Goal: Transaction & Acquisition: Purchase product/service

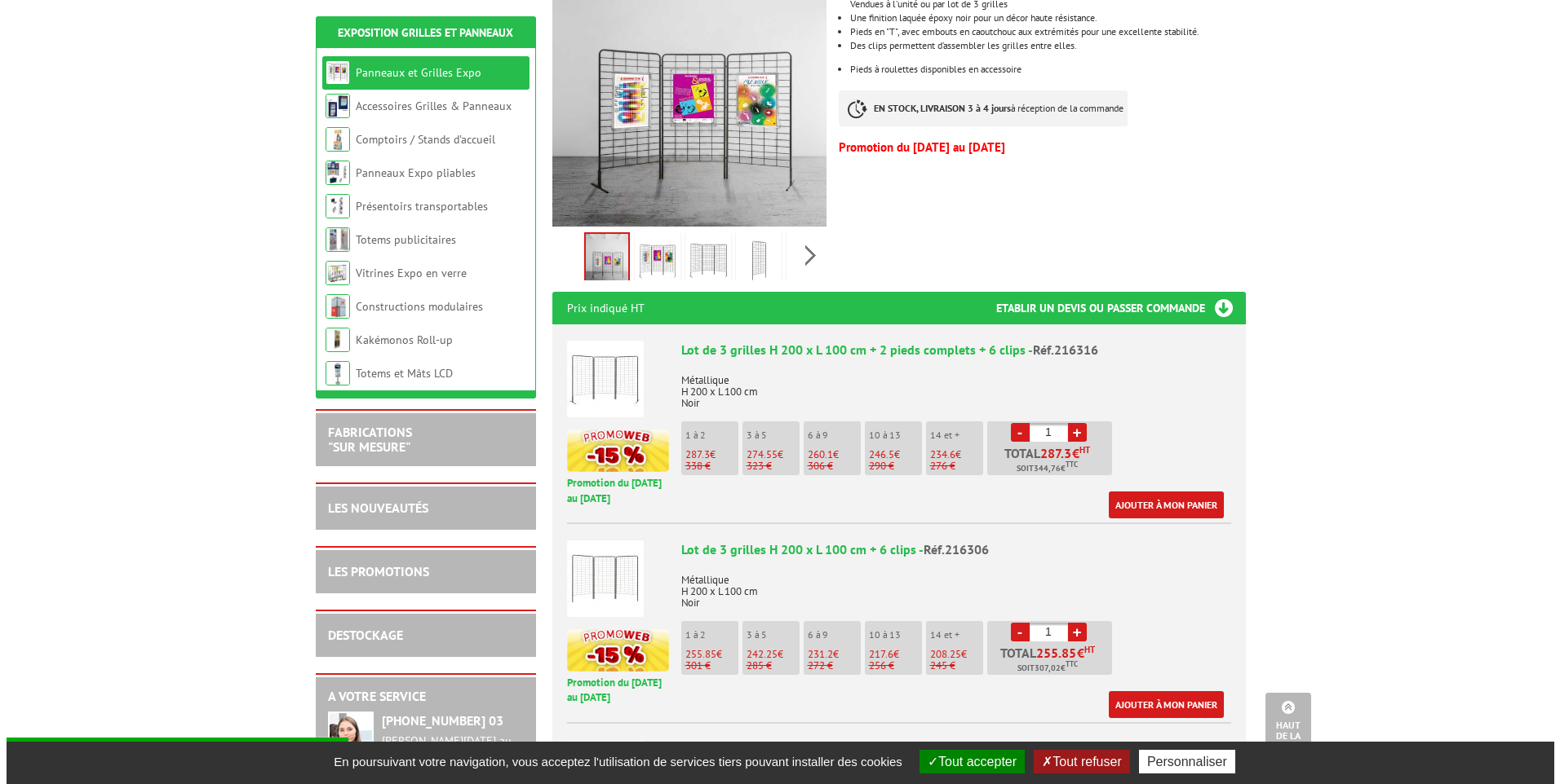
scroll to position [408, 0]
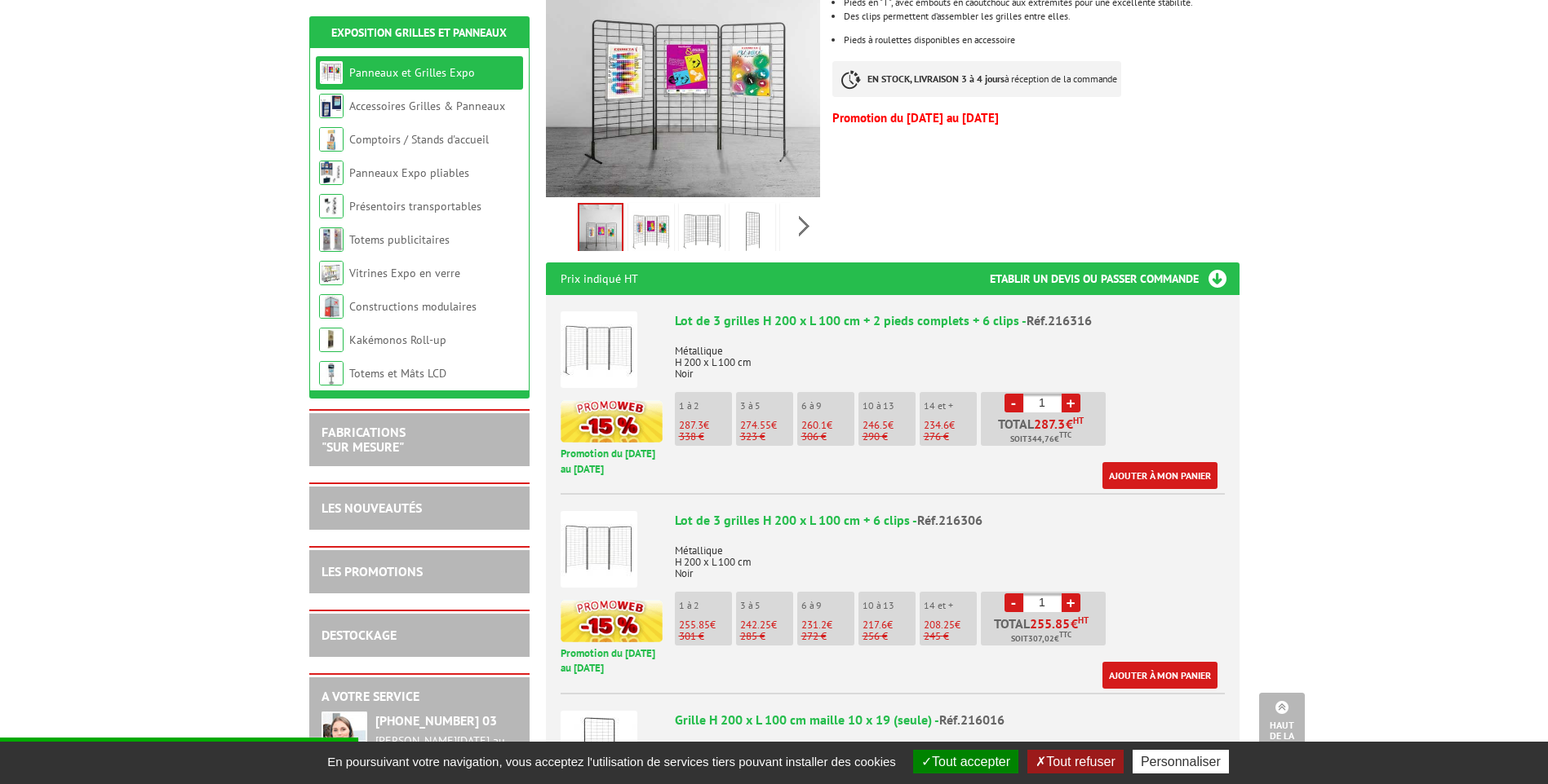
click at [1072, 394] on link "+" at bounding box center [1070, 403] width 19 height 19
type input "3"
click at [1150, 462] on link "Ajouter à mon panier" at bounding box center [1160, 475] width 115 height 27
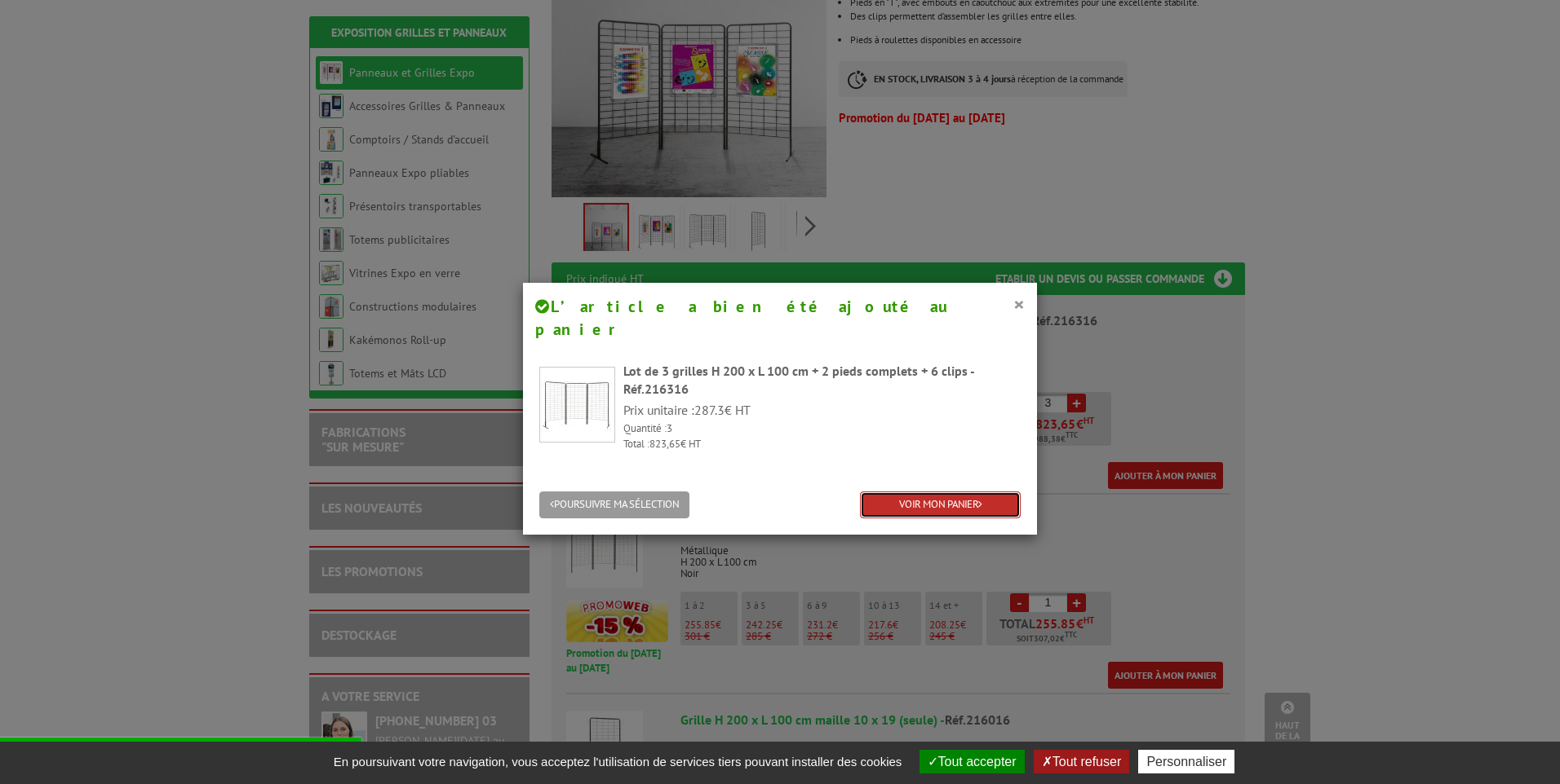
click at [931, 491] on link "VOIR MON PANIER" at bounding box center [940, 504] width 161 height 27
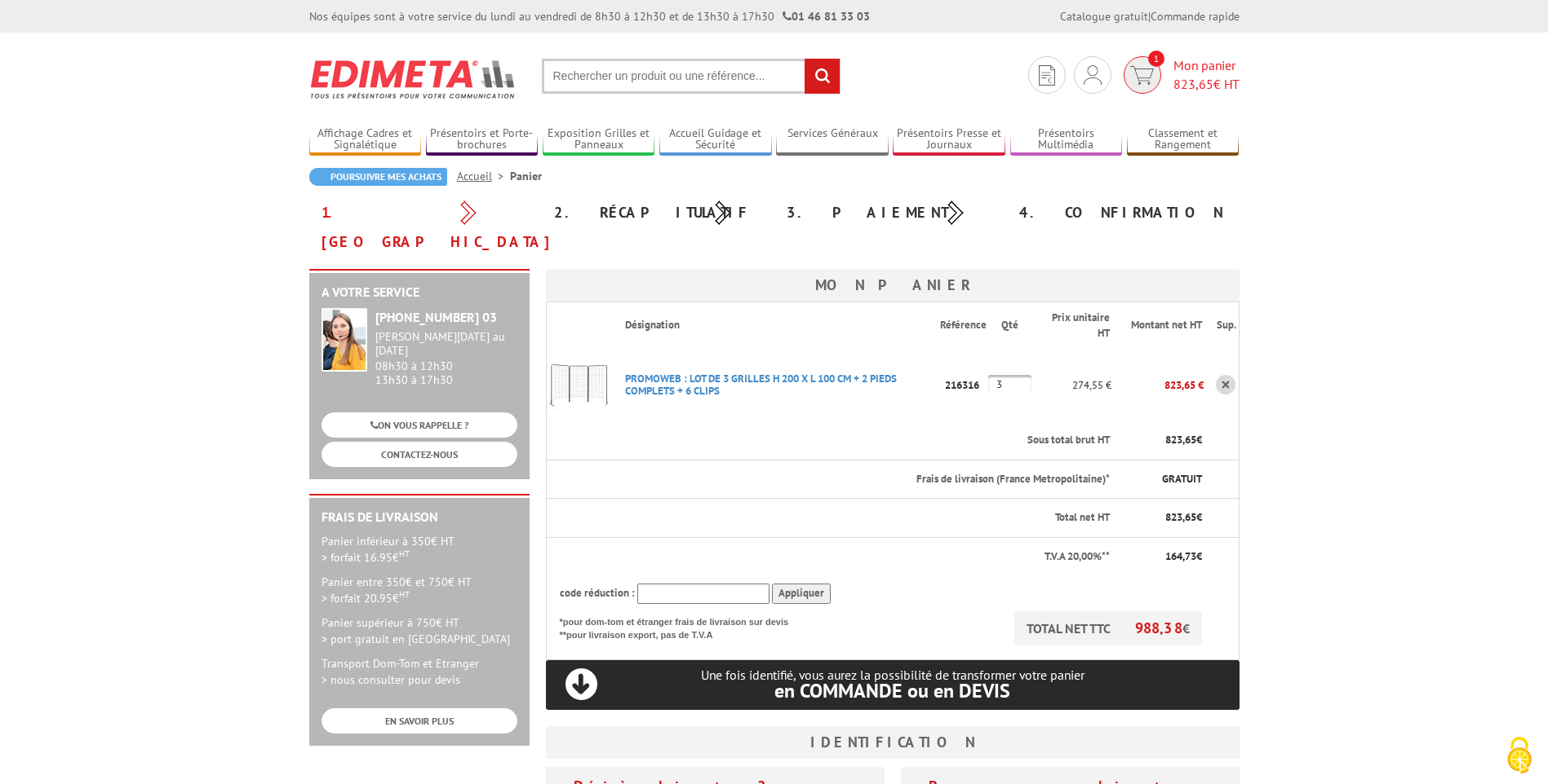
click at [1146, 80] on img at bounding box center [1142, 75] width 24 height 19
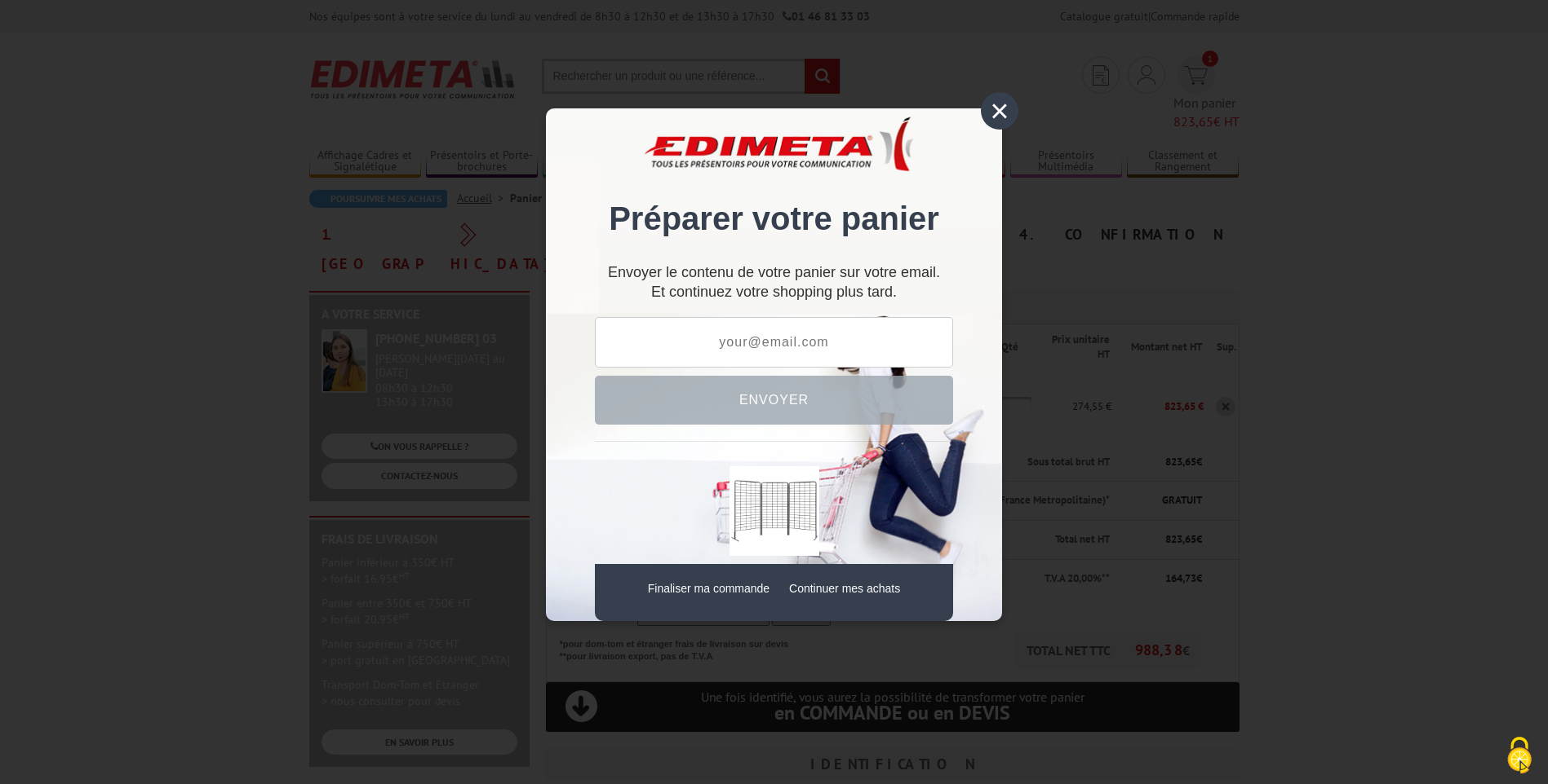
drag, startPoint x: 729, startPoint y: 346, endPoint x: 697, endPoint y: 354, distance: 33.0
click at [697, 354] on input "text" at bounding box center [774, 342] width 358 height 51
type input "xavier@maccary-services.fr"
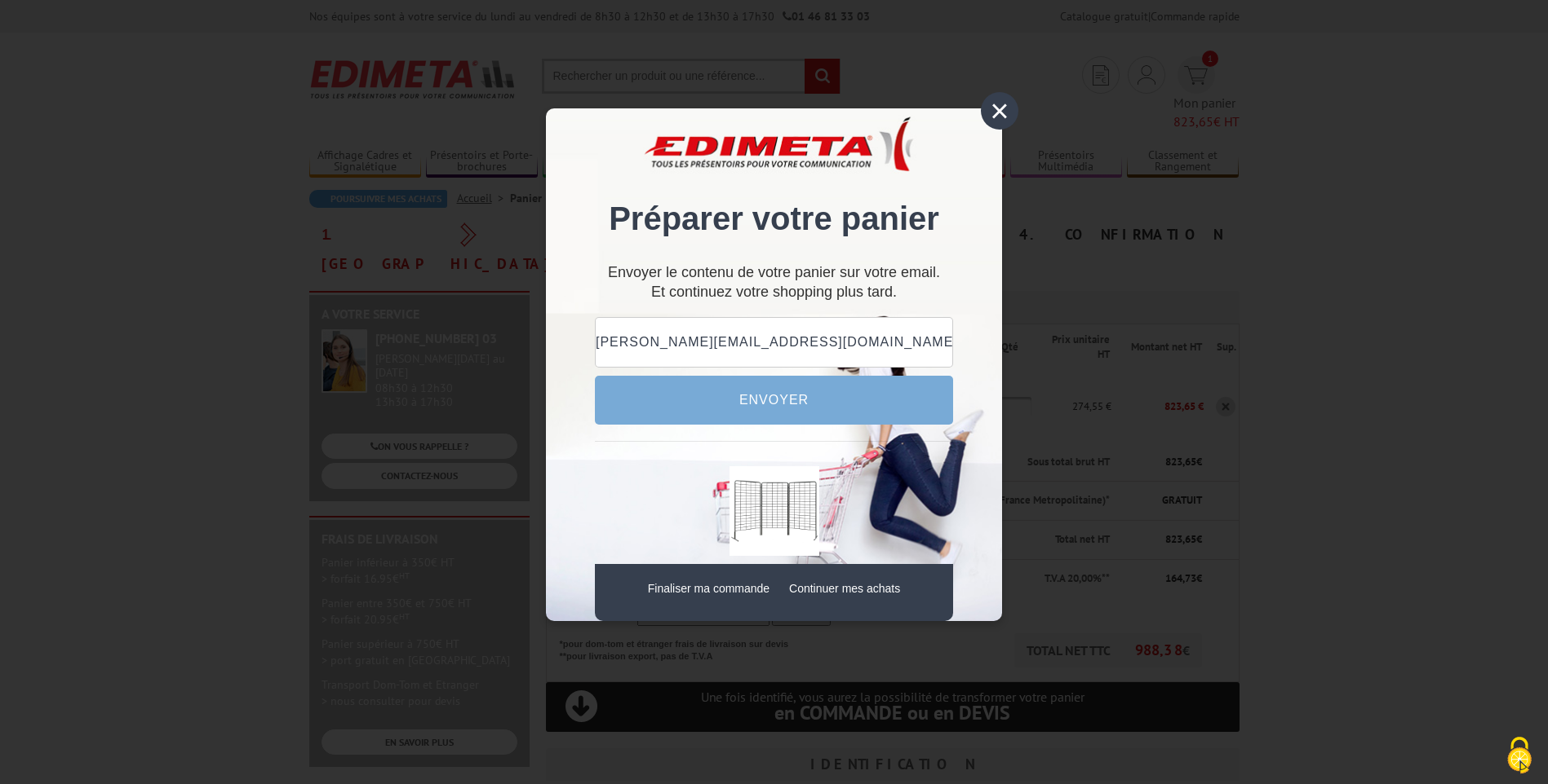
click at [692, 595] on link "Finaliser ma commande" at bounding box center [708, 588] width 121 height 13
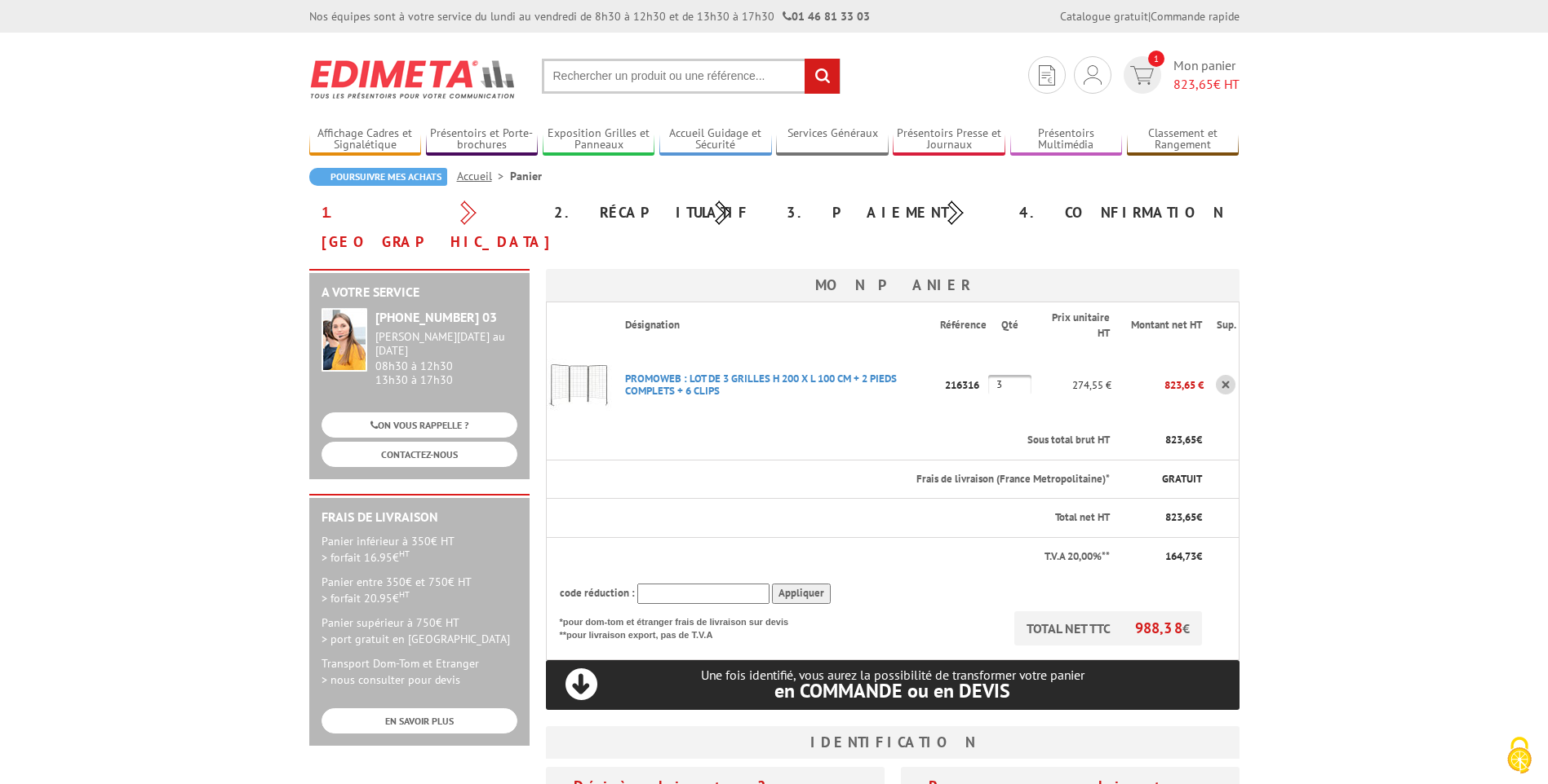
click at [696, 584] on input "text" at bounding box center [703, 593] width 132 height 21
paste input "New10"
click at [810, 584] on input "Appliquer" at bounding box center [800, 593] width 59 height 21
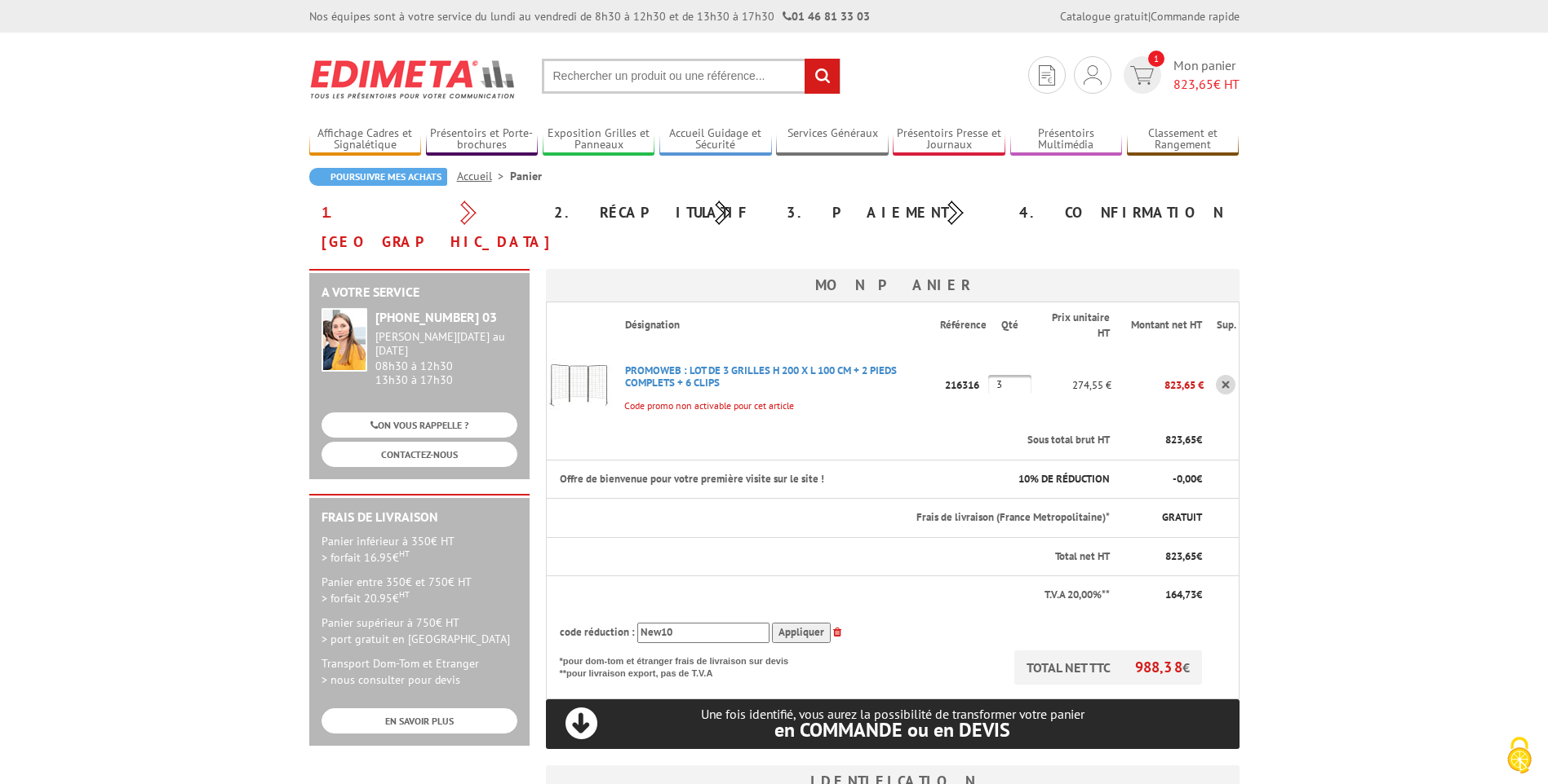
click at [786, 623] on input "Appliquer" at bounding box center [800, 633] width 59 height 21
click at [690, 623] on input "New10" at bounding box center [703, 633] width 132 height 21
drag, startPoint x: 692, startPoint y: 605, endPoint x: 638, endPoint y: 610, distance: 54.2
click at [638, 623] on input "New10" at bounding box center [703, 633] width 132 height 21
paste input "RED"
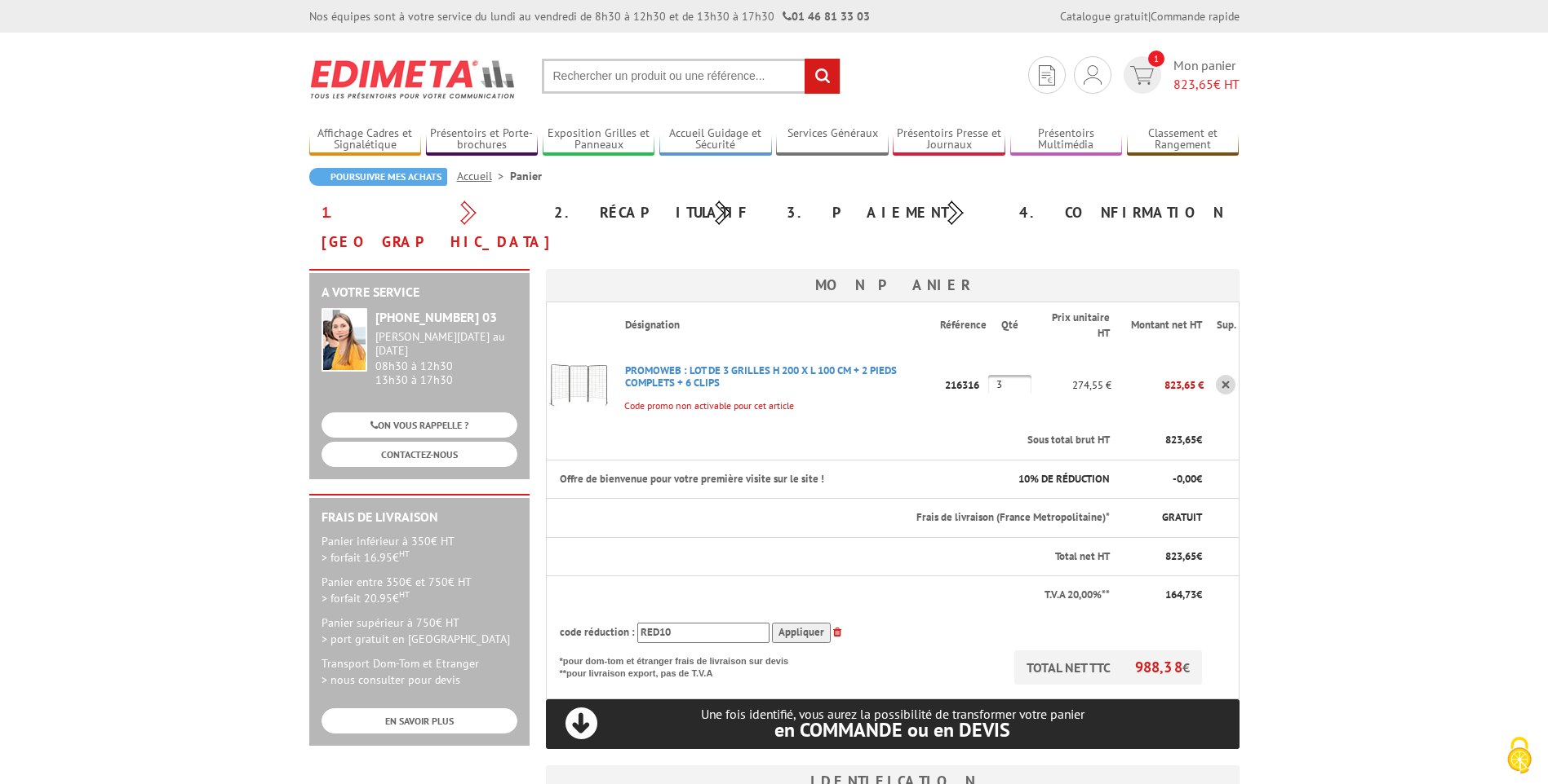
click at [807, 623] on input "Appliquer" at bounding box center [800, 633] width 59 height 21
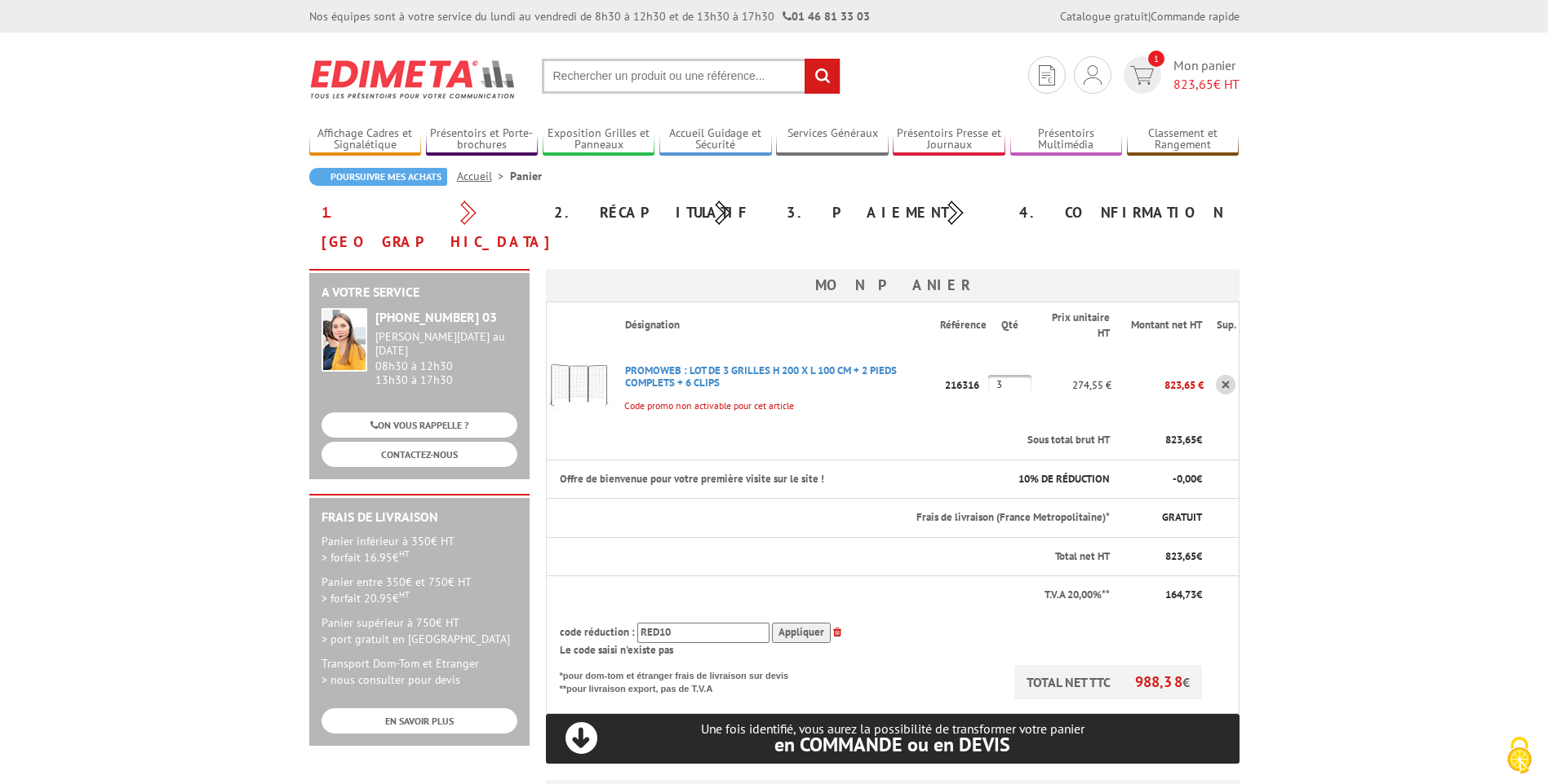
drag, startPoint x: 710, startPoint y: 601, endPoint x: 645, endPoint y: 601, distance: 65.0
click at [629, 623] on div "code réduction : RED10 Appliquer" at bounding box center [881, 633] width 642 height 21
paste input "New"
type input "New10"
click at [780, 623] on input "Appliquer" at bounding box center [800, 633] width 59 height 21
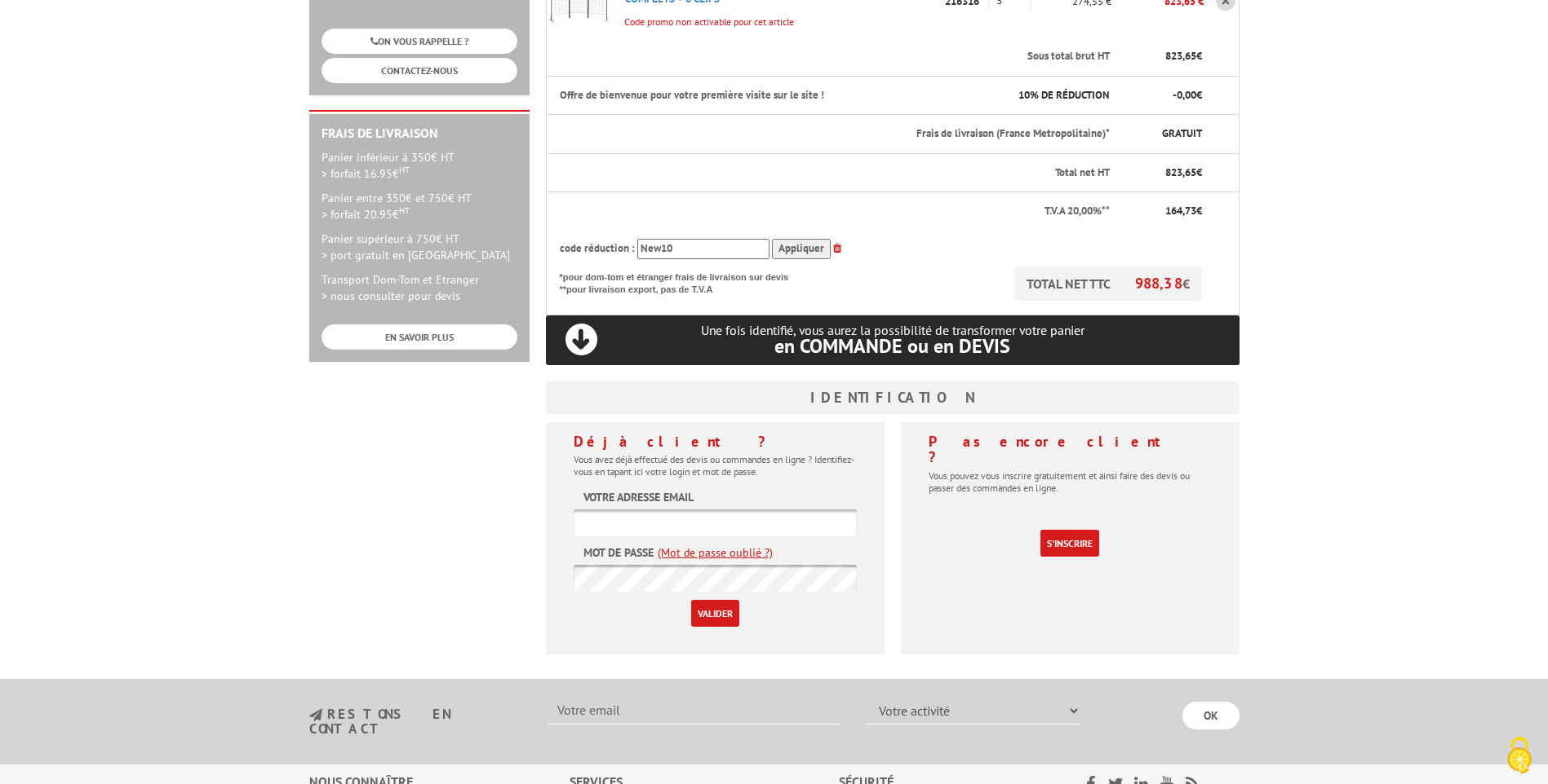
scroll to position [408, 0]
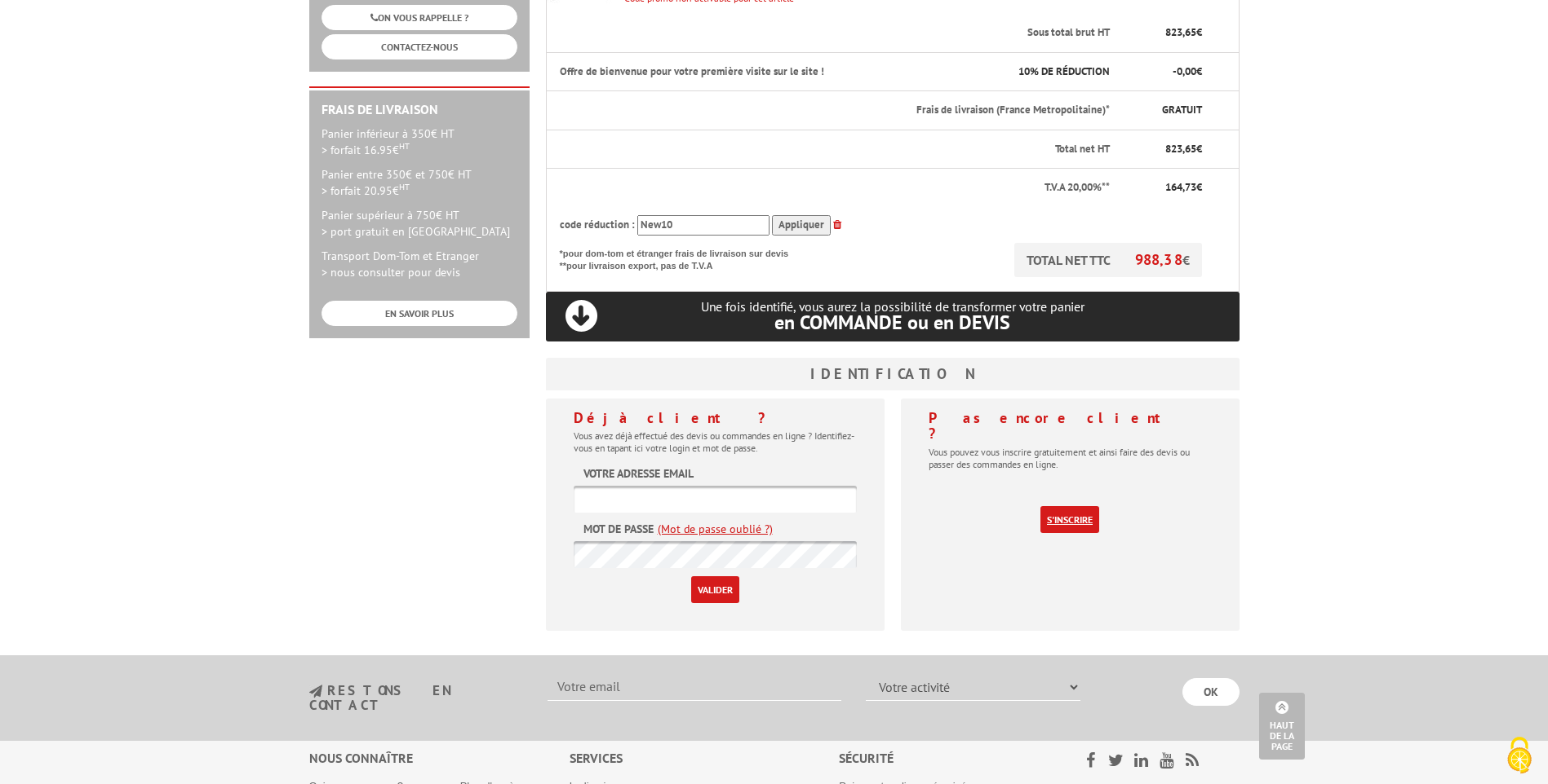
click at [1069, 506] on link "S'inscrire" at bounding box center [1069, 519] width 59 height 27
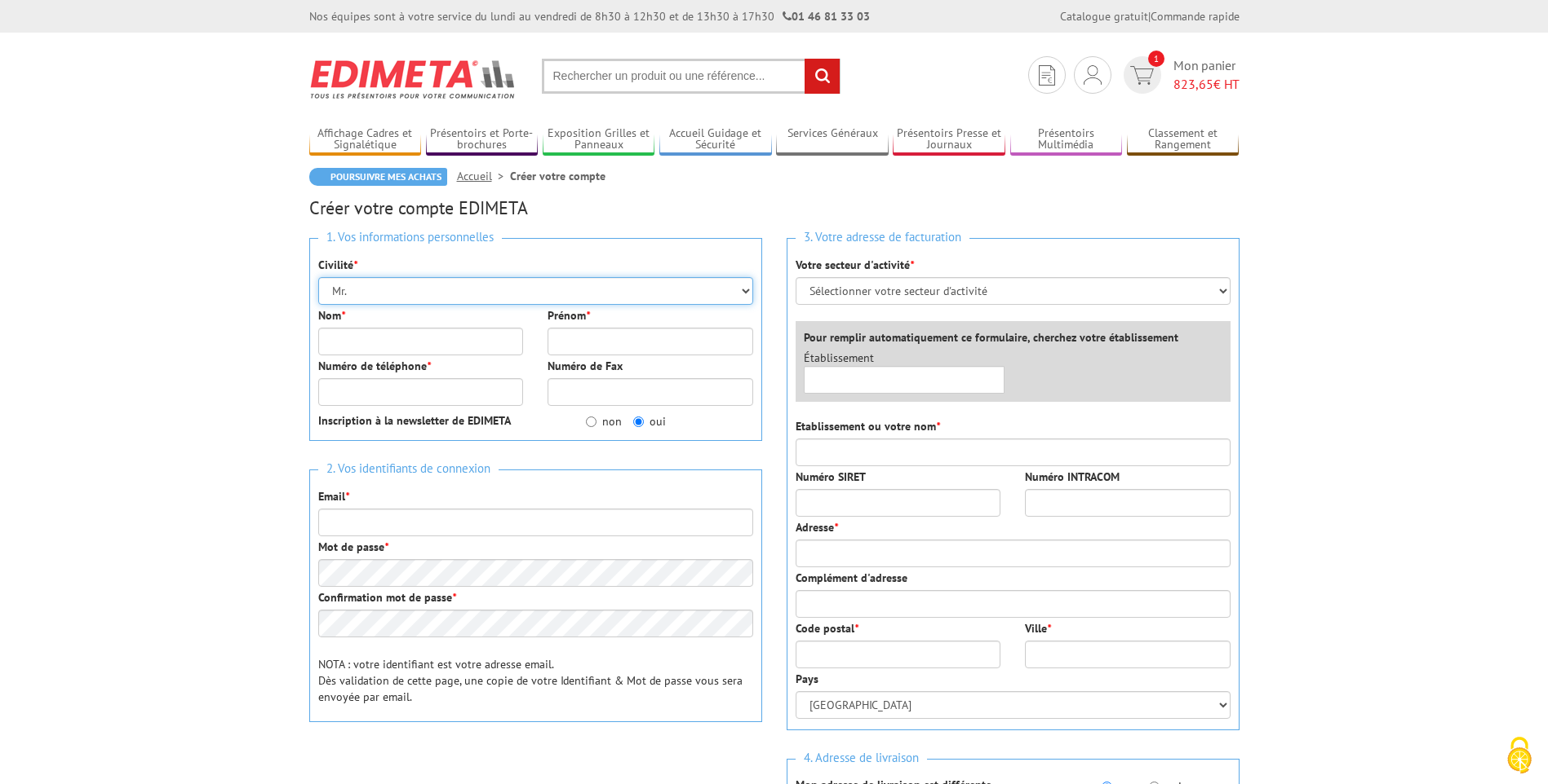
click at [348, 287] on select "Mr. Mme. Mlle." at bounding box center [535, 291] width 435 height 28
click at [318, 277] on select "Mr. Mme. Mlle." at bounding box center [535, 291] width 435 height 28
click at [352, 336] on input "Nom *" at bounding box center [420, 341] width 206 height 28
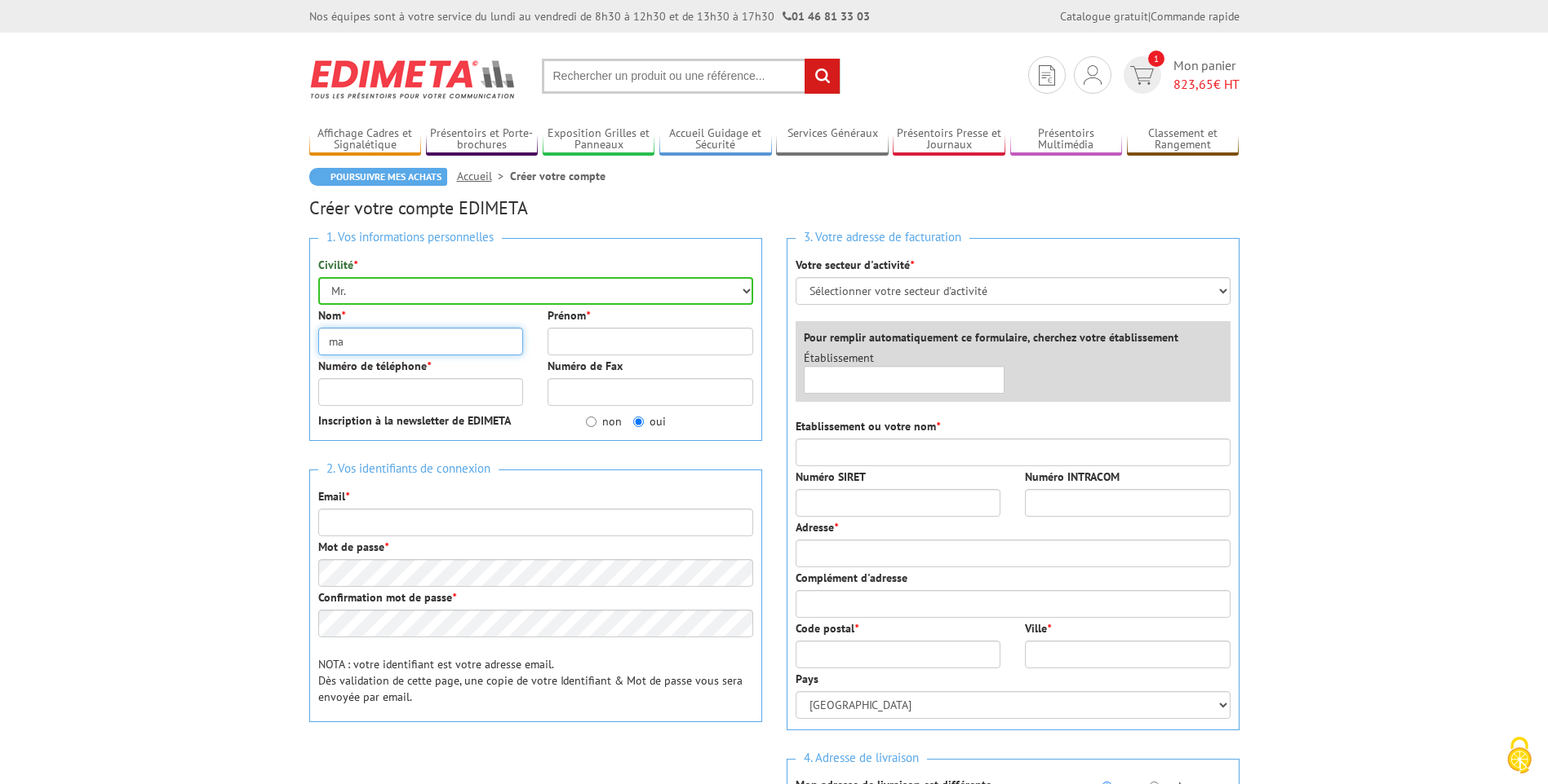
type input "m"
type input "MACCARY SERVICES"
type input "C"
type input "[PERSON_NAME]"
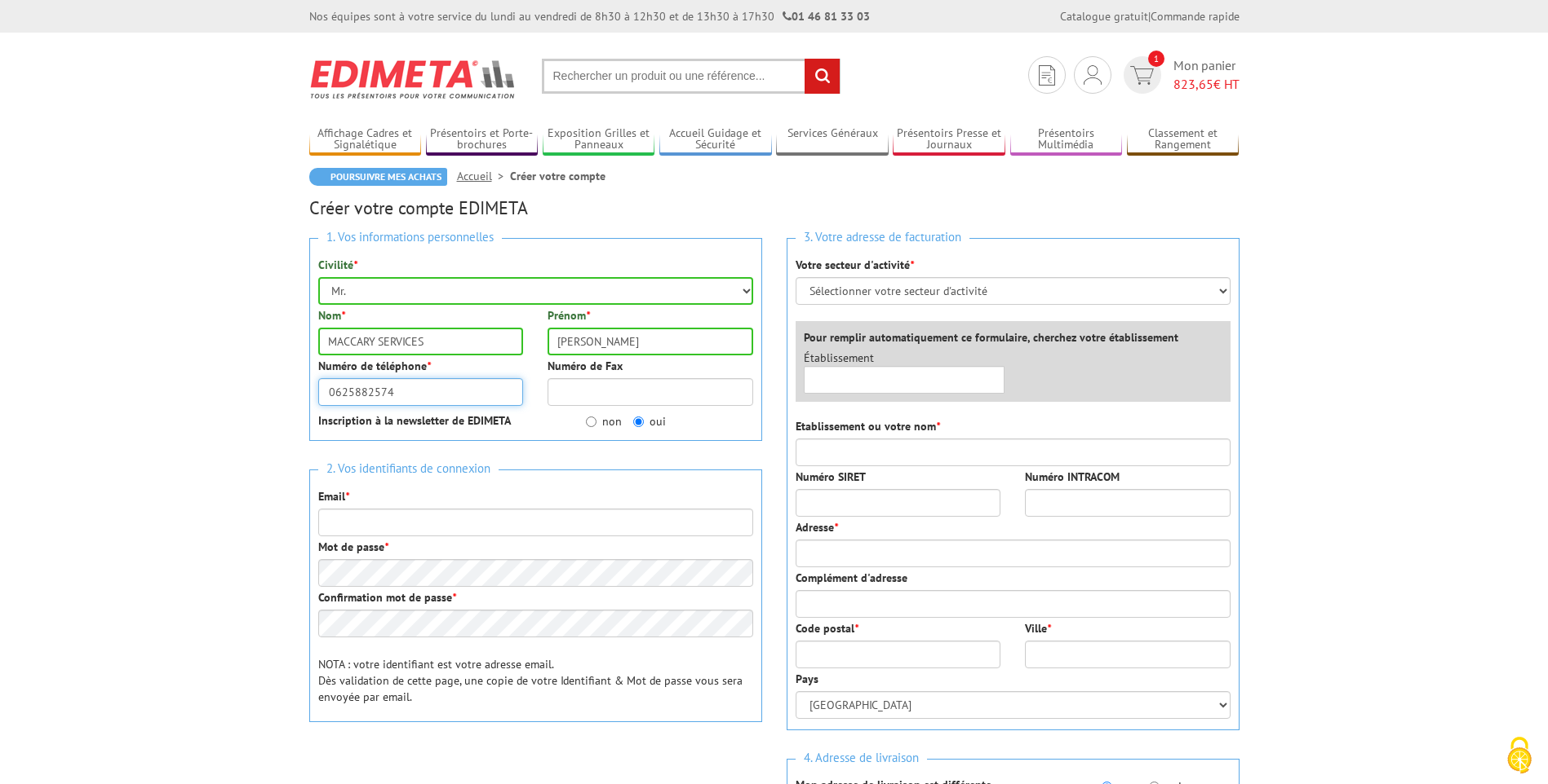
type input "0625882574"
click at [586, 425] on input "non" at bounding box center [591, 422] width 11 height 11
radio input "true"
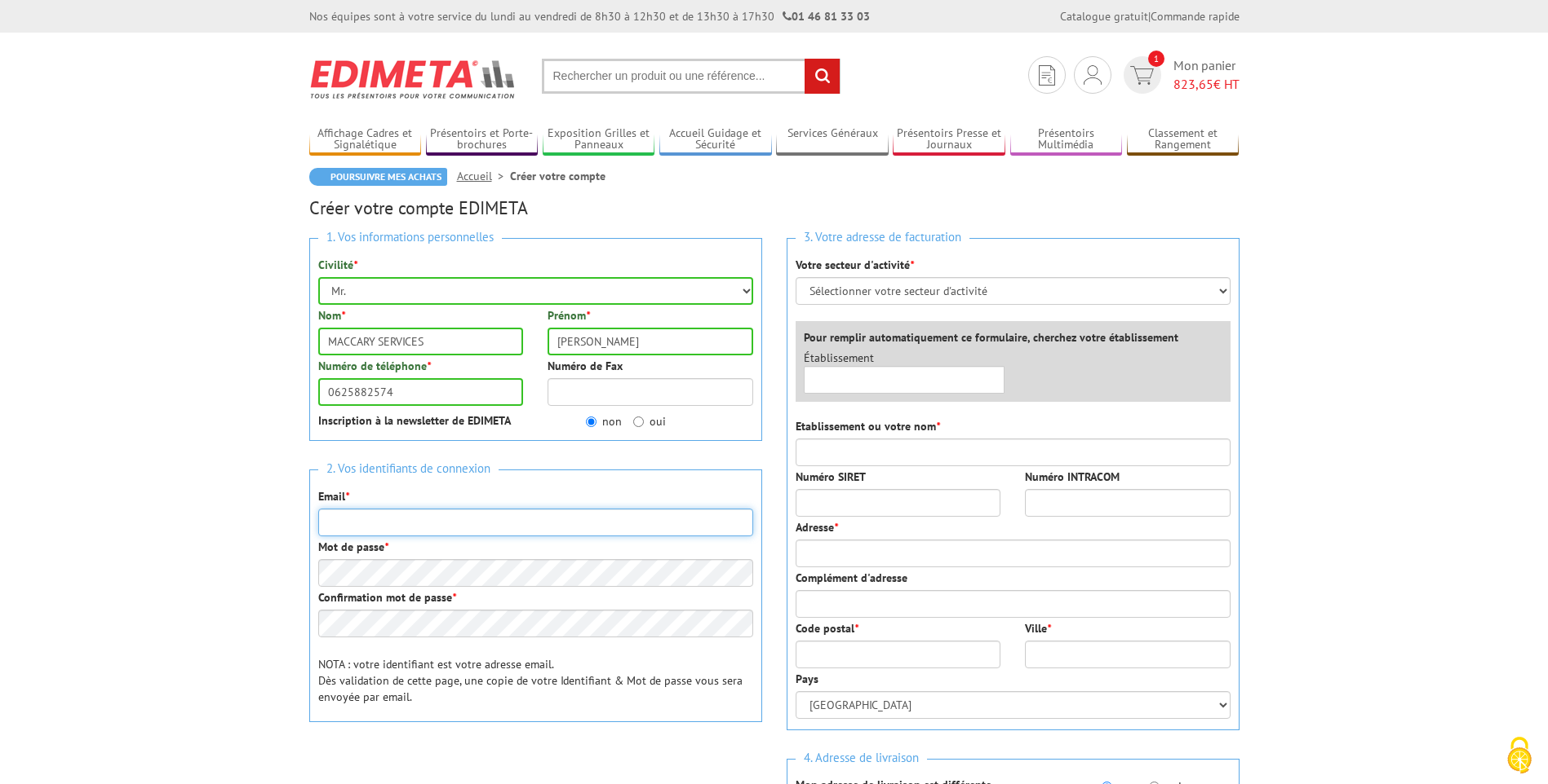
click at [352, 529] on input "Email *" at bounding box center [535, 523] width 435 height 28
type input "[PERSON_NAME][EMAIL_ADDRESS][DOMAIN_NAME]"
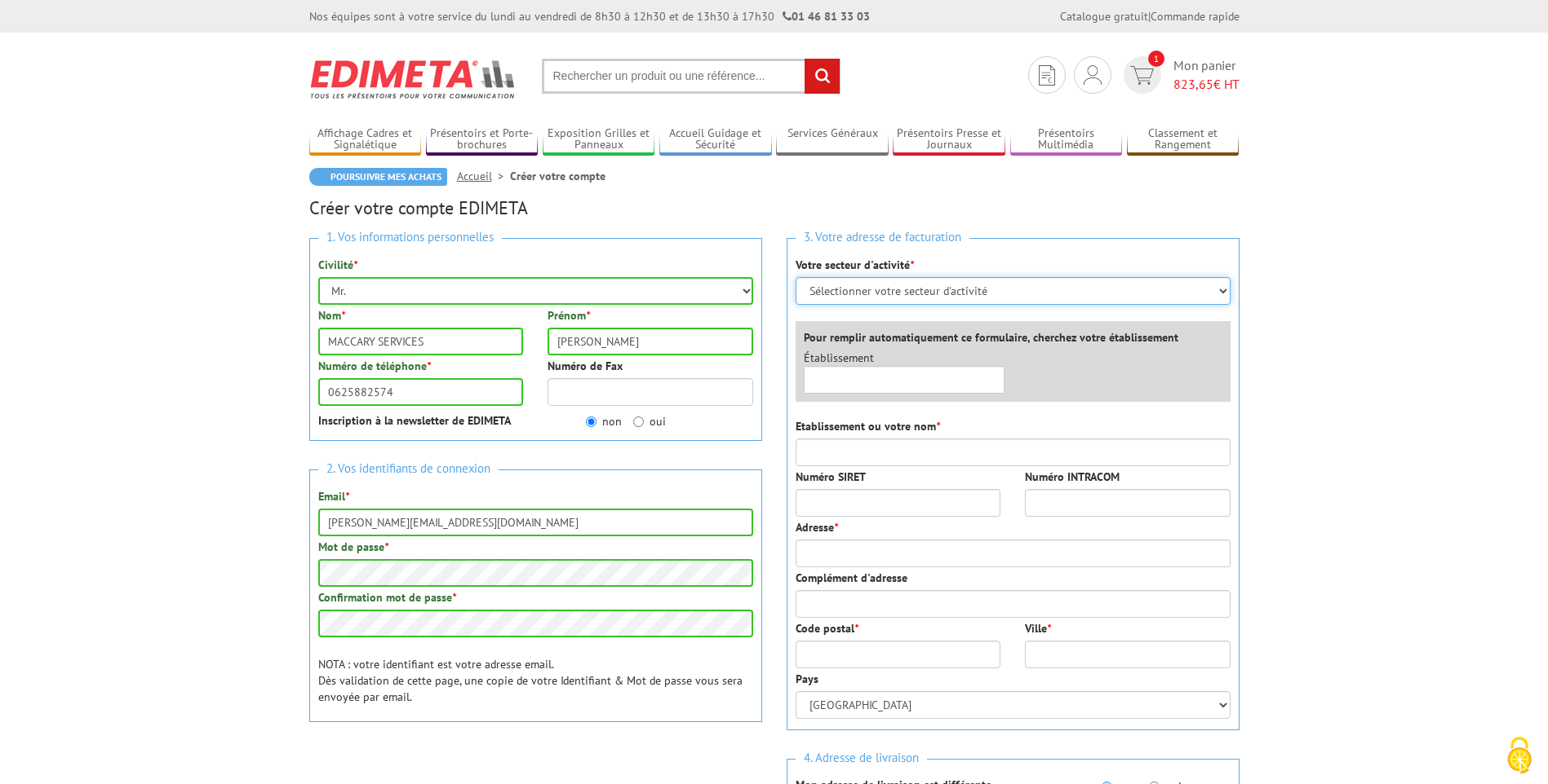
click at [838, 292] on select "Sélectionner votre secteur d'activité Administrations et collectivités Magasins…" at bounding box center [1013, 291] width 435 height 28
select select "878"
click at [795, 277] on select "Sélectionner votre secteur d'activité Administrations et collectivités Magasins…" at bounding box center [1013, 291] width 435 height 28
click at [857, 380] on input "text" at bounding box center [904, 380] width 202 height 28
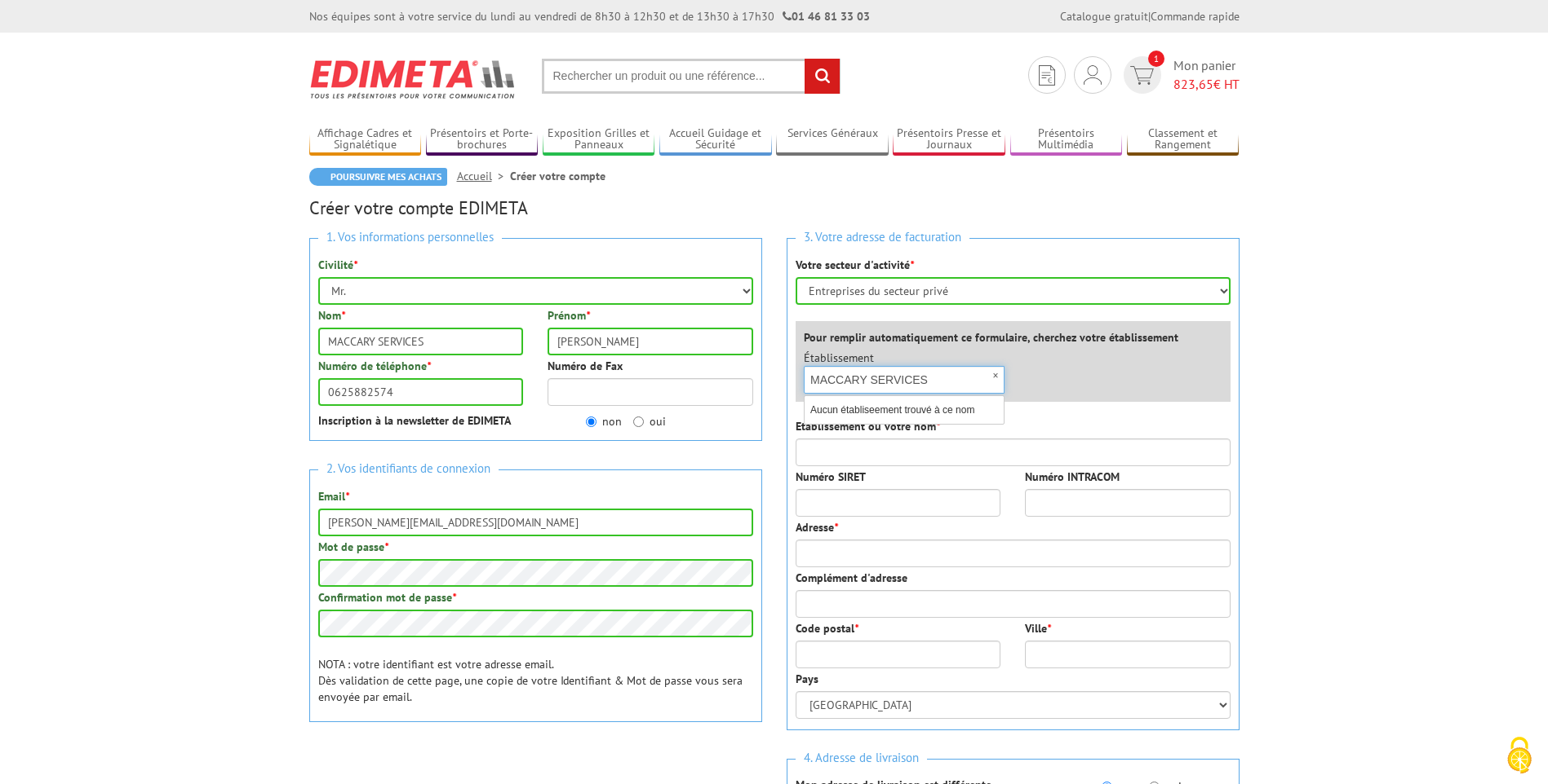
type input "MACCARY SERVICES"
click at [863, 461] on input "Etablissement ou votre nom *" at bounding box center [1013, 453] width 435 height 28
type input "MACCARY SERVICES"
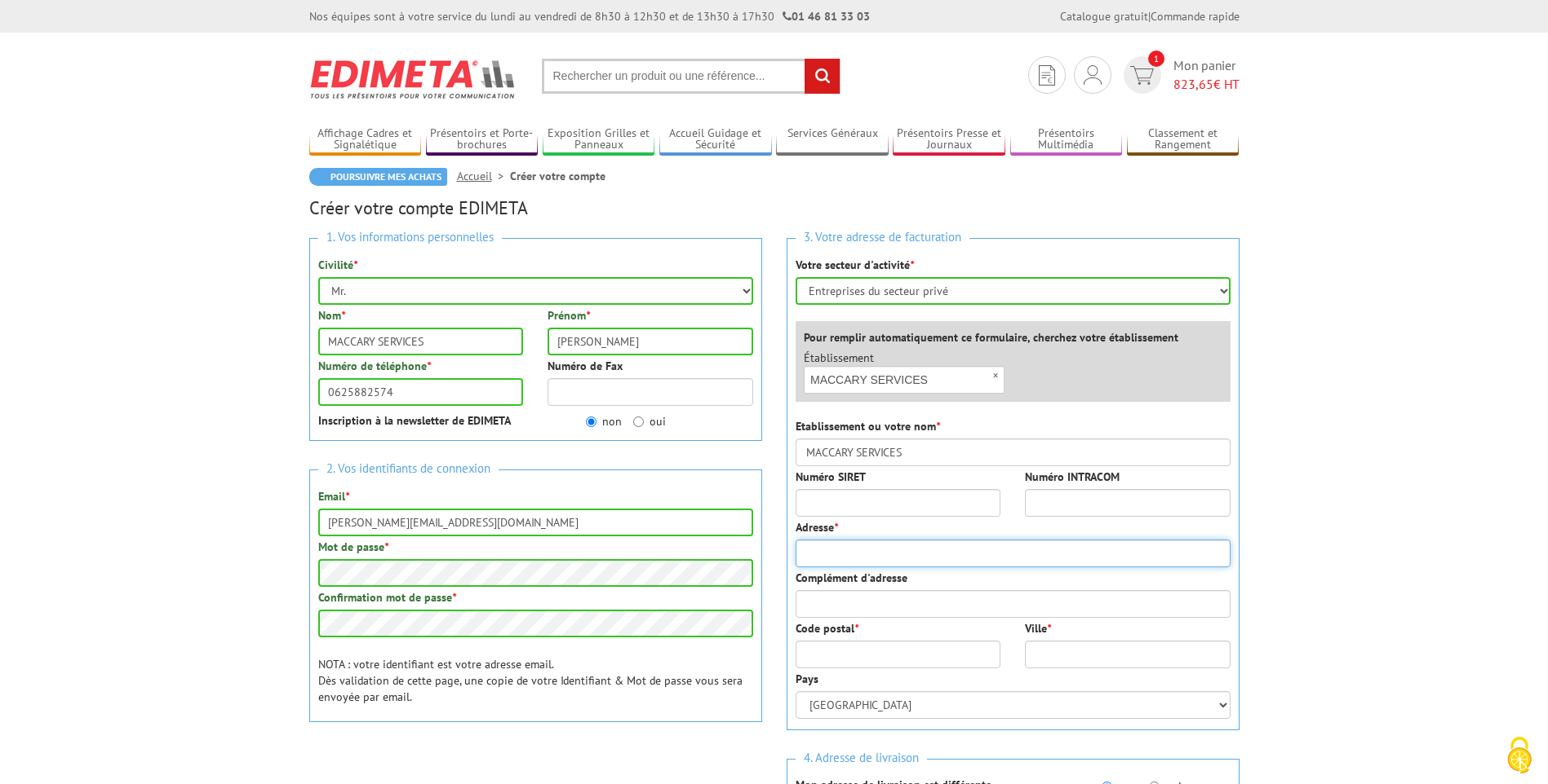
click at [850, 555] on input "Adresse *" at bounding box center [1013, 554] width 435 height 28
type input "[STREET_ADDRESS][PERSON_NAME] et [PERSON_NAME]"
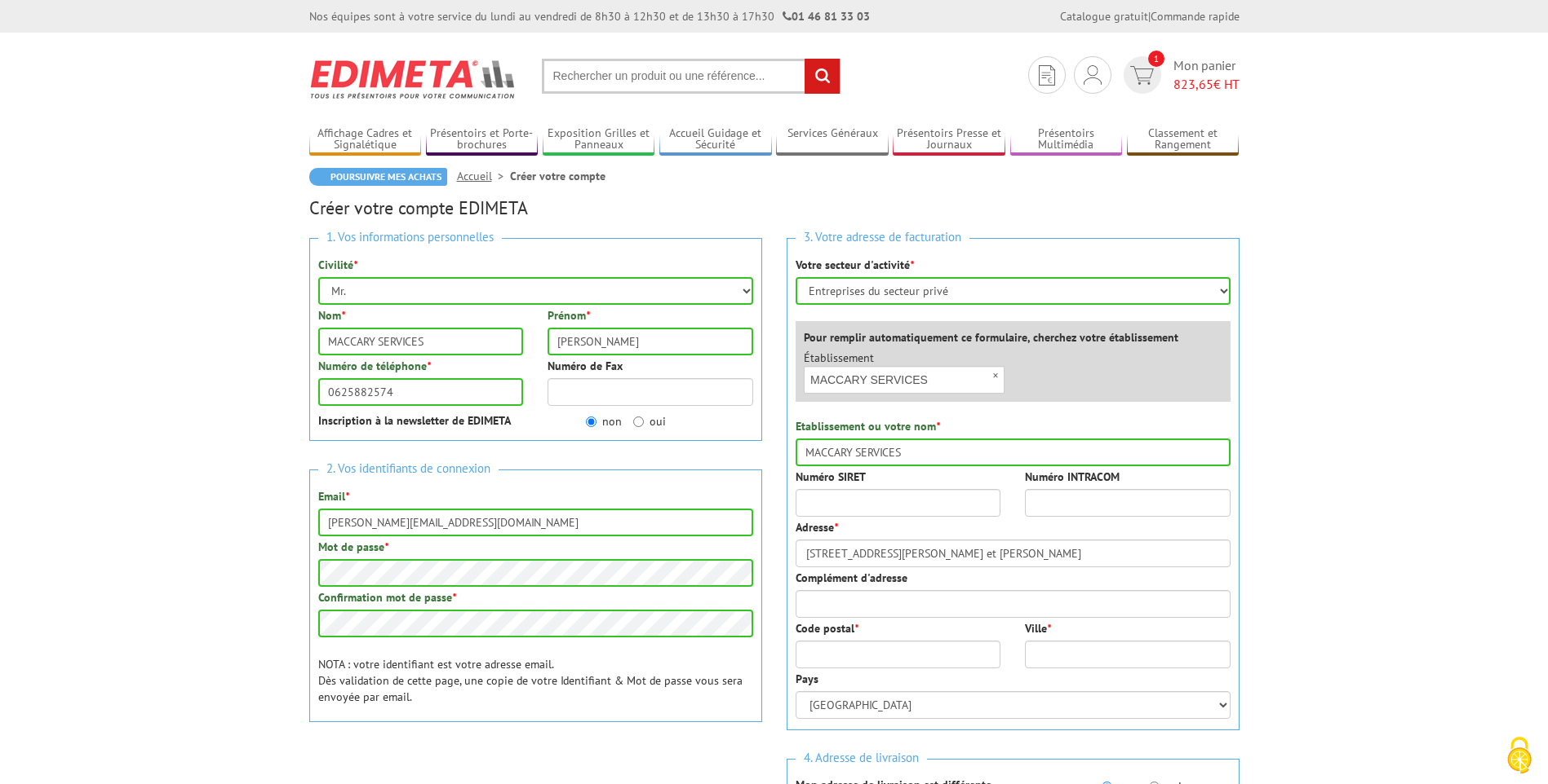
type input "69150"
type input "DECINES"
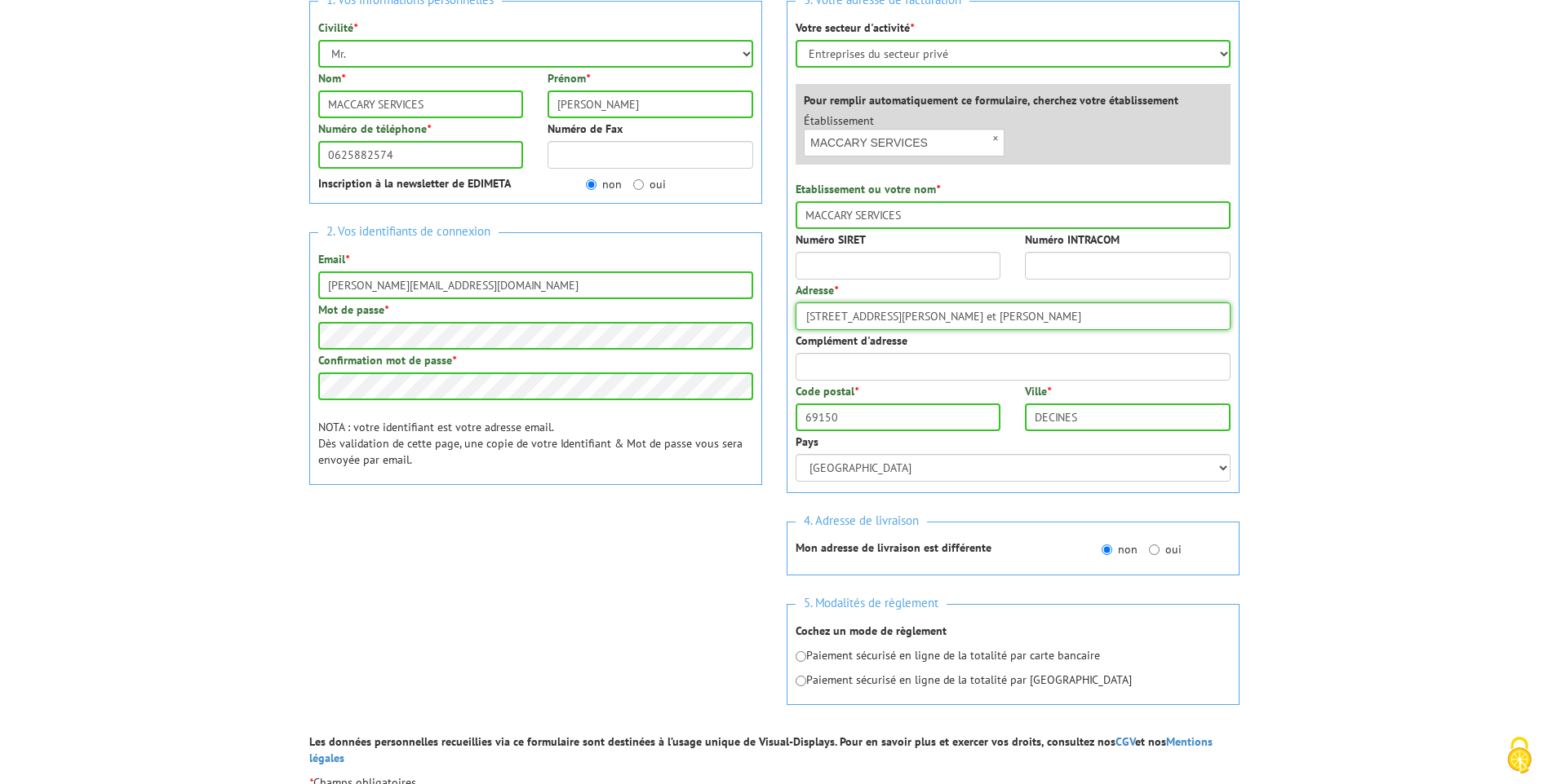
scroll to position [244, 0]
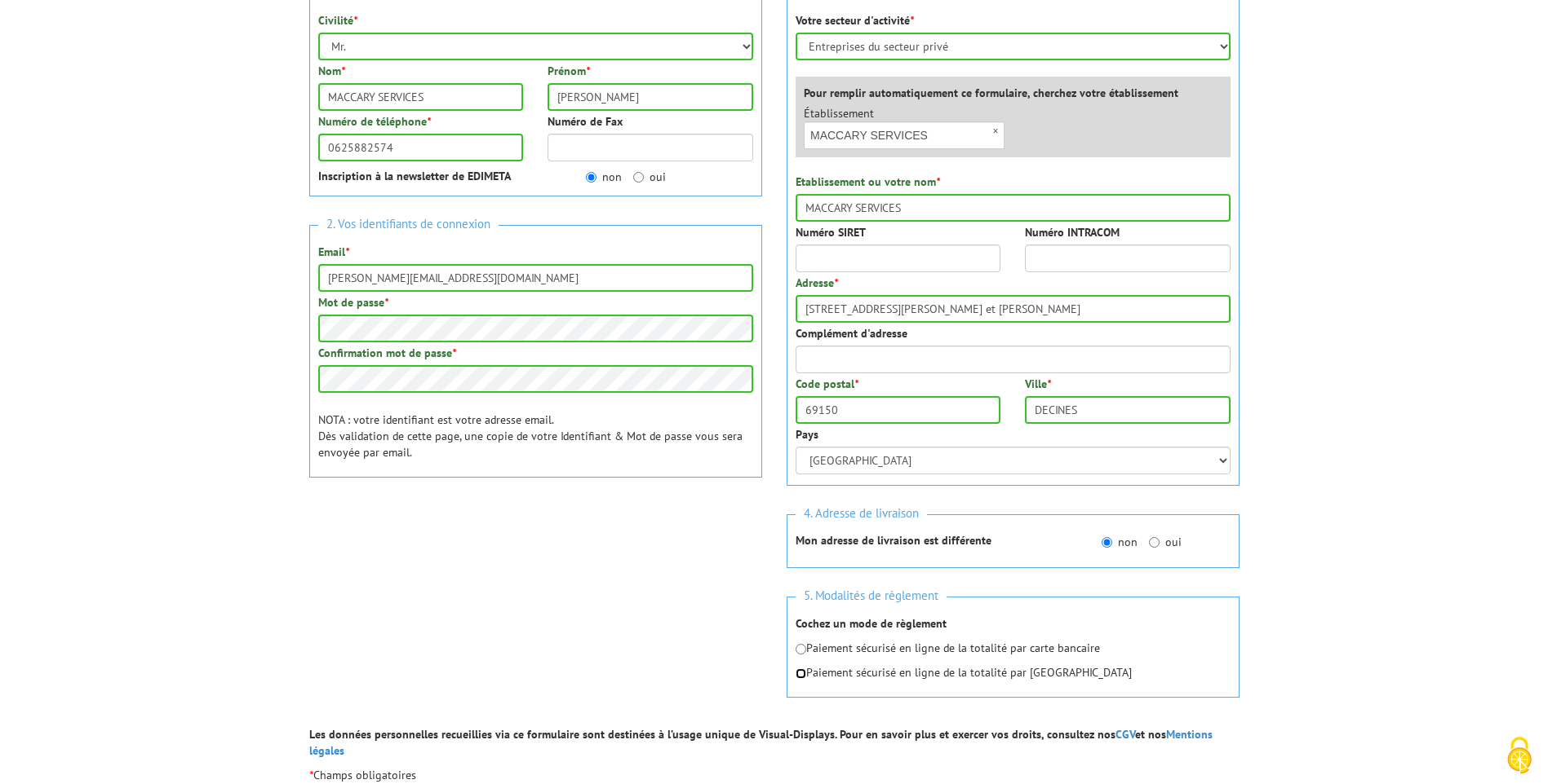
click at [798, 678] on input "radio" at bounding box center [800, 674] width 11 height 11
radio input "true"
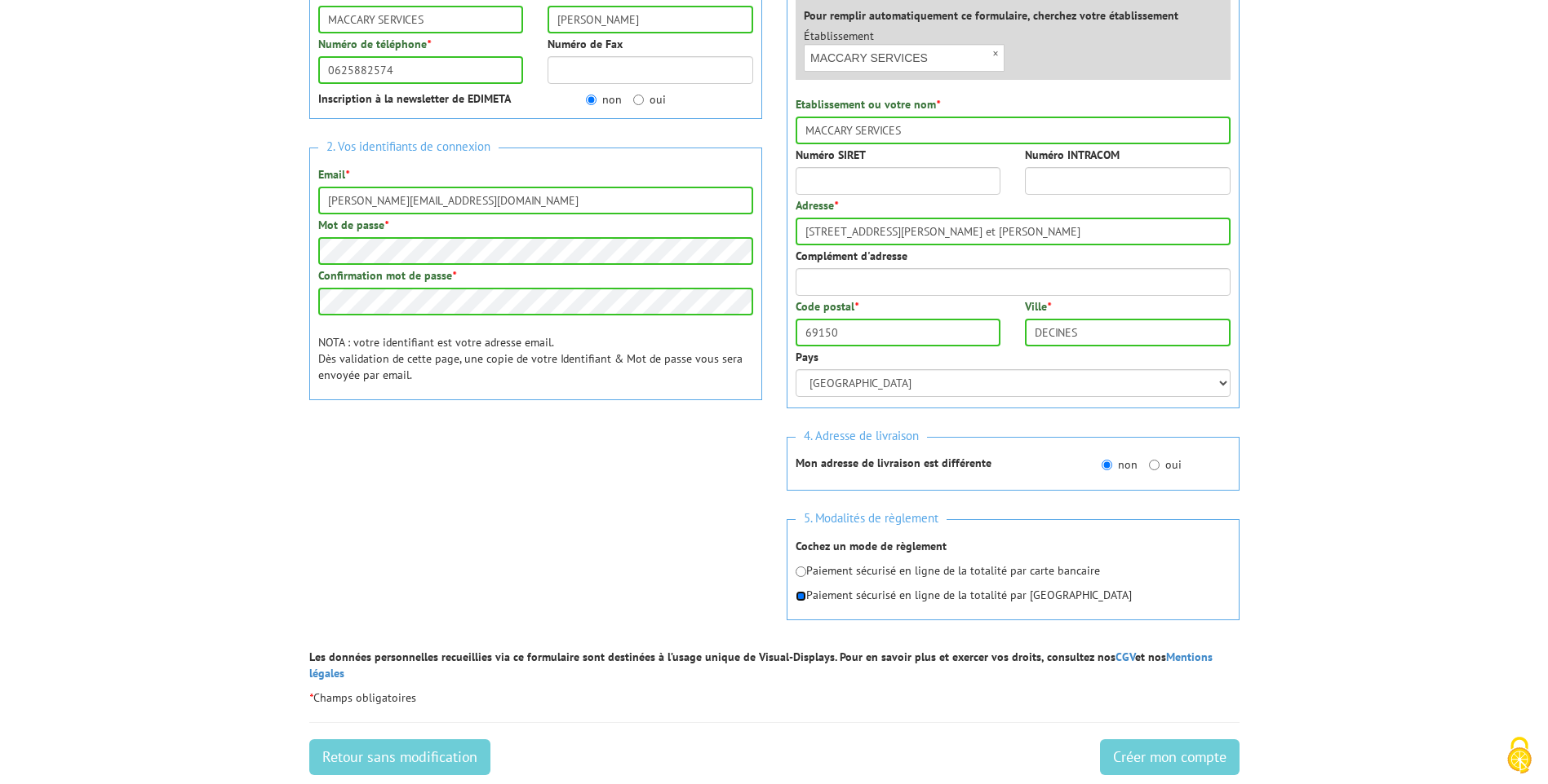
scroll to position [571, 0]
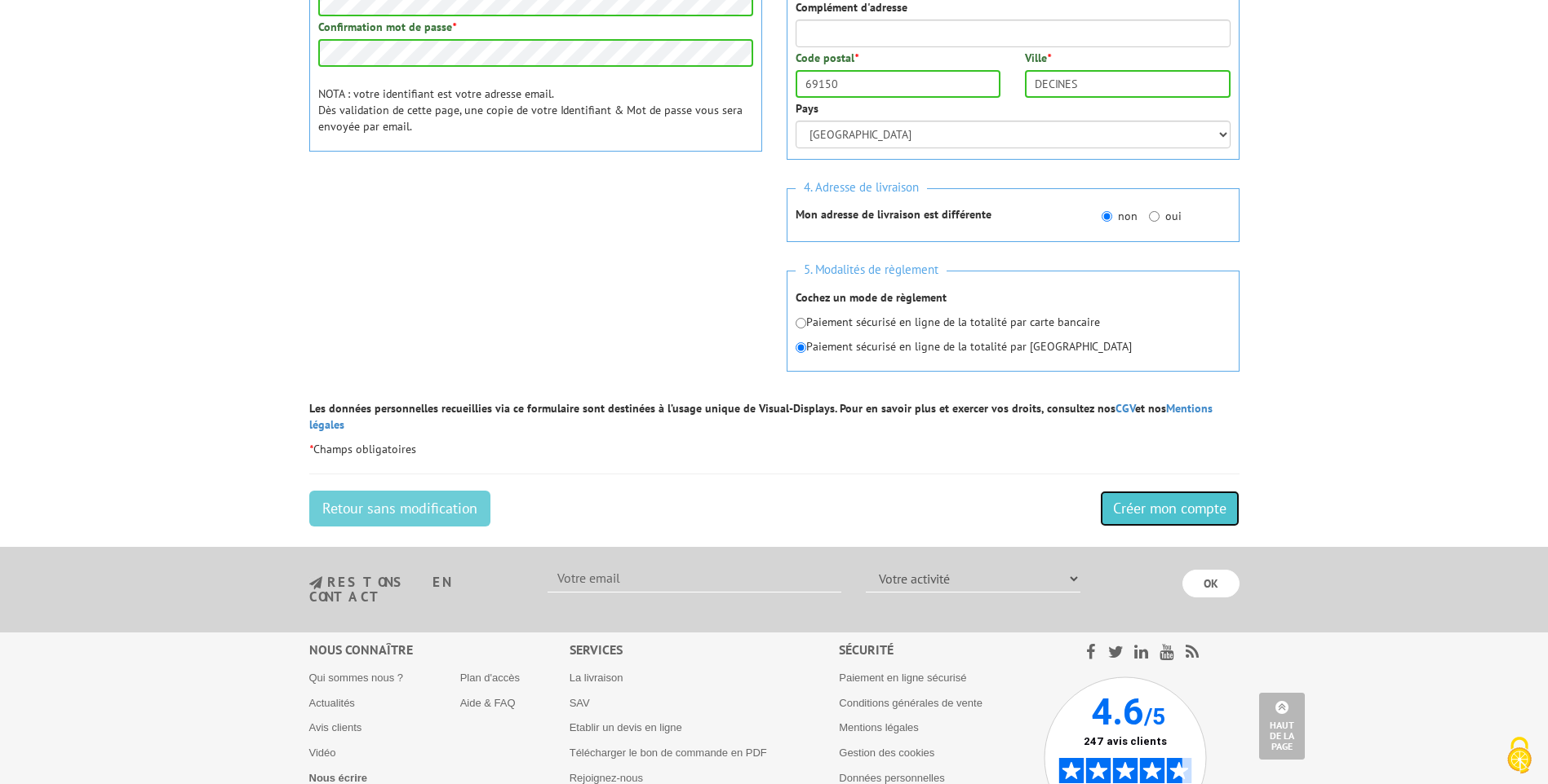
click at [1183, 491] on input "Créer mon compte" at bounding box center [1170, 509] width 139 height 36
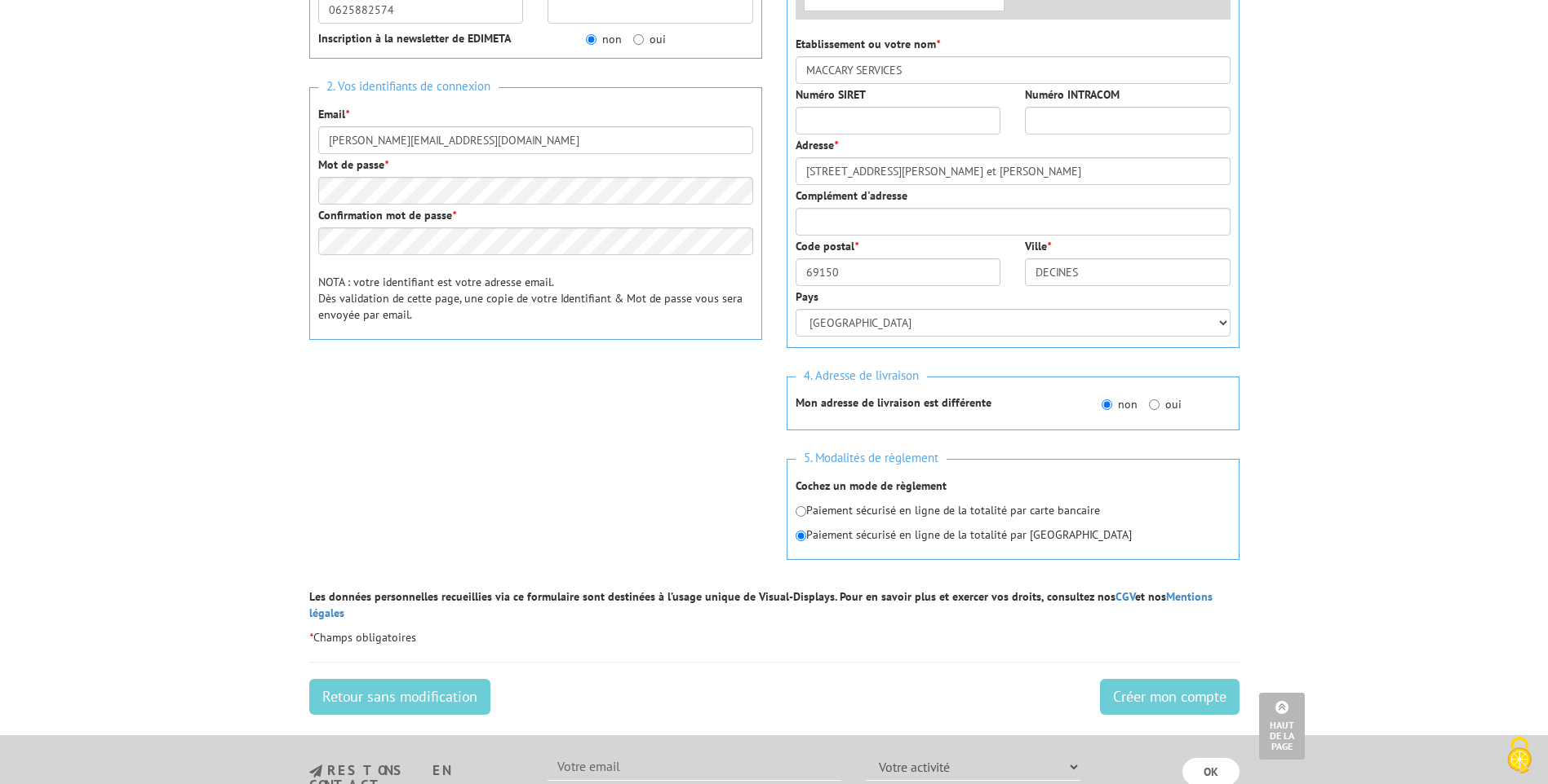
scroll to position [489, 0]
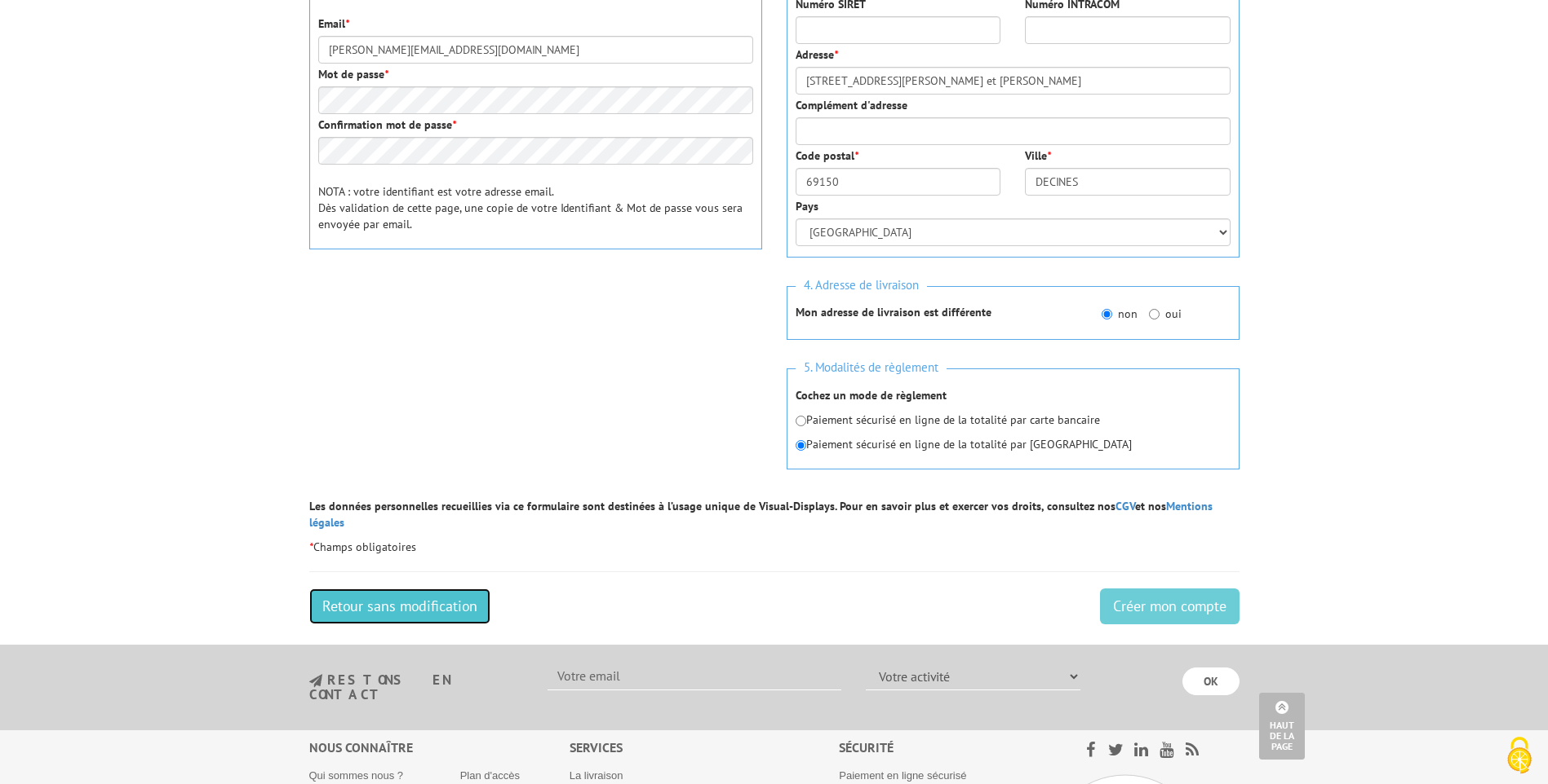
click at [409, 592] on link "Retour sans modification" at bounding box center [399, 606] width 181 height 36
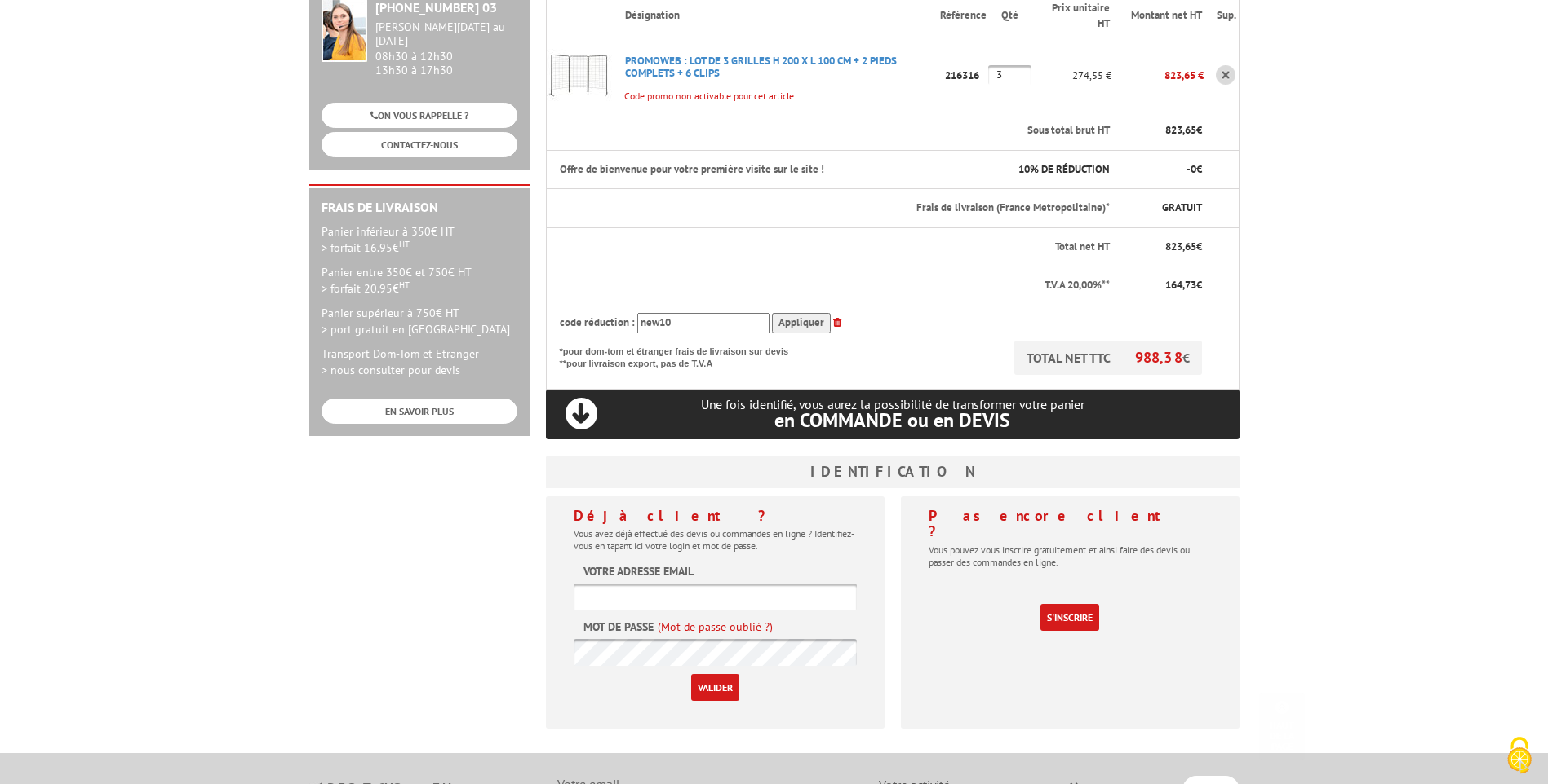
scroll to position [327, 0]
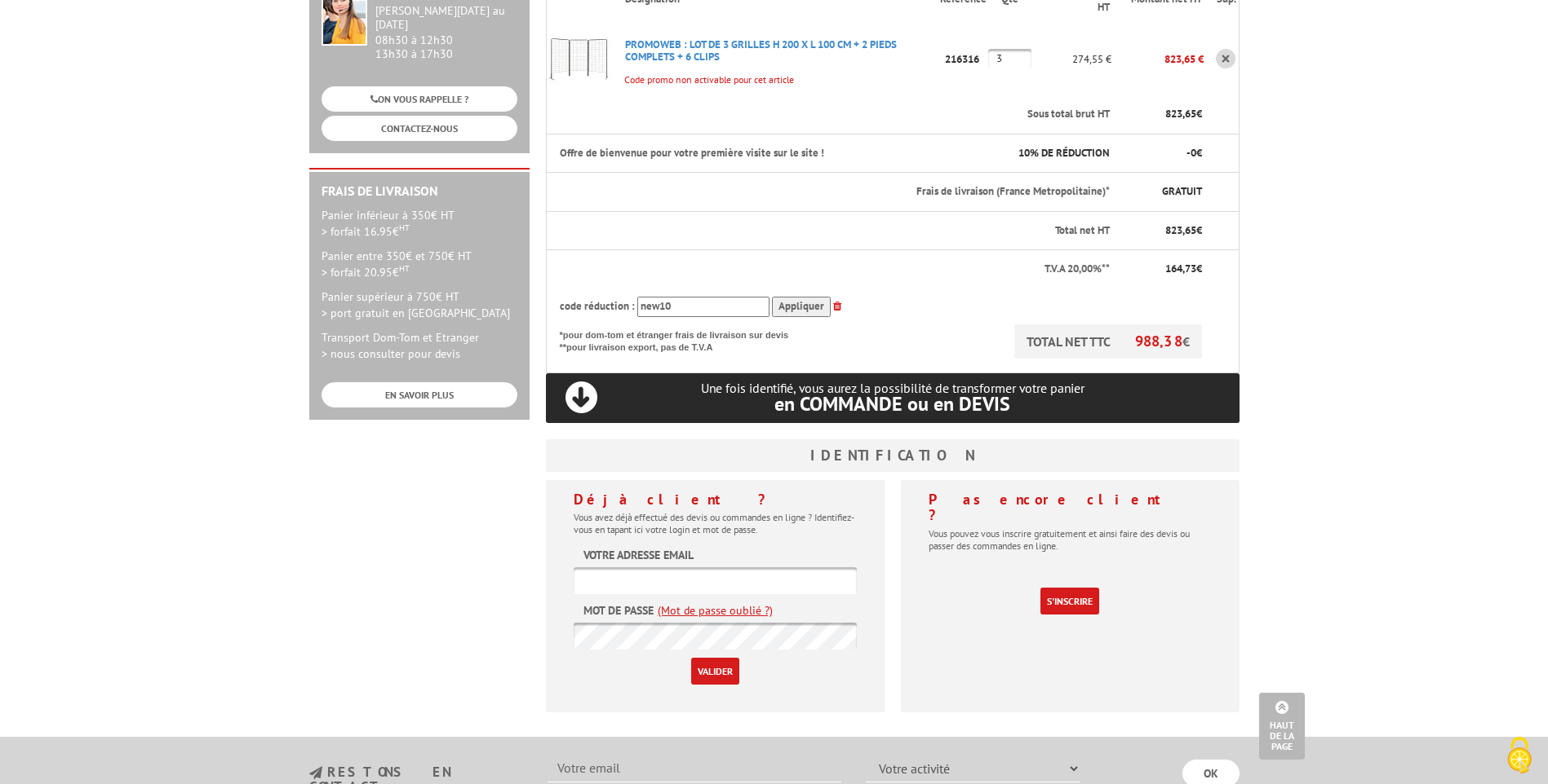
click at [607, 568] on input "text" at bounding box center [715, 581] width 283 height 27
type input "[PERSON_NAME][EMAIL_ADDRESS][DOMAIN_NAME]"
click at [691, 658] on input "Valider" at bounding box center [715, 671] width 48 height 27
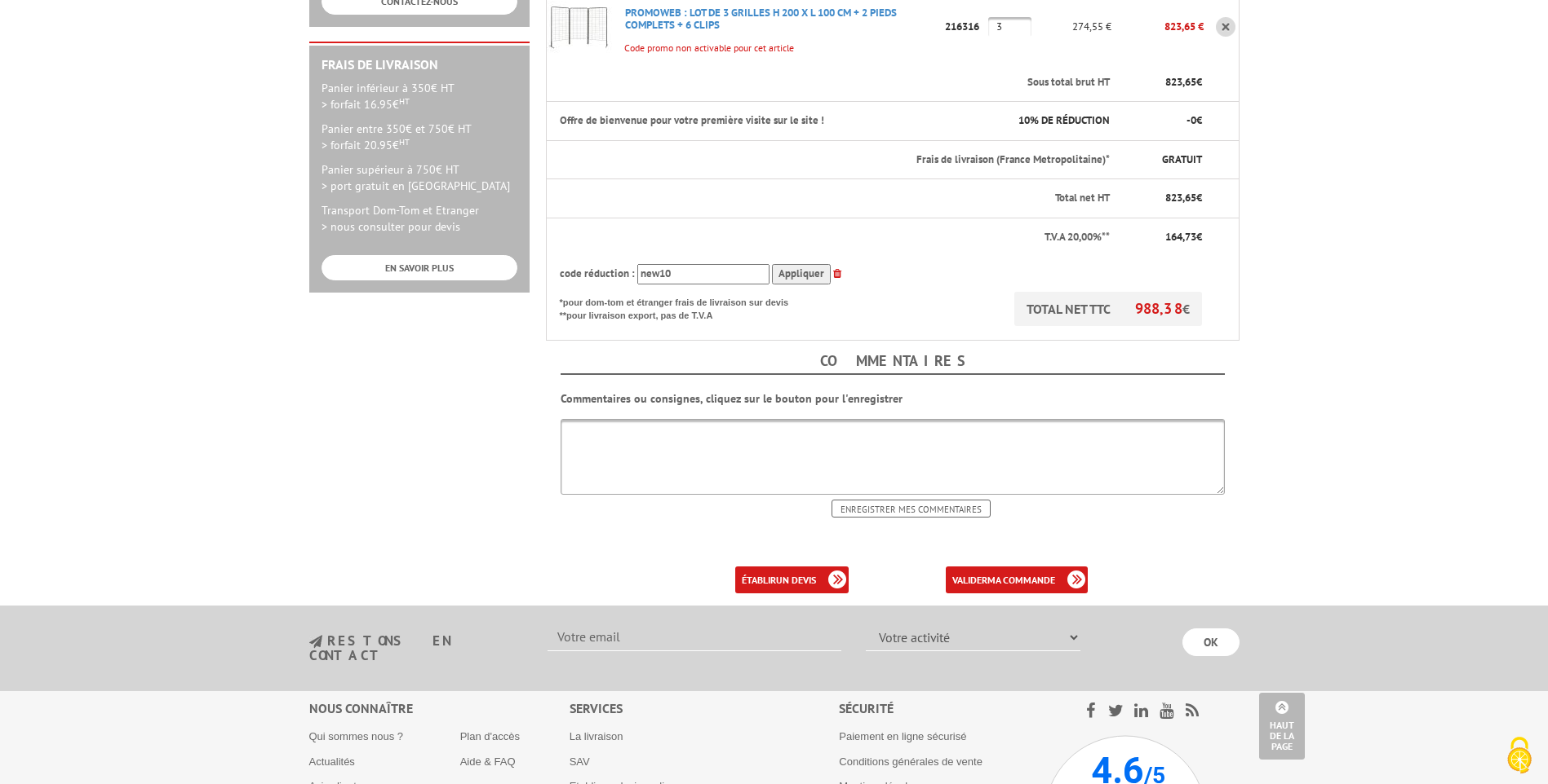
scroll to position [489, 0]
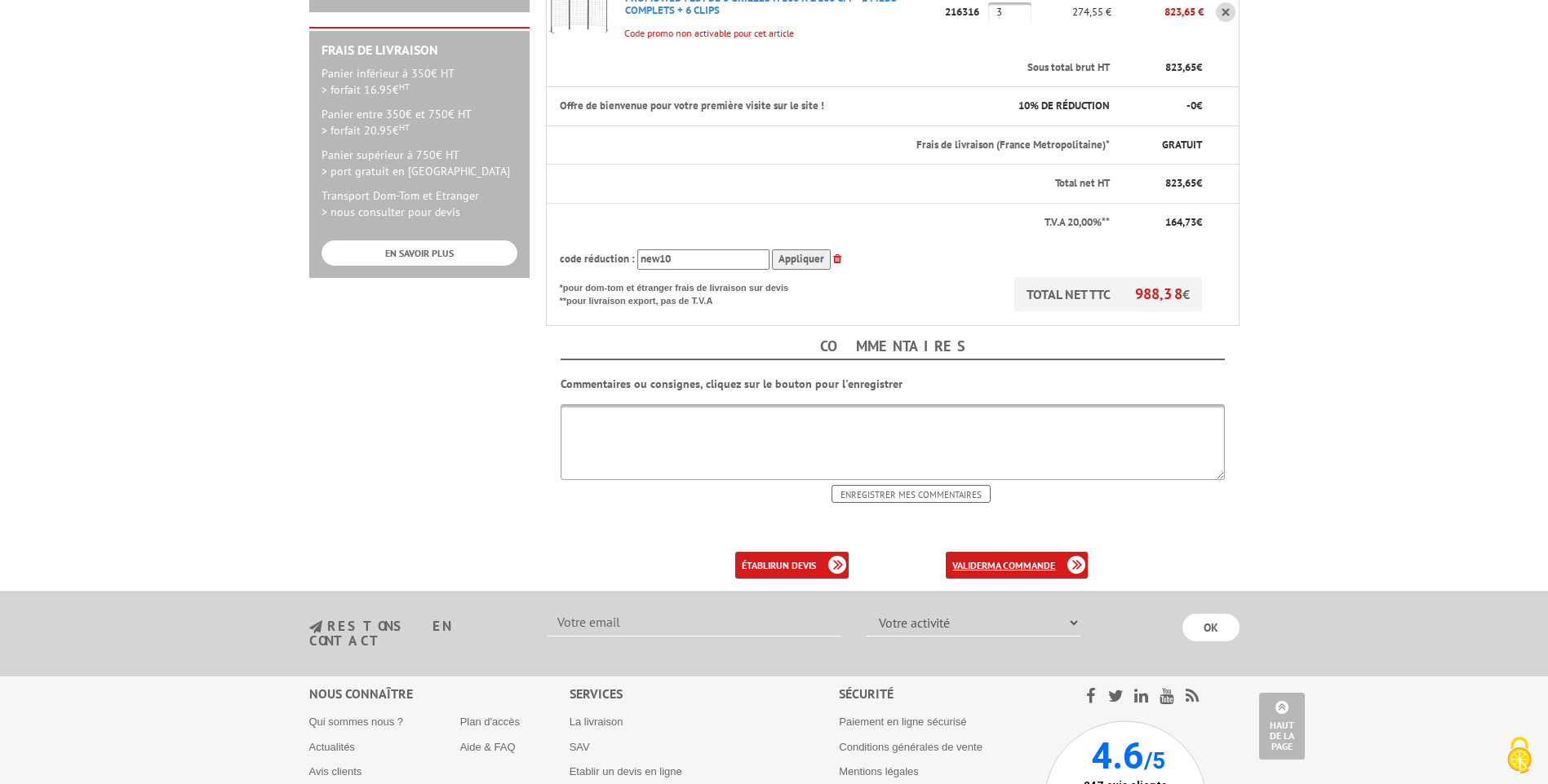
click at [992, 560] on b "ma commande" at bounding box center [1021, 566] width 68 height 12
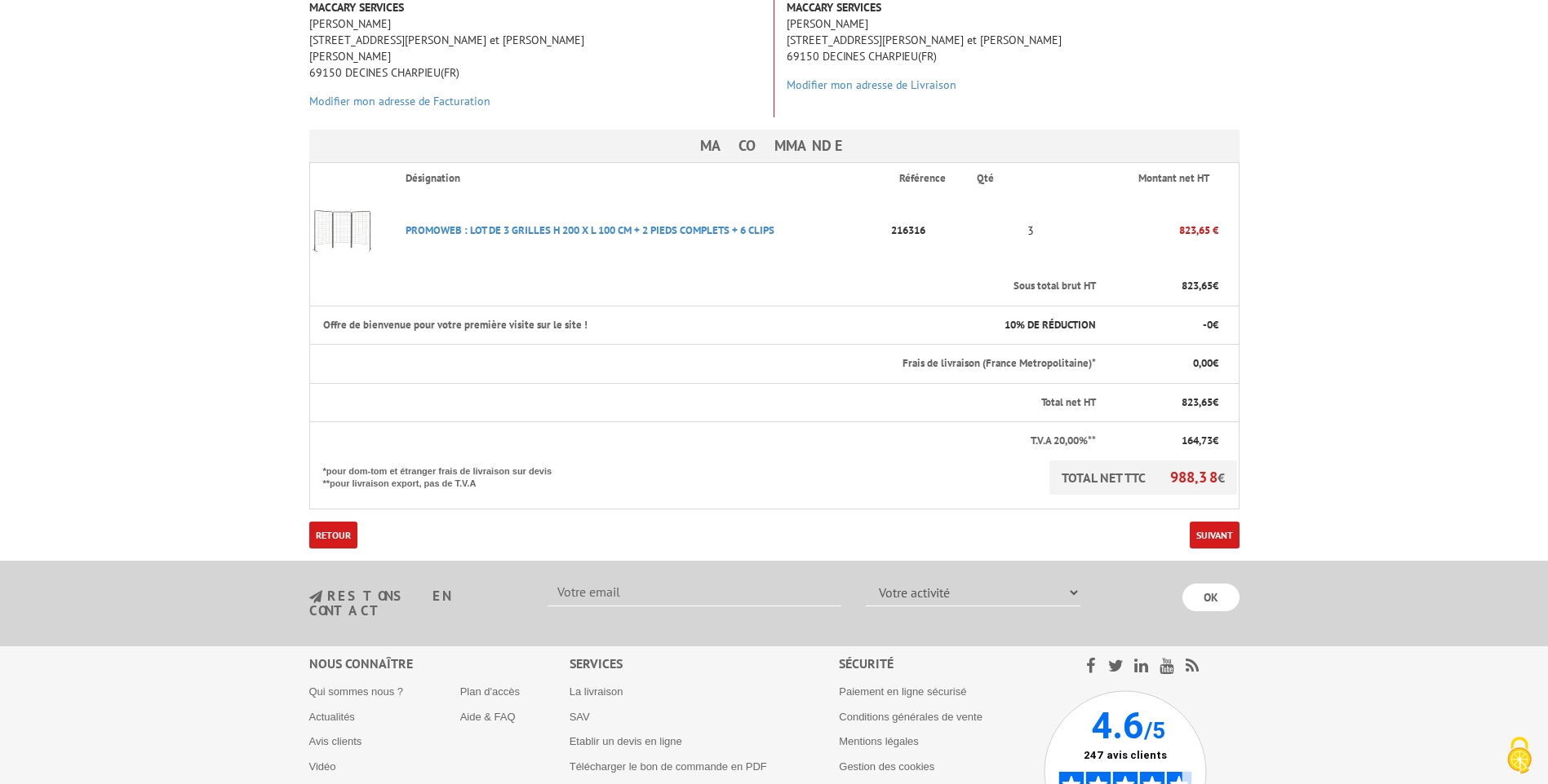
scroll to position [327, 0]
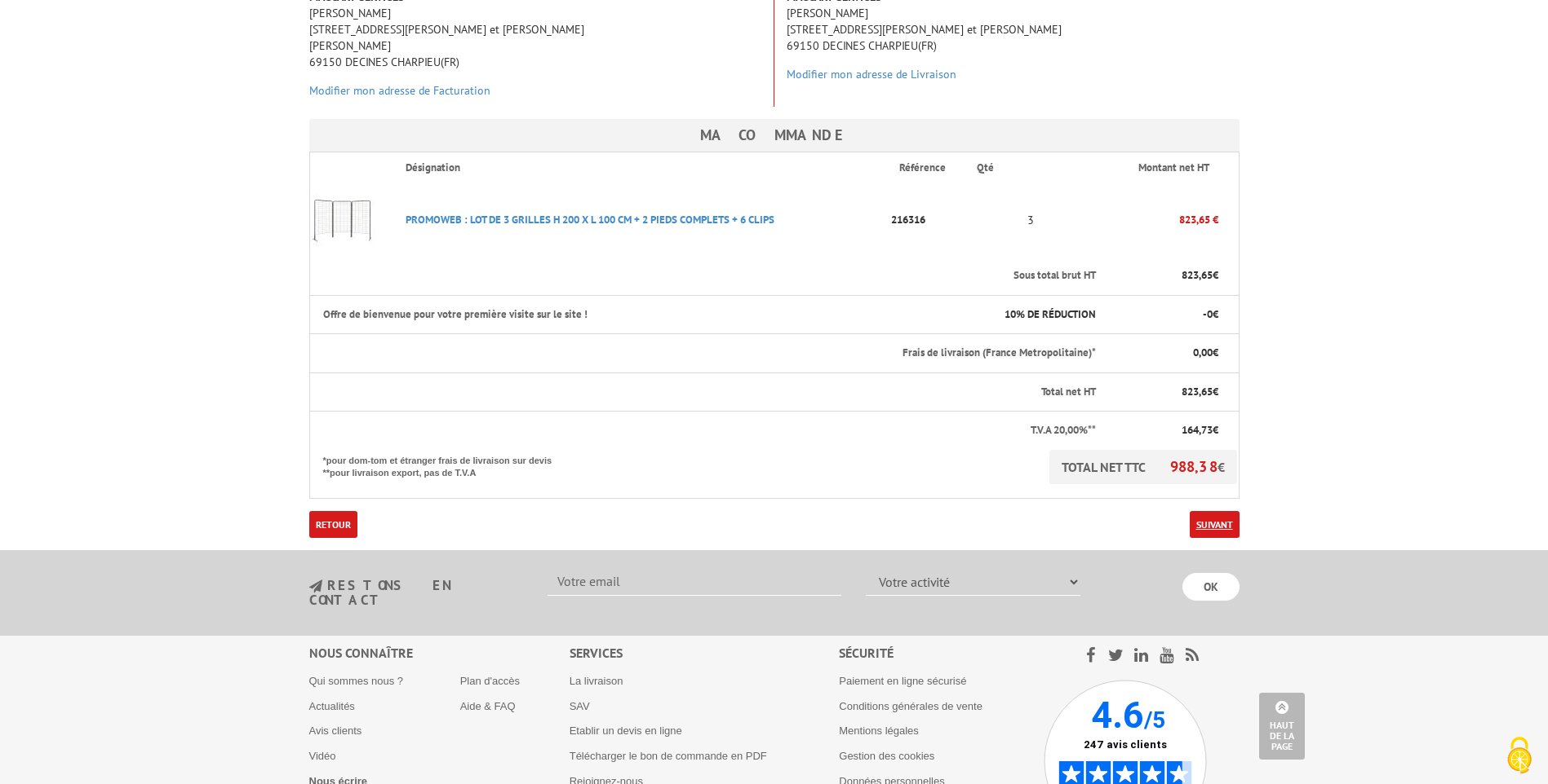
click at [1223, 511] on link "Suivant" at bounding box center [1214, 524] width 50 height 27
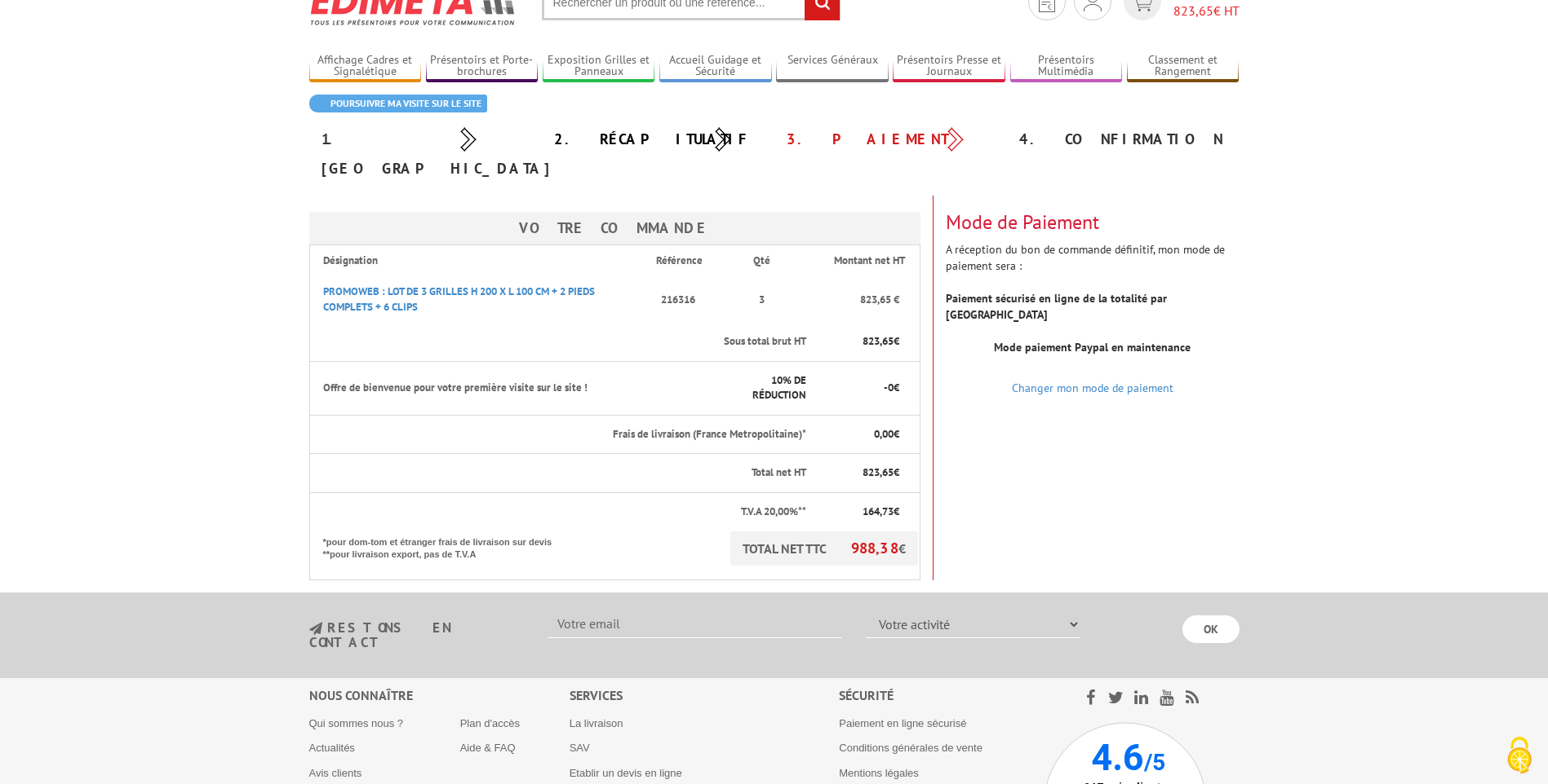
scroll to position [217, 0]
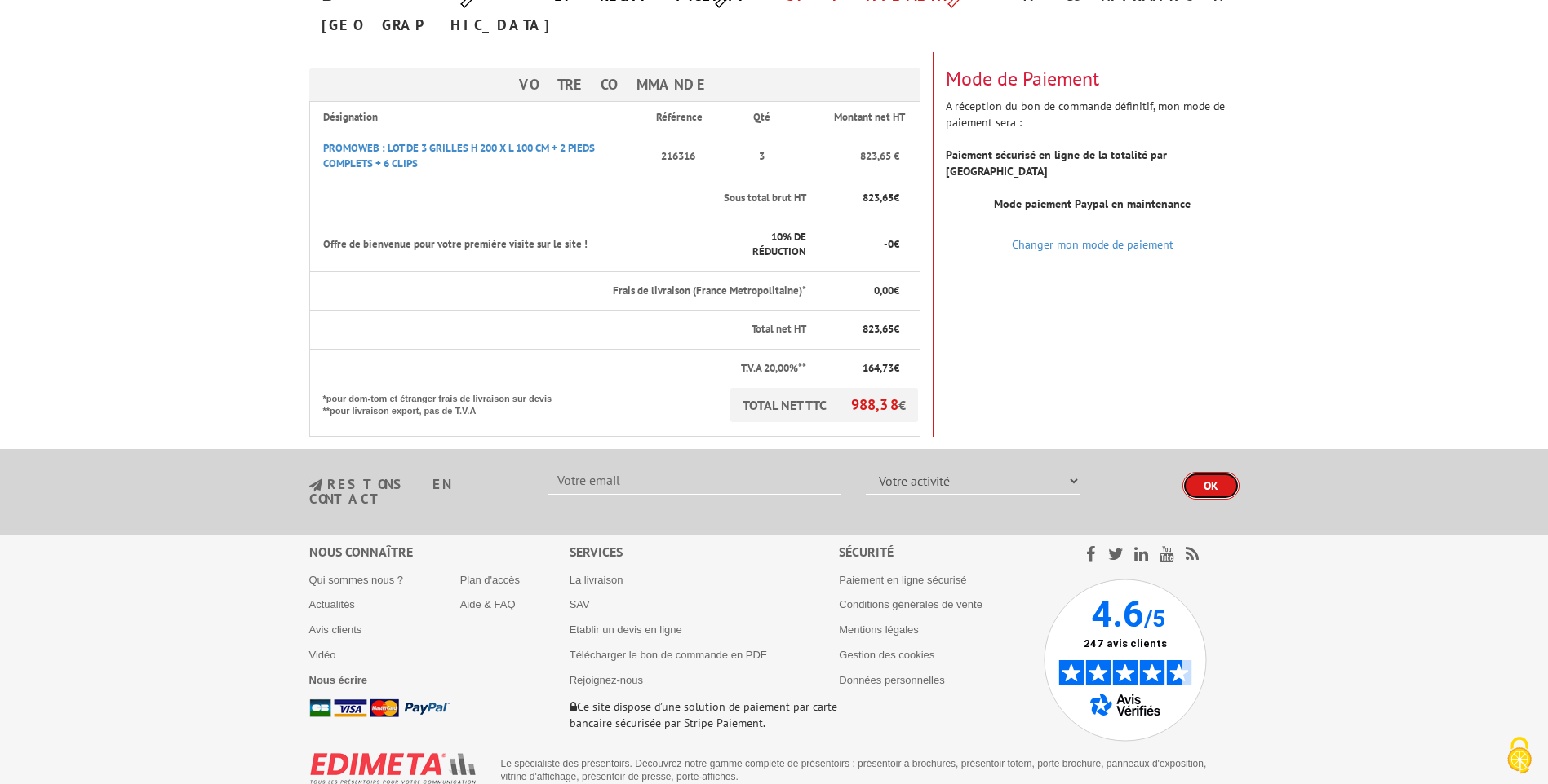
click at [1220, 472] on input "OK" at bounding box center [1211, 486] width 58 height 28
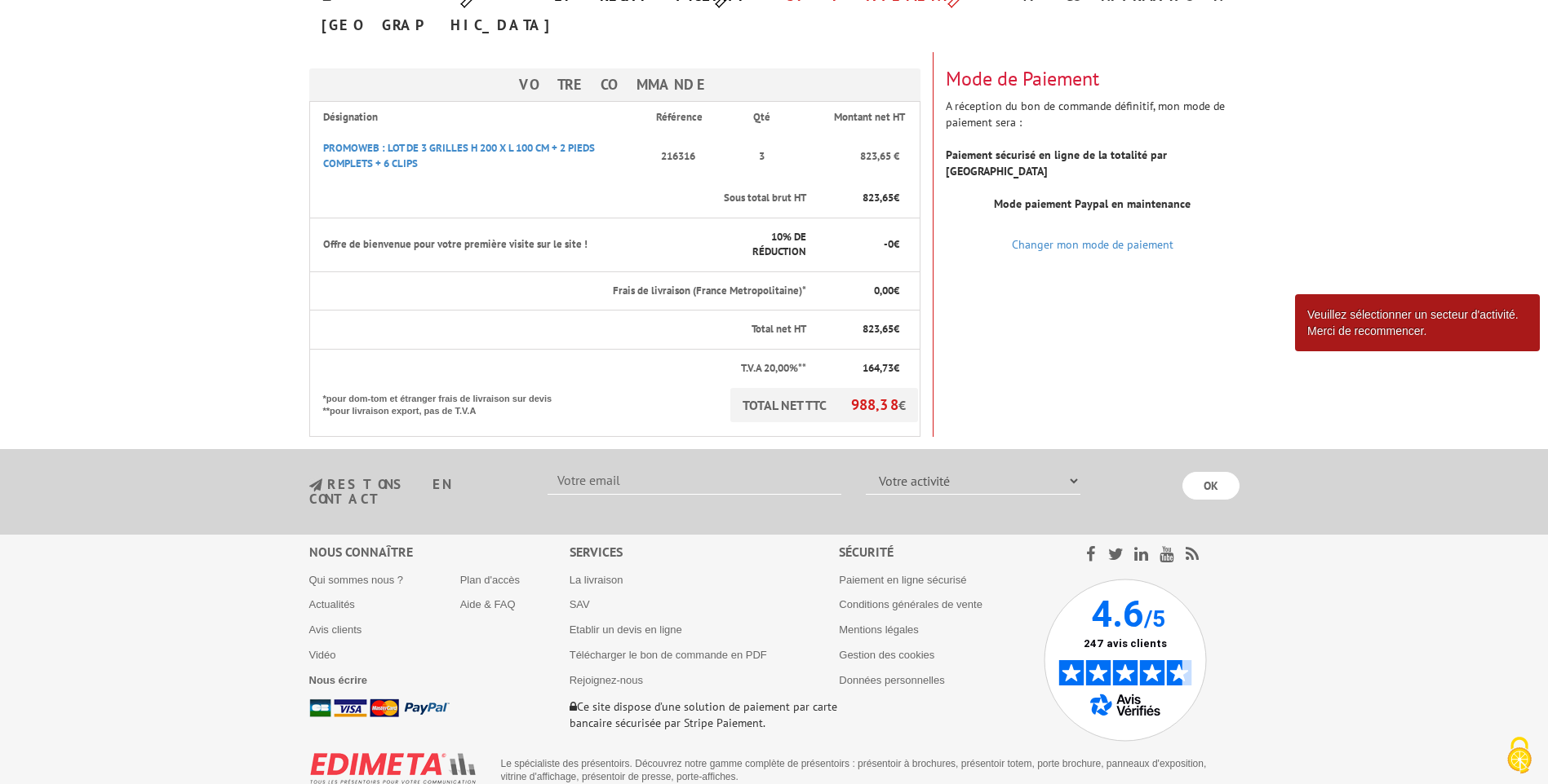
click at [921, 467] on select "Votre activité Administrations et collectivités Magasins et commerces Entrepris…" at bounding box center [973, 481] width 214 height 28
select select "878"
click at [866, 467] on select "Votre activité Administrations et collectivités Magasins et commerces Entrepris…" at bounding box center [973, 481] width 214 height 28
click at [620, 467] on input "text" at bounding box center [694, 481] width 294 height 28
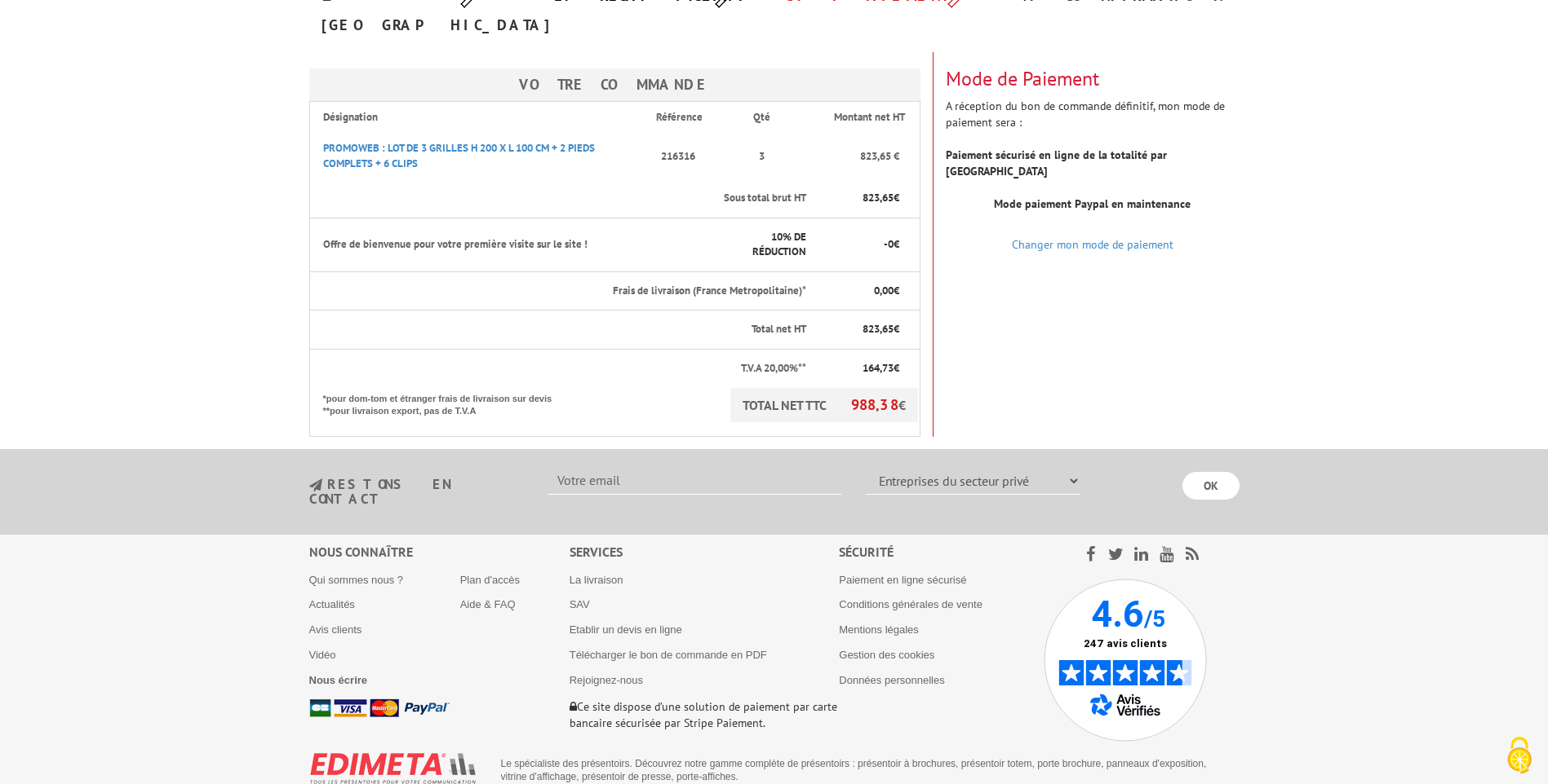
type input "xavier@maccary-services.fr"
click at [1210, 472] on input "OK" at bounding box center [1211, 486] width 58 height 28
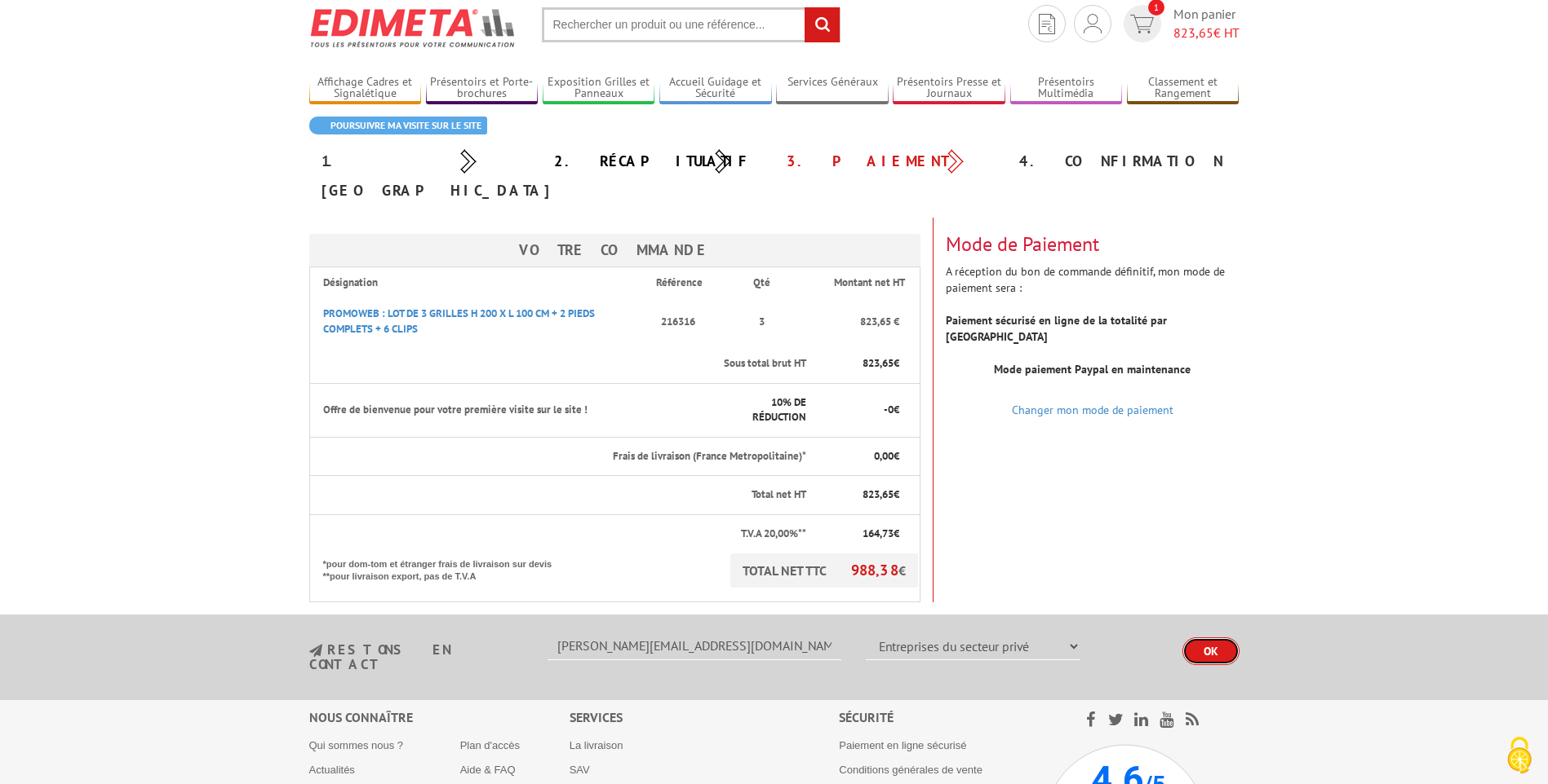
scroll to position [0, 0]
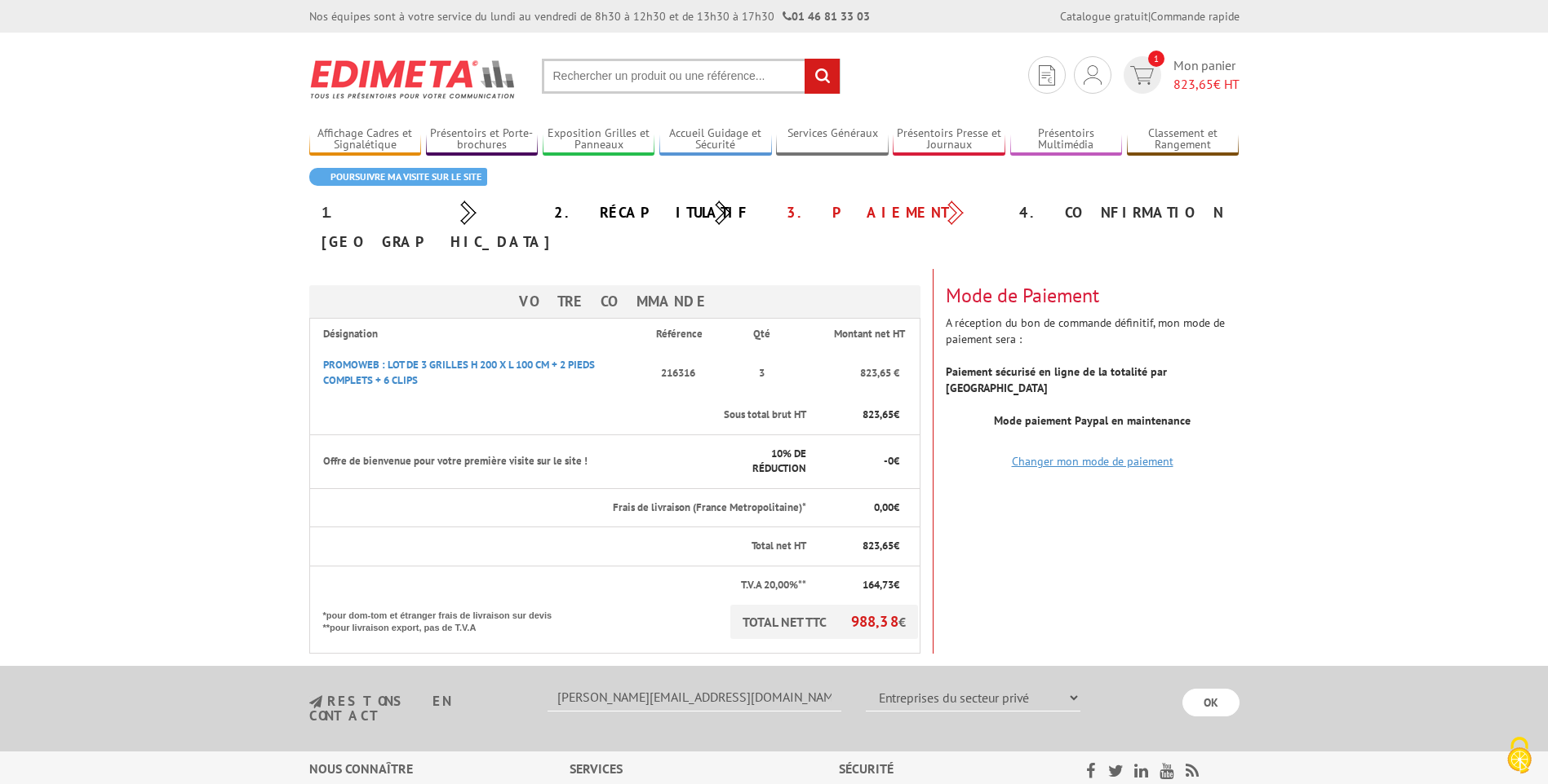
click at [1059, 455] on link "Changer mon mode de paiement" at bounding box center [1092, 461] width 162 height 15
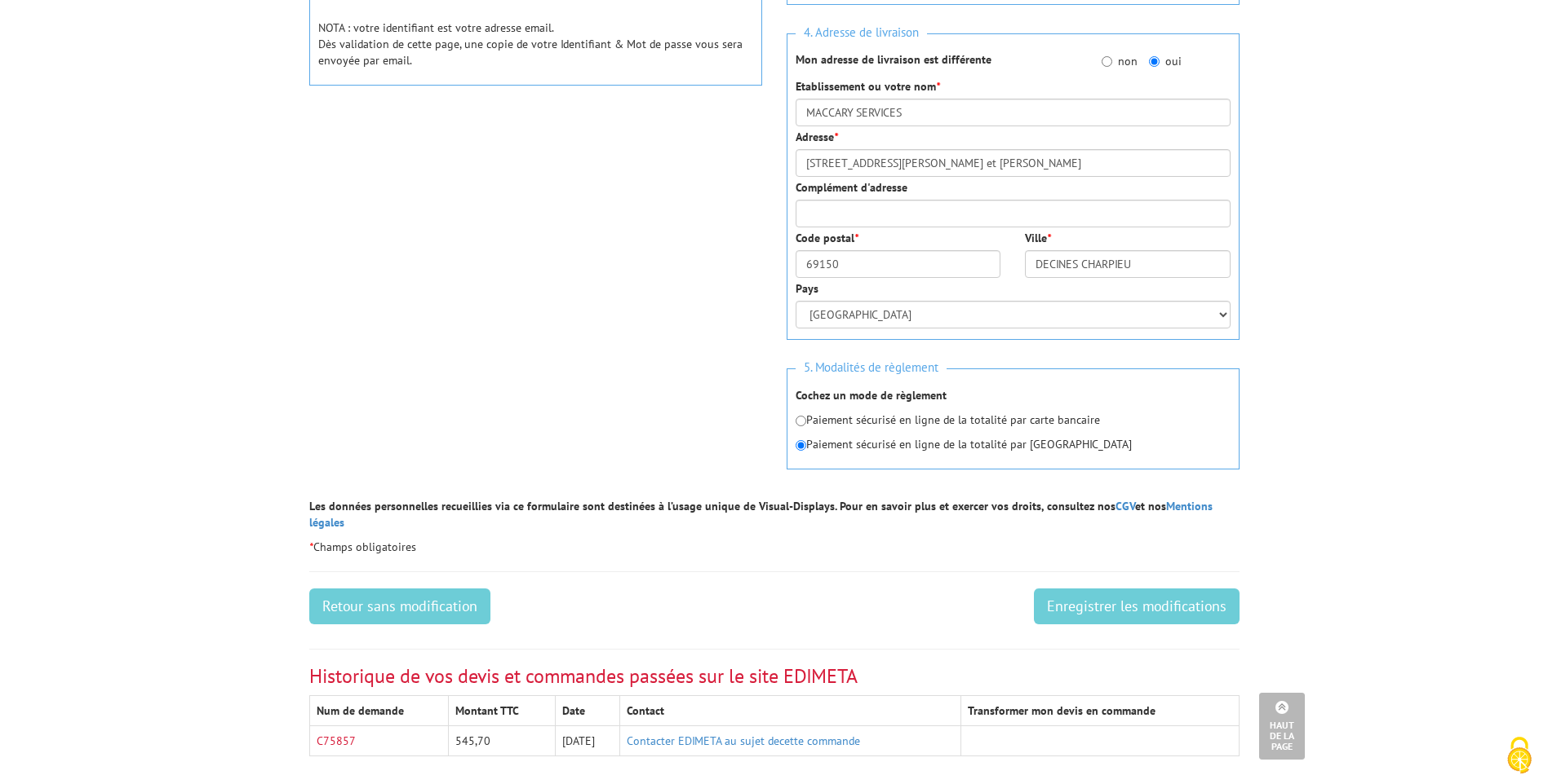
scroll to position [816, 0]
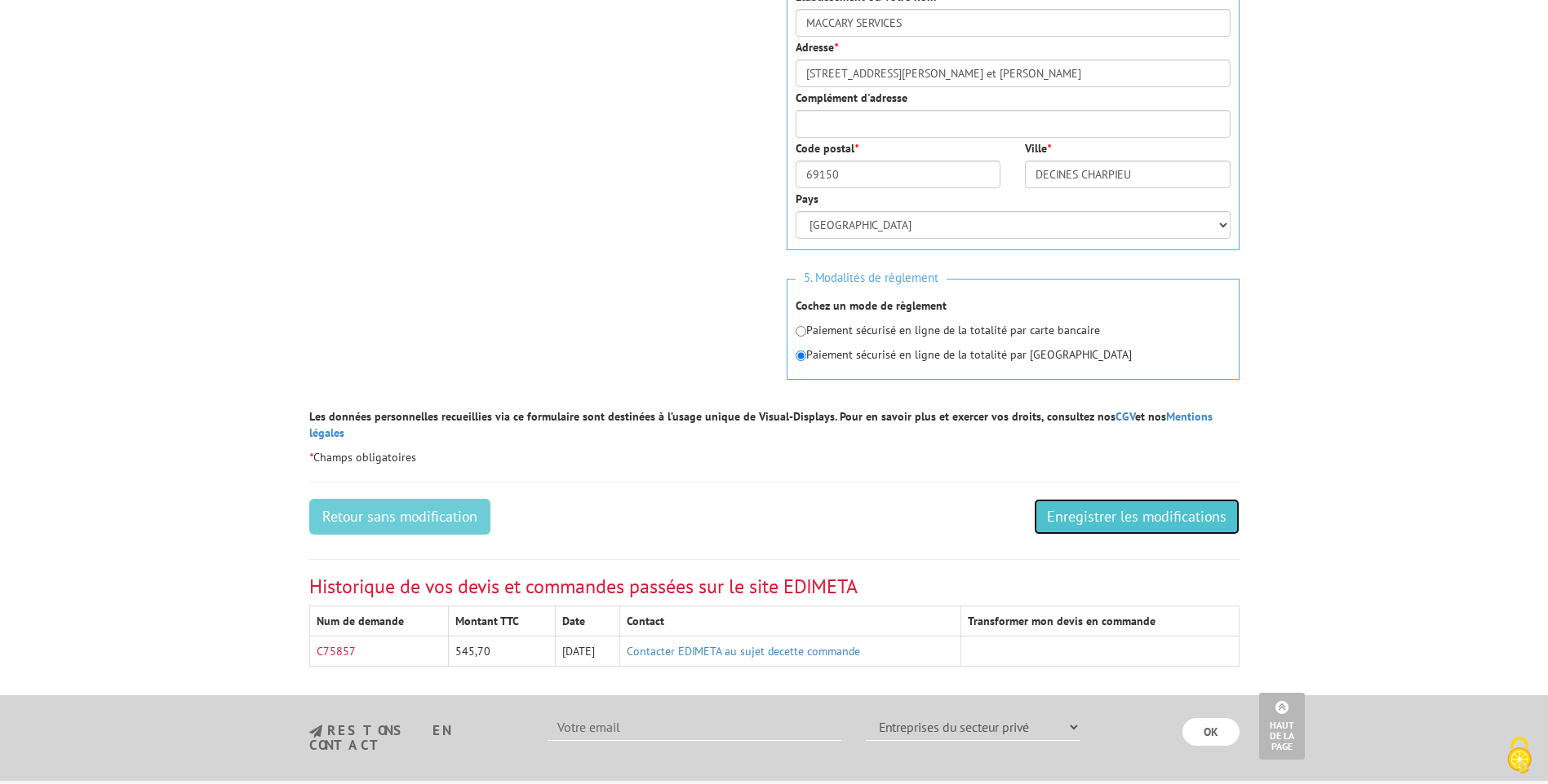
click at [1165, 504] on input "Enregistrer les modifications" at bounding box center [1136, 517] width 206 height 36
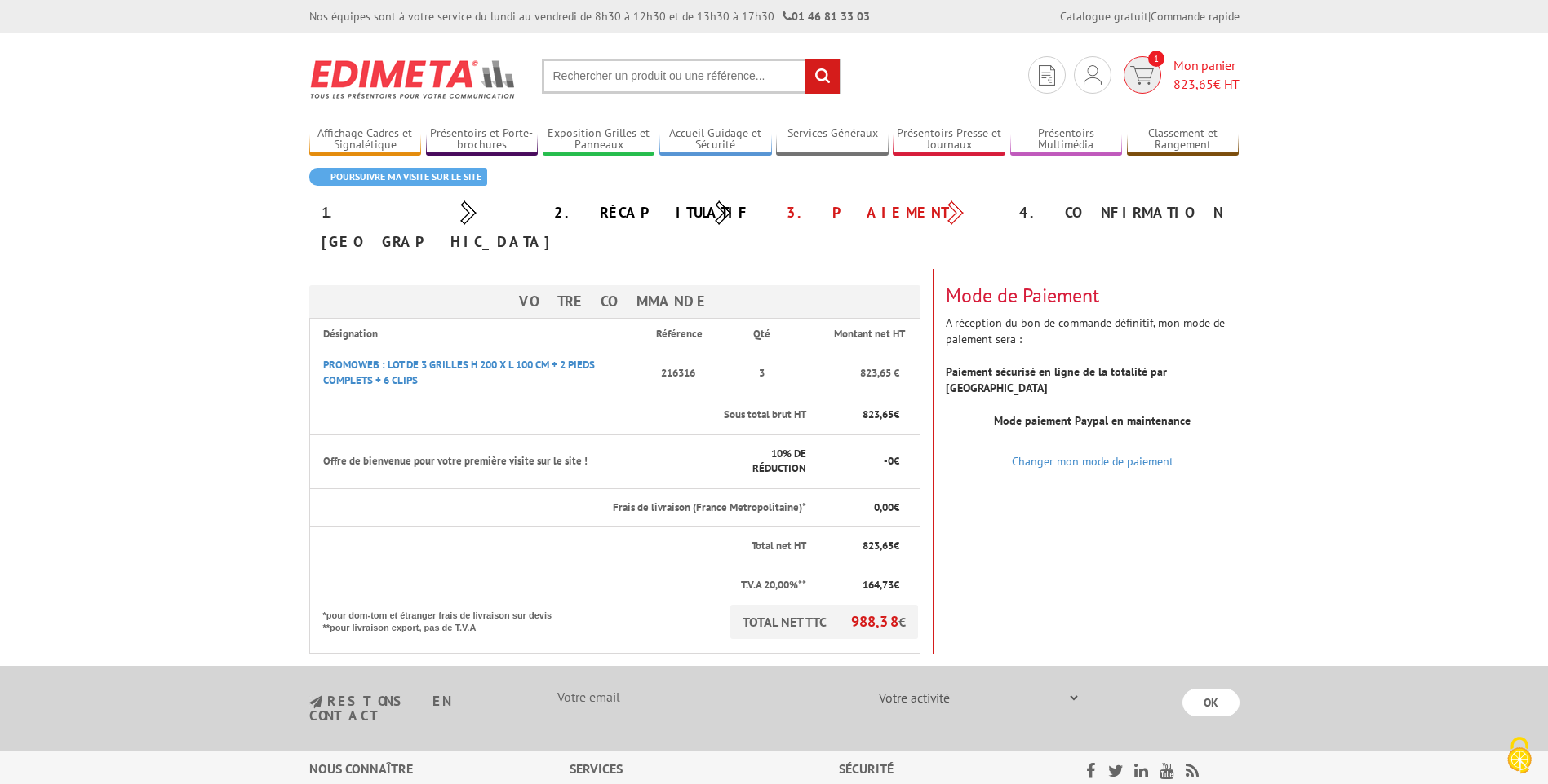
click at [1206, 70] on span "Mon panier 823,65 € HT" at bounding box center [1205, 75] width 67 height 38
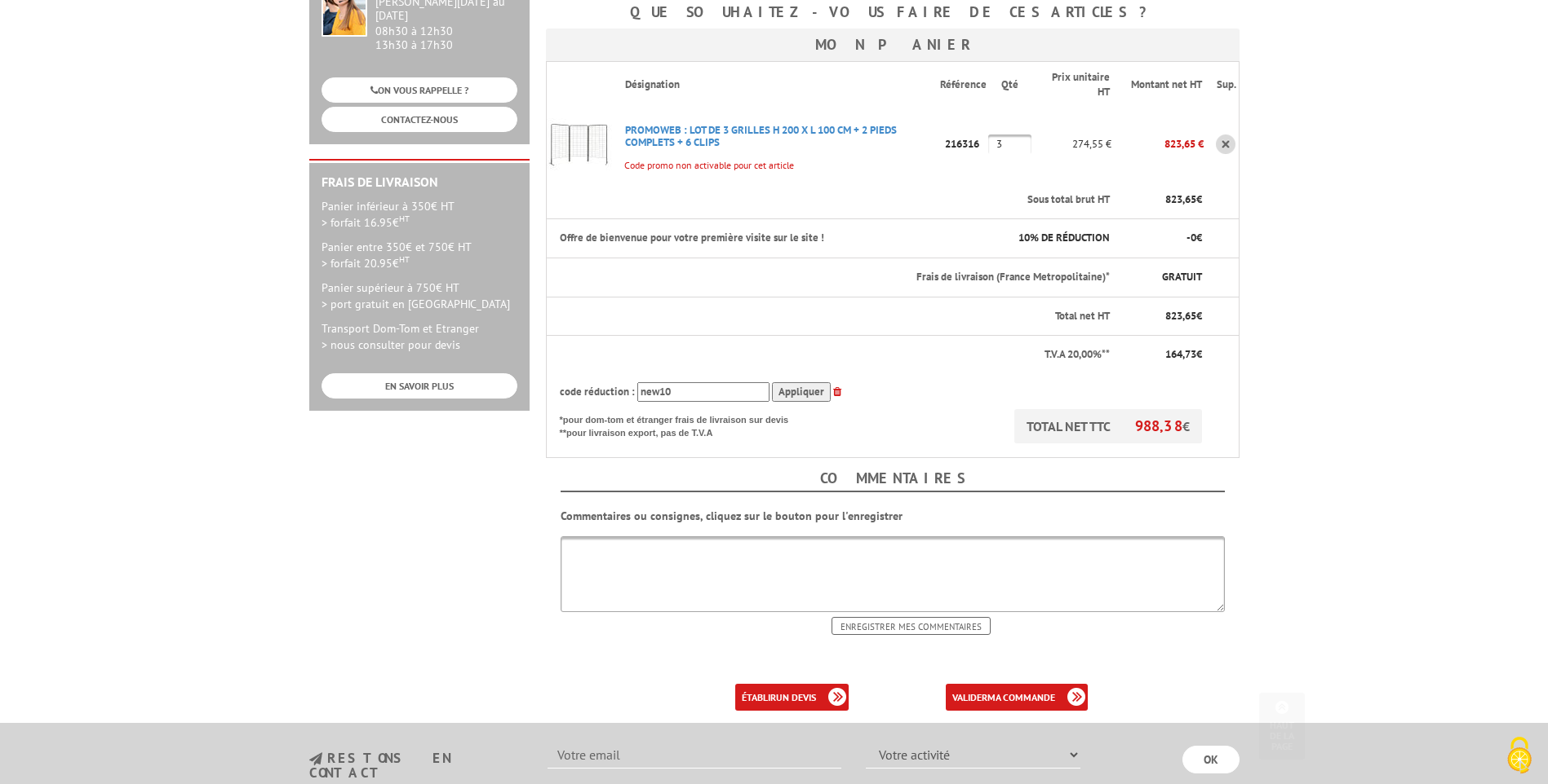
scroll to position [408, 0]
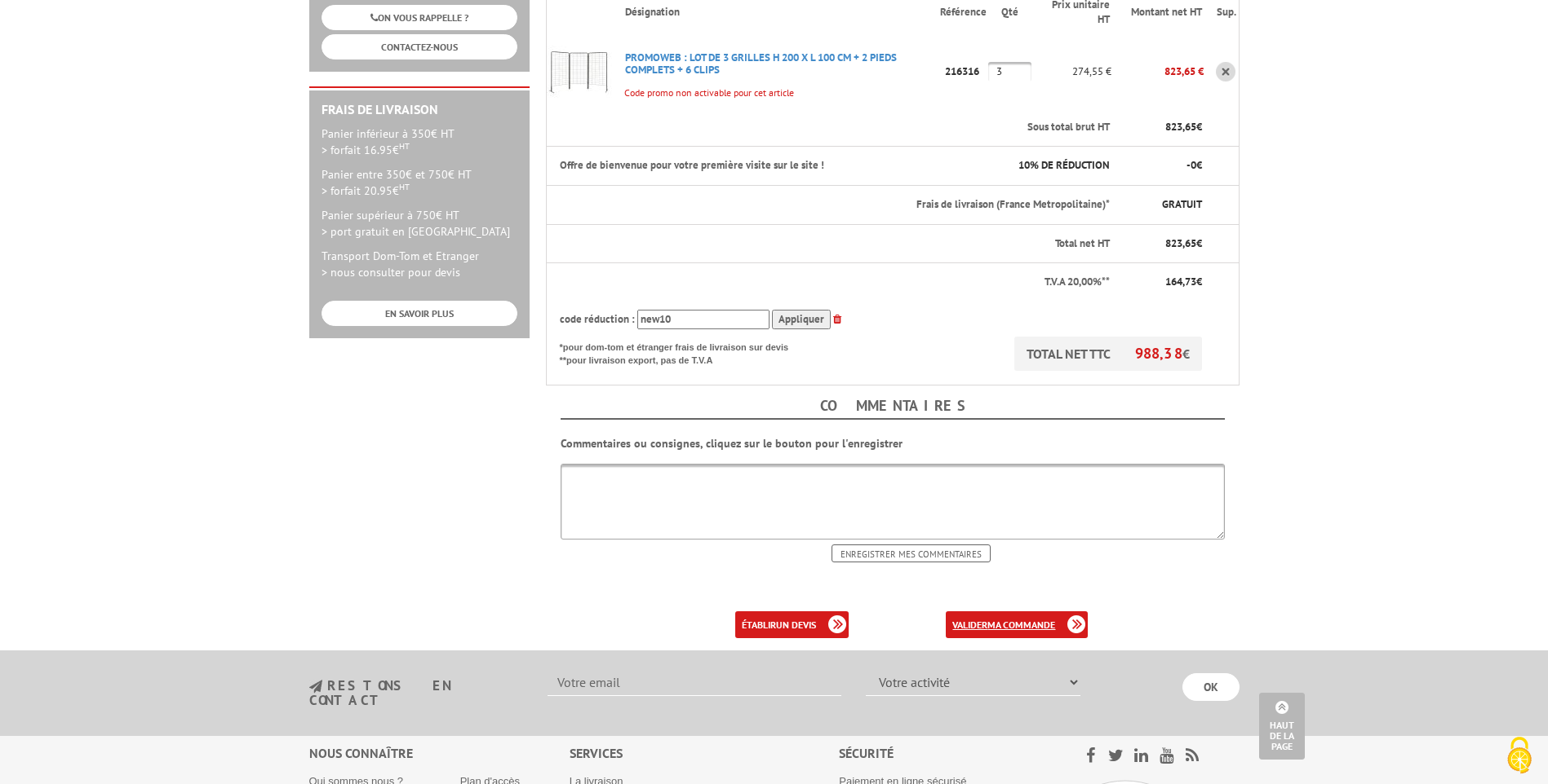
click at [991, 619] on b "ma commande" at bounding box center [1021, 625] width 68 height 12
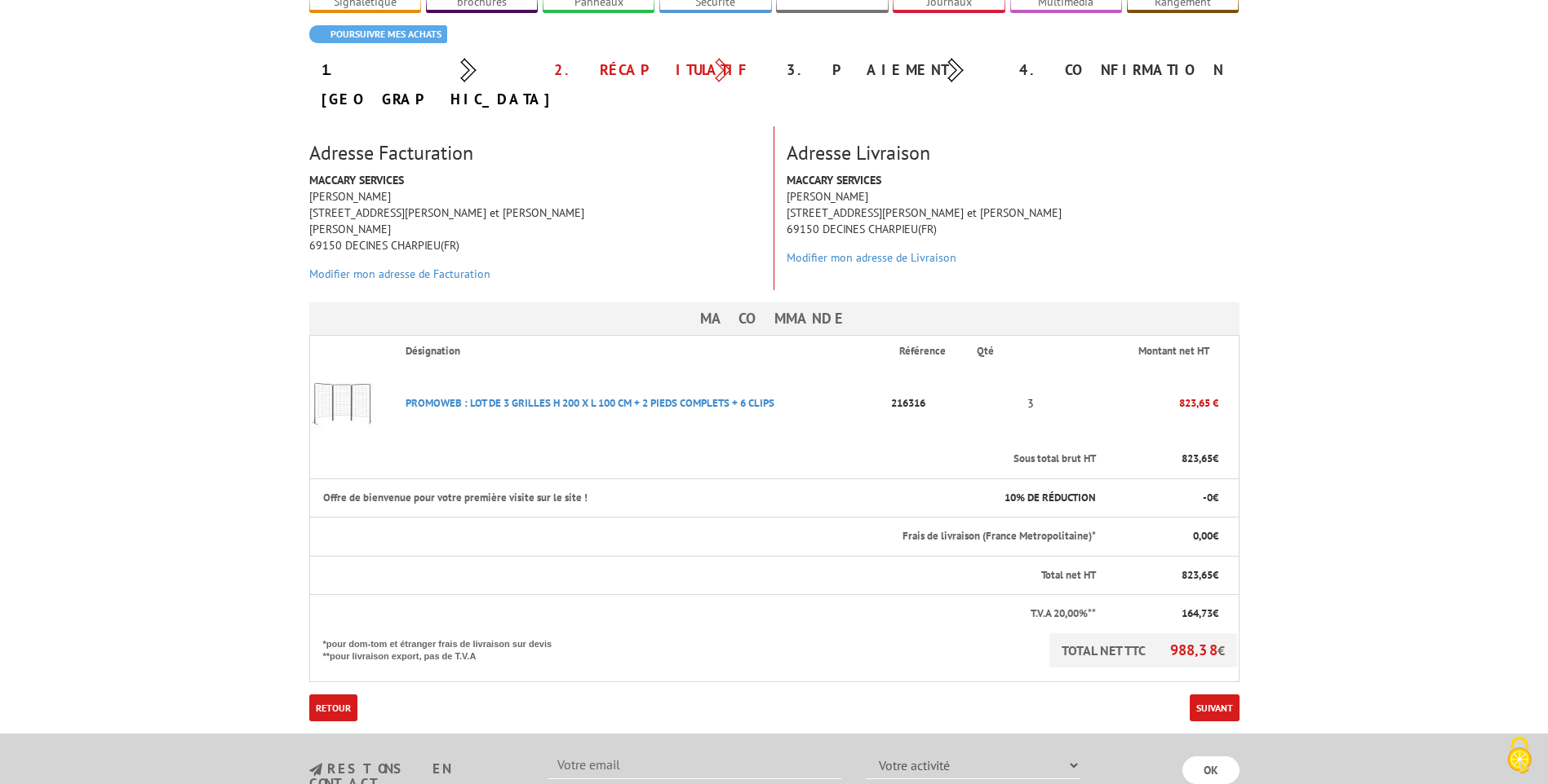
scroll to position [163, 0]
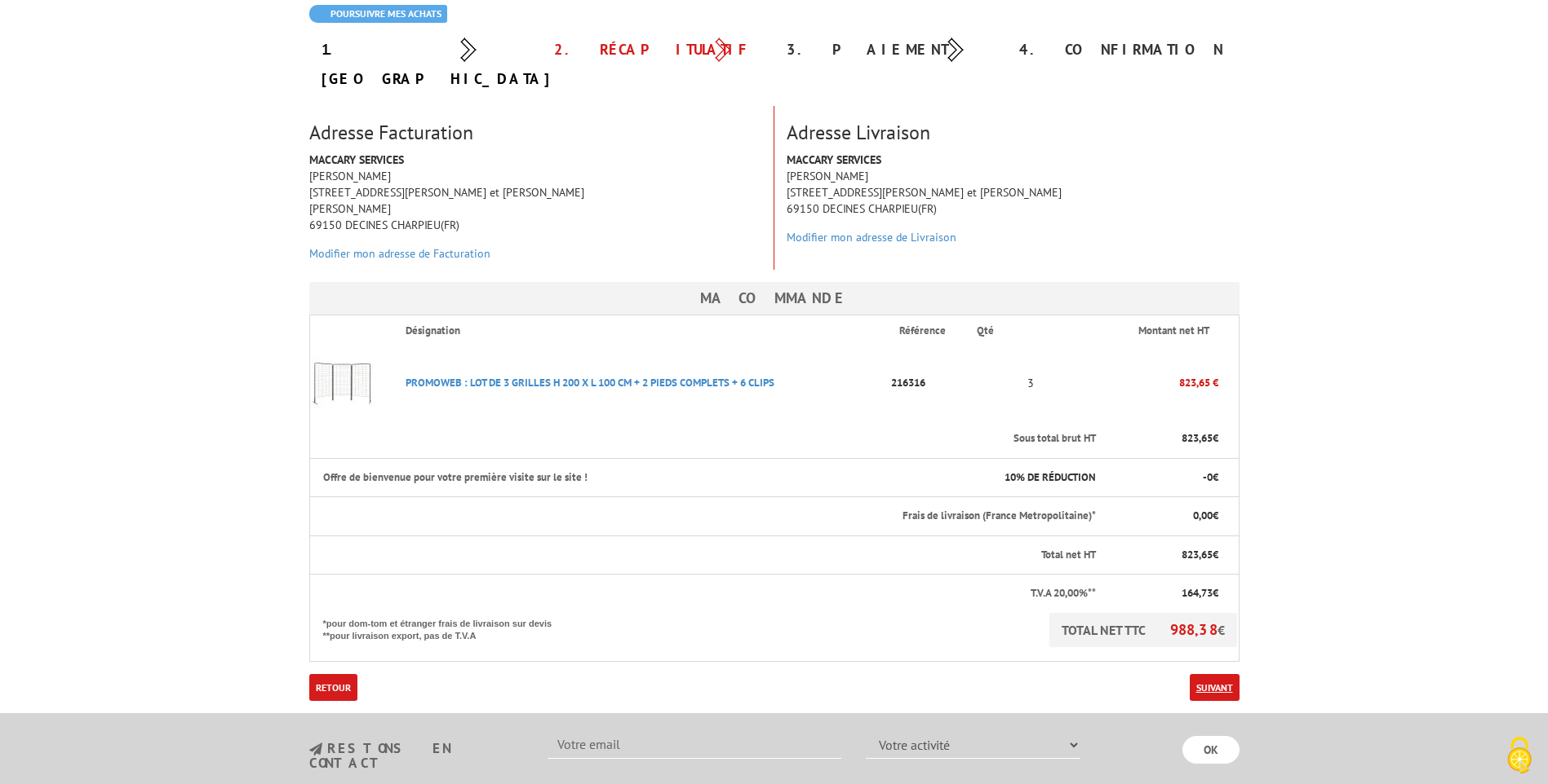
click at [1205, 674] on link "Suivant" at bounding box center [1214, 687] width 50 height 27
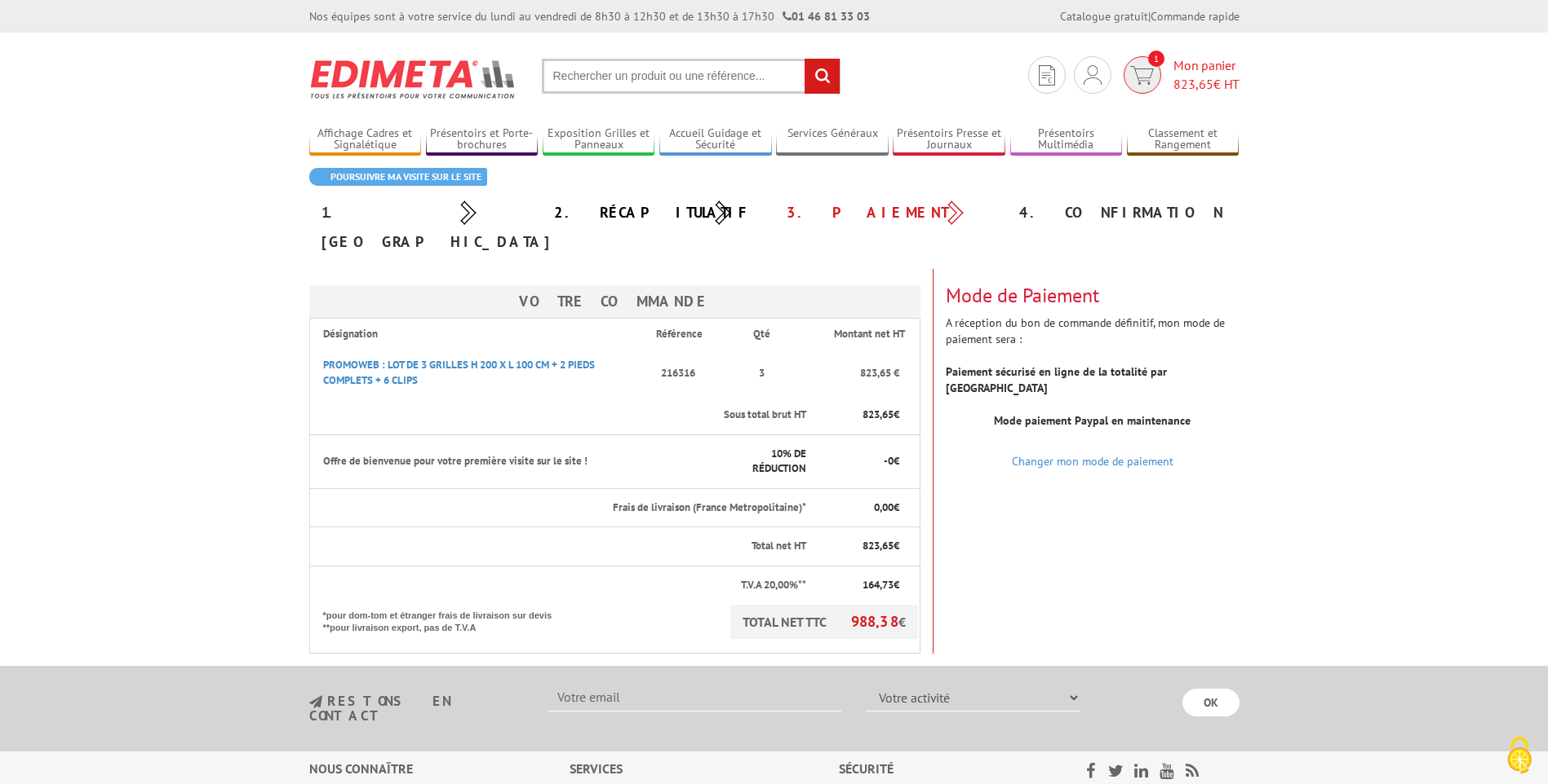
click at [1183, 67] on span "Mon panier 823,65 € HT" at bounding box center [1205, 75] width 67 height 38
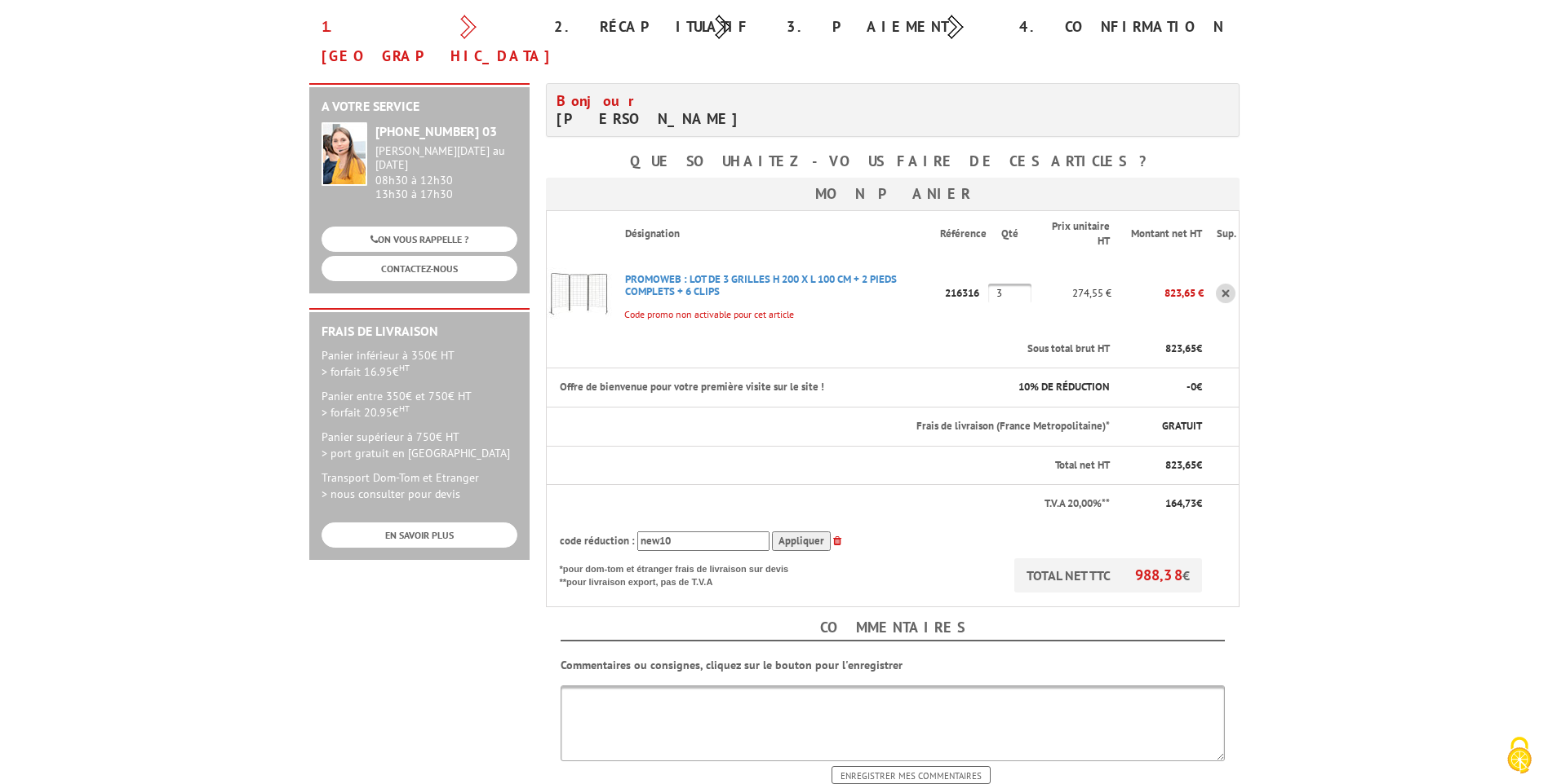
scroll to position [244, 0]
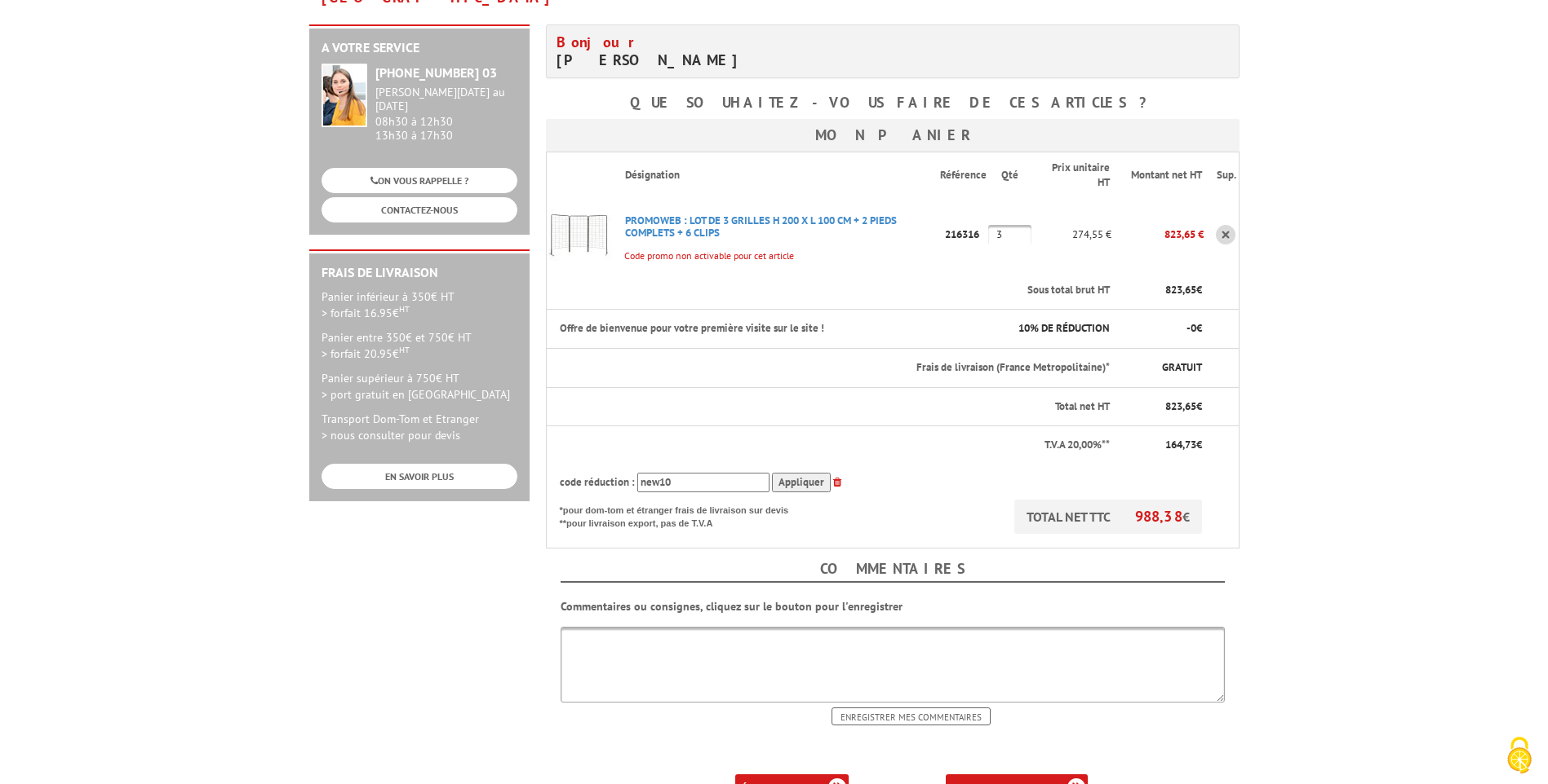
click at [1019, 782] on b "ma commande" at bounding box center [1021, 788] width 68 height 12
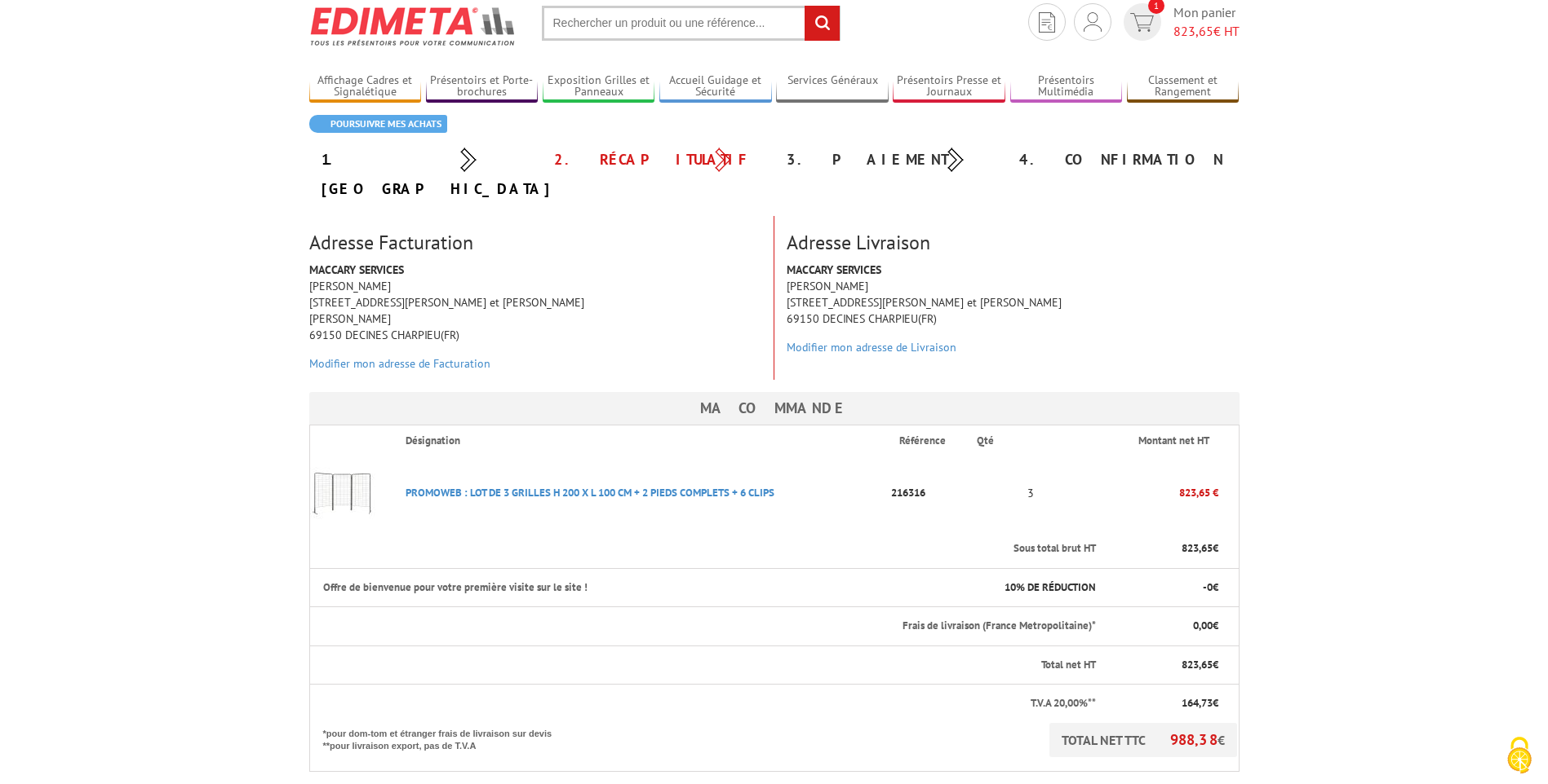
scroll to position [244, 0]
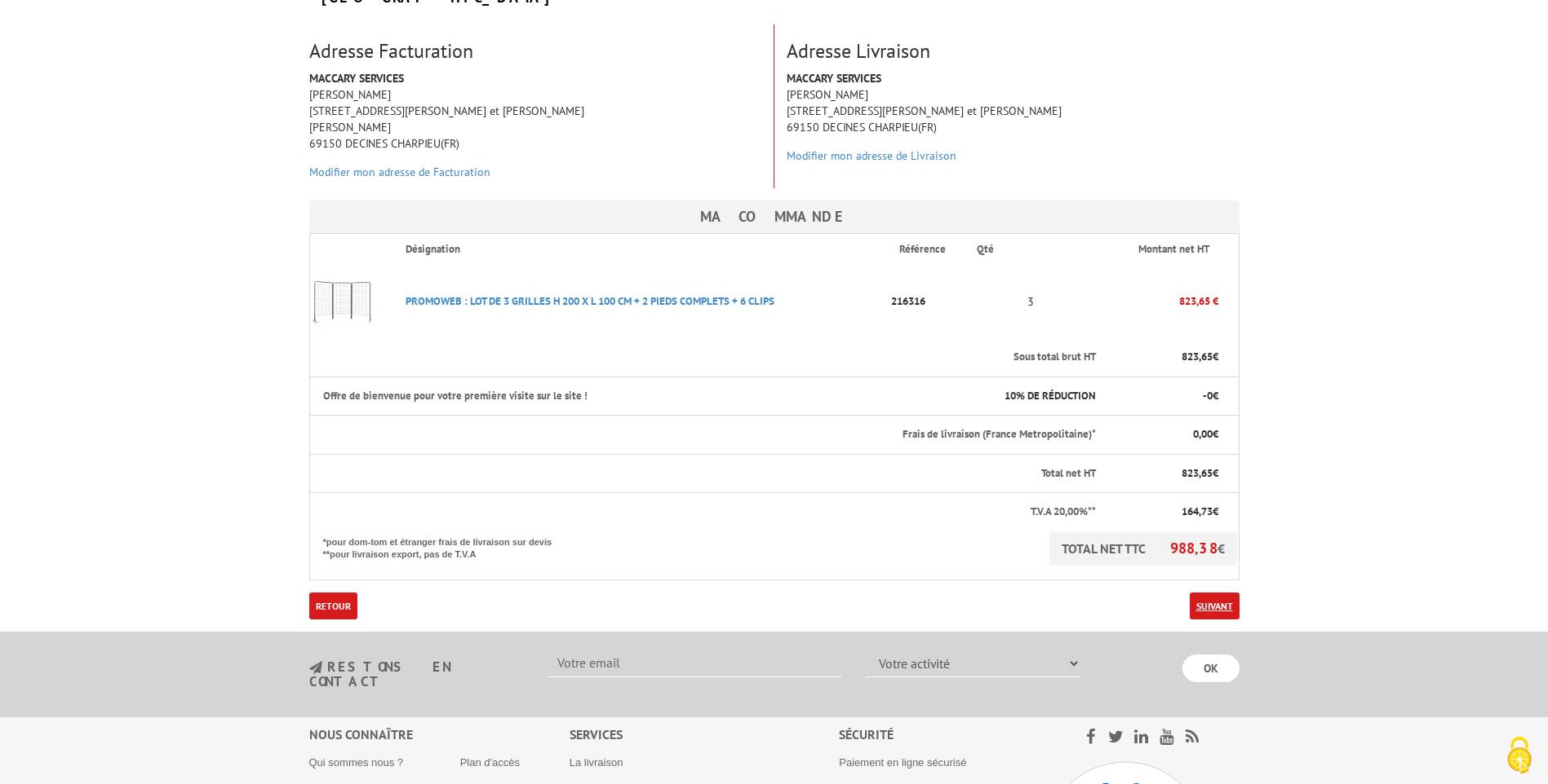
click at [1210, 592] on link "Suivant" at bounding box center [1214, 605] width 50 height 27
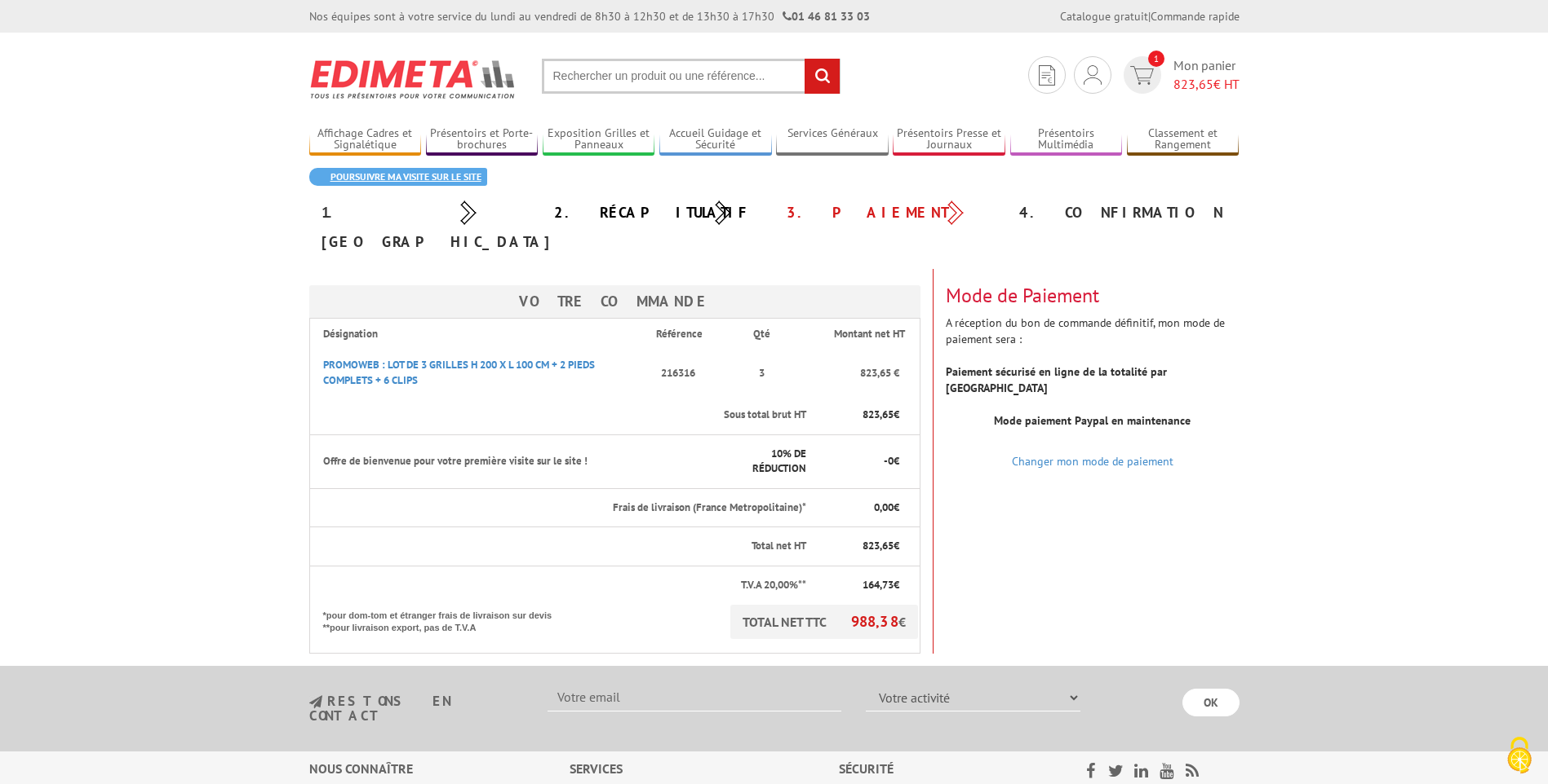
click at [455, 175] on link "Poursuivre ma visite sur le site" at bounding box center [397, 177] width 178 height 18
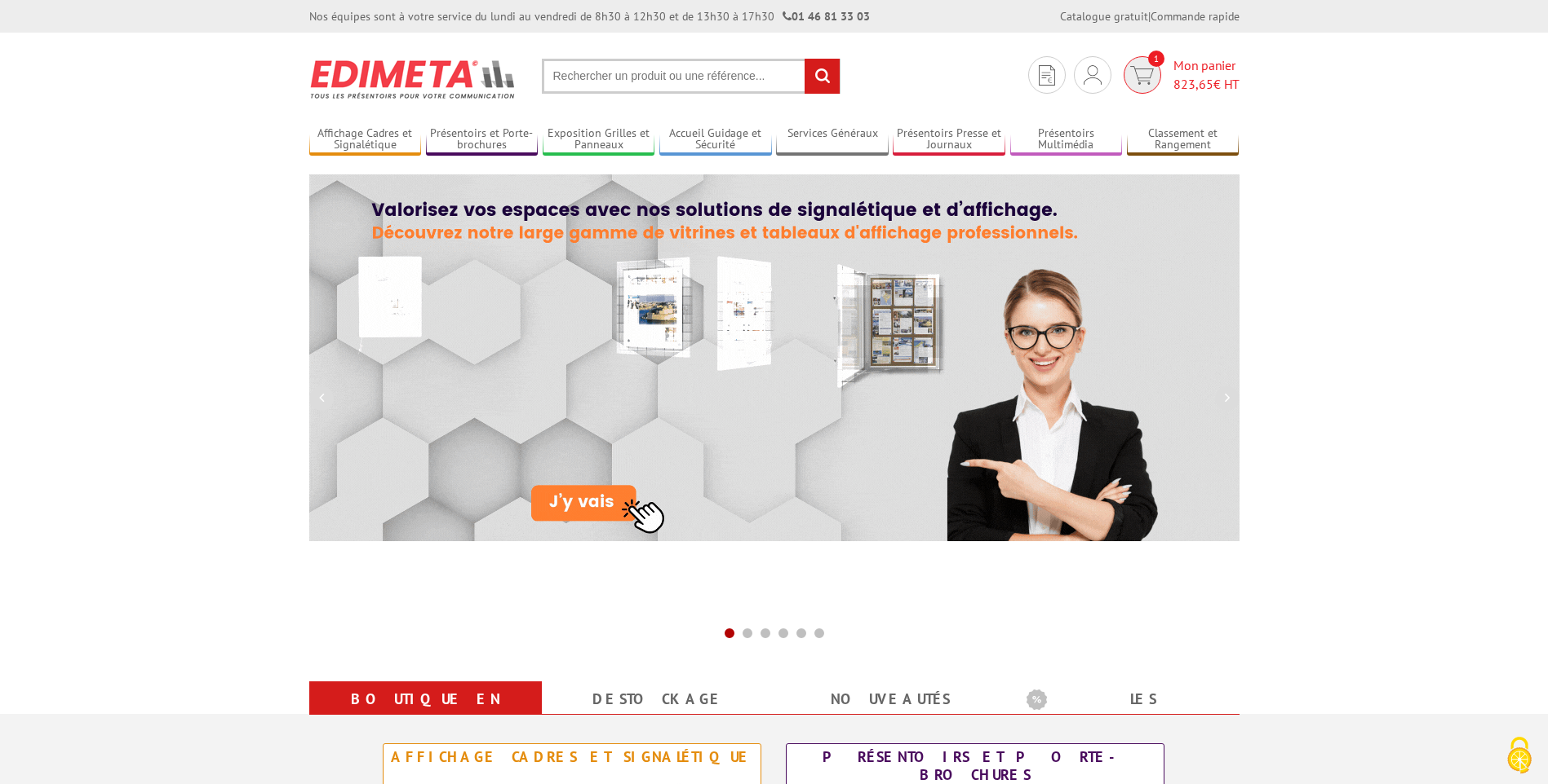
click at [1199, 71] on span "Mon panier 823,65 € HT" at bounding box center [1205, 75] width 67 height 38
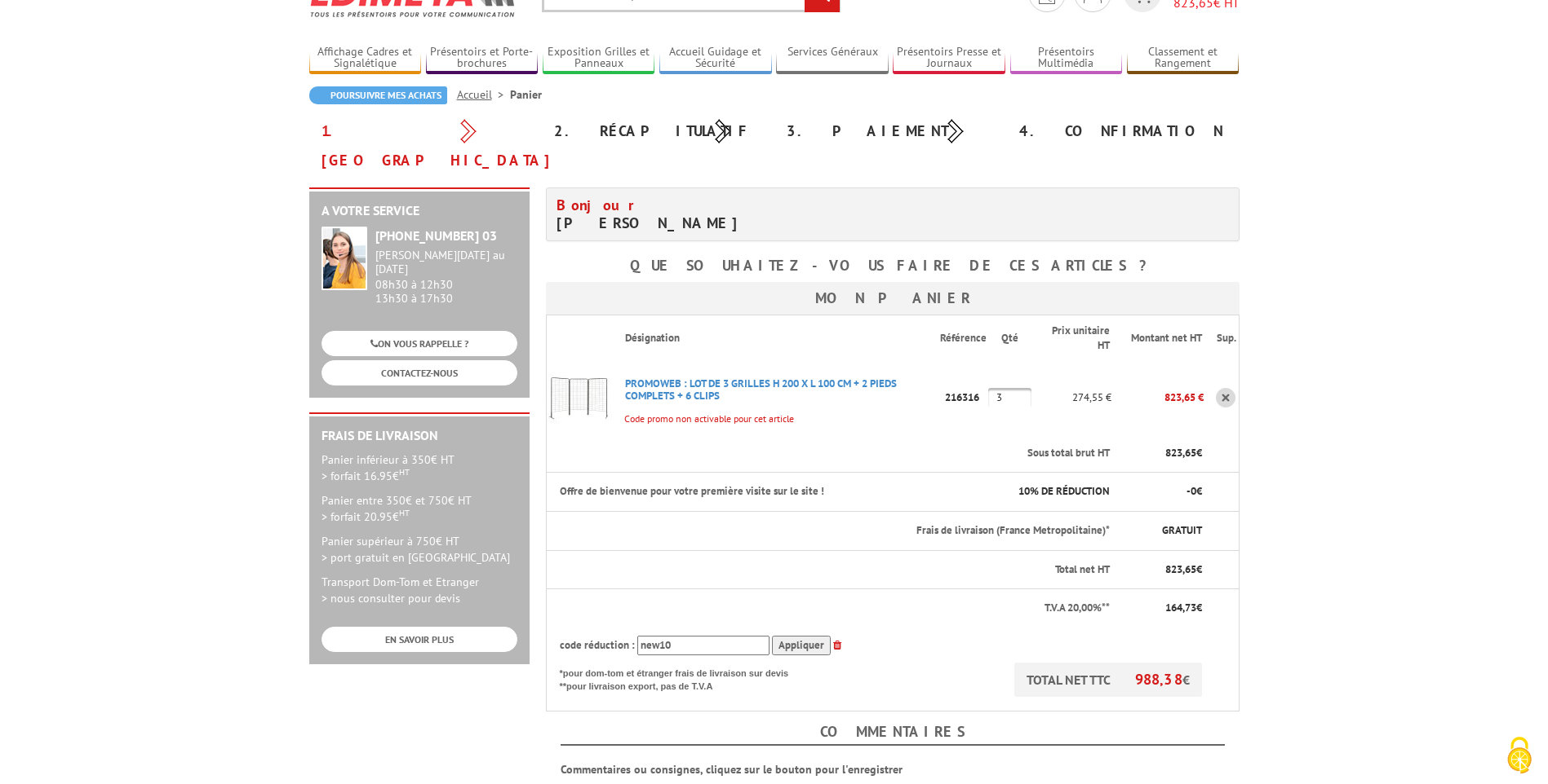
scroll to position [163, 0]
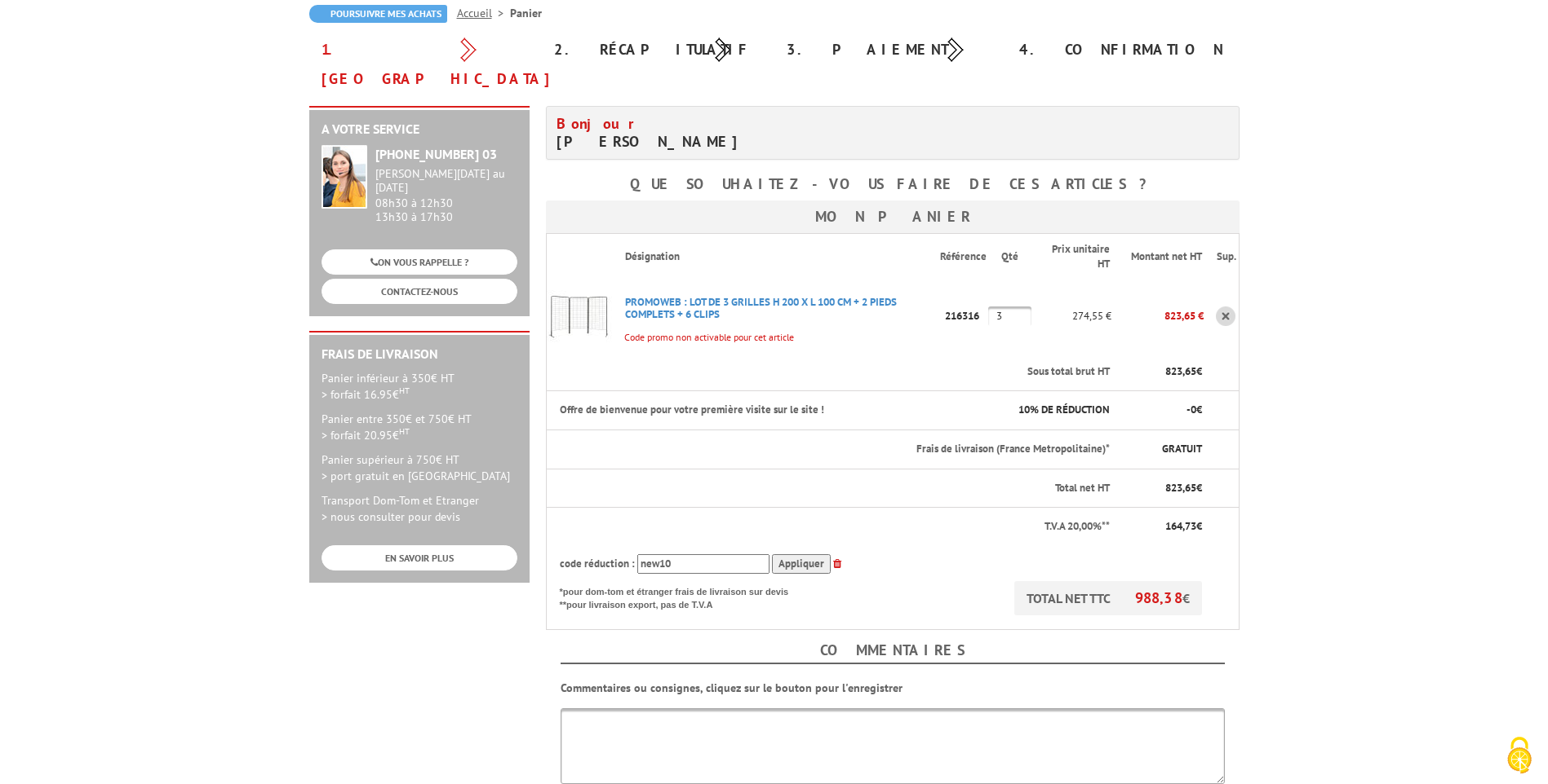
drag, startPoint x: 719, startPoint y: 533, endPoint x: 555, endPoint y: 533, distance: 164.0
click at [556, 546] on th "code réduction : new10 Appliquer" at bounding box center [875, 564] width 657 height 36
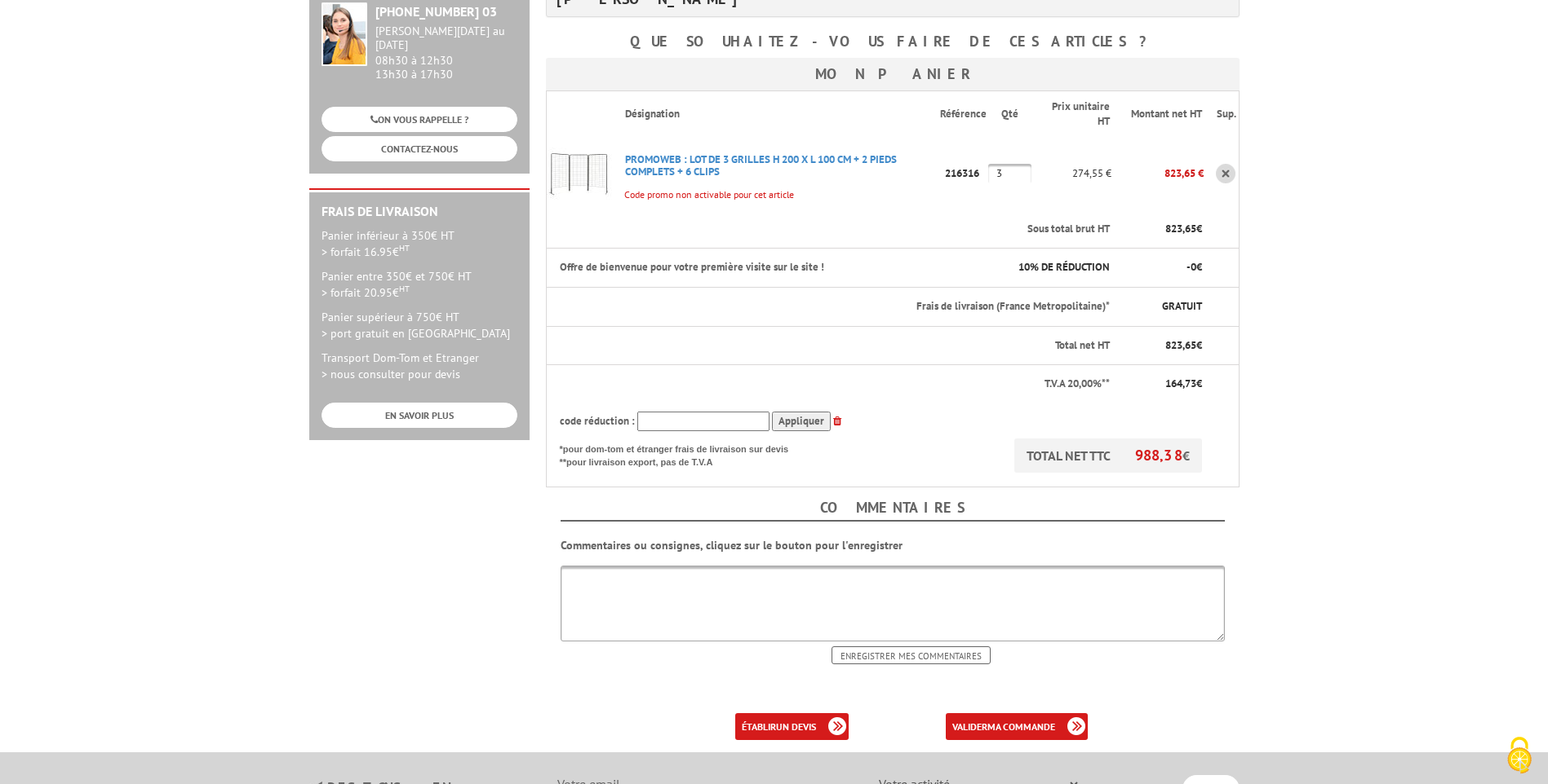
scroll to position [327, 0]
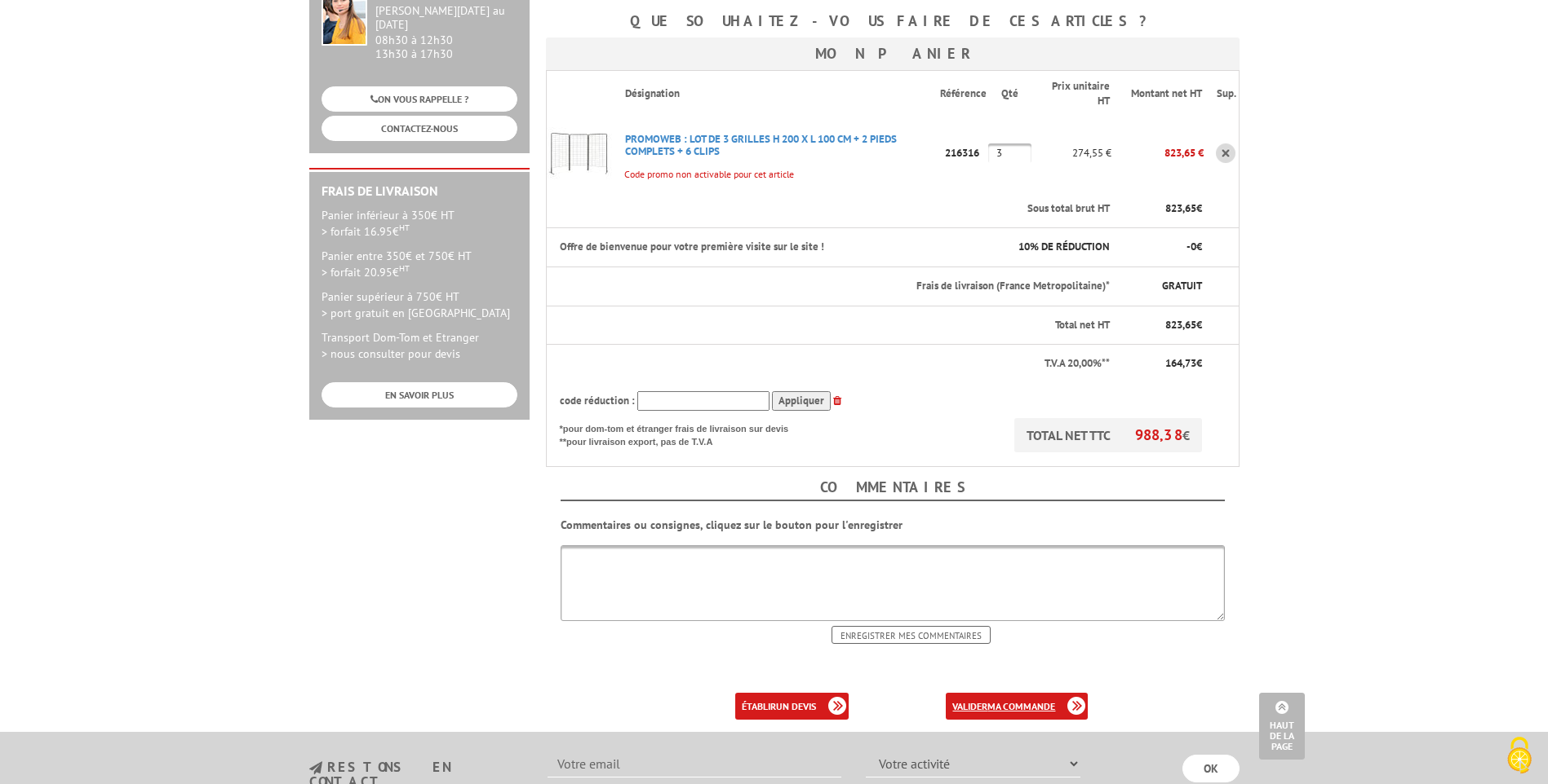
click at [978, 693] on link "valider ma commande" at bounding box center [1016, 706] width 142 height 27
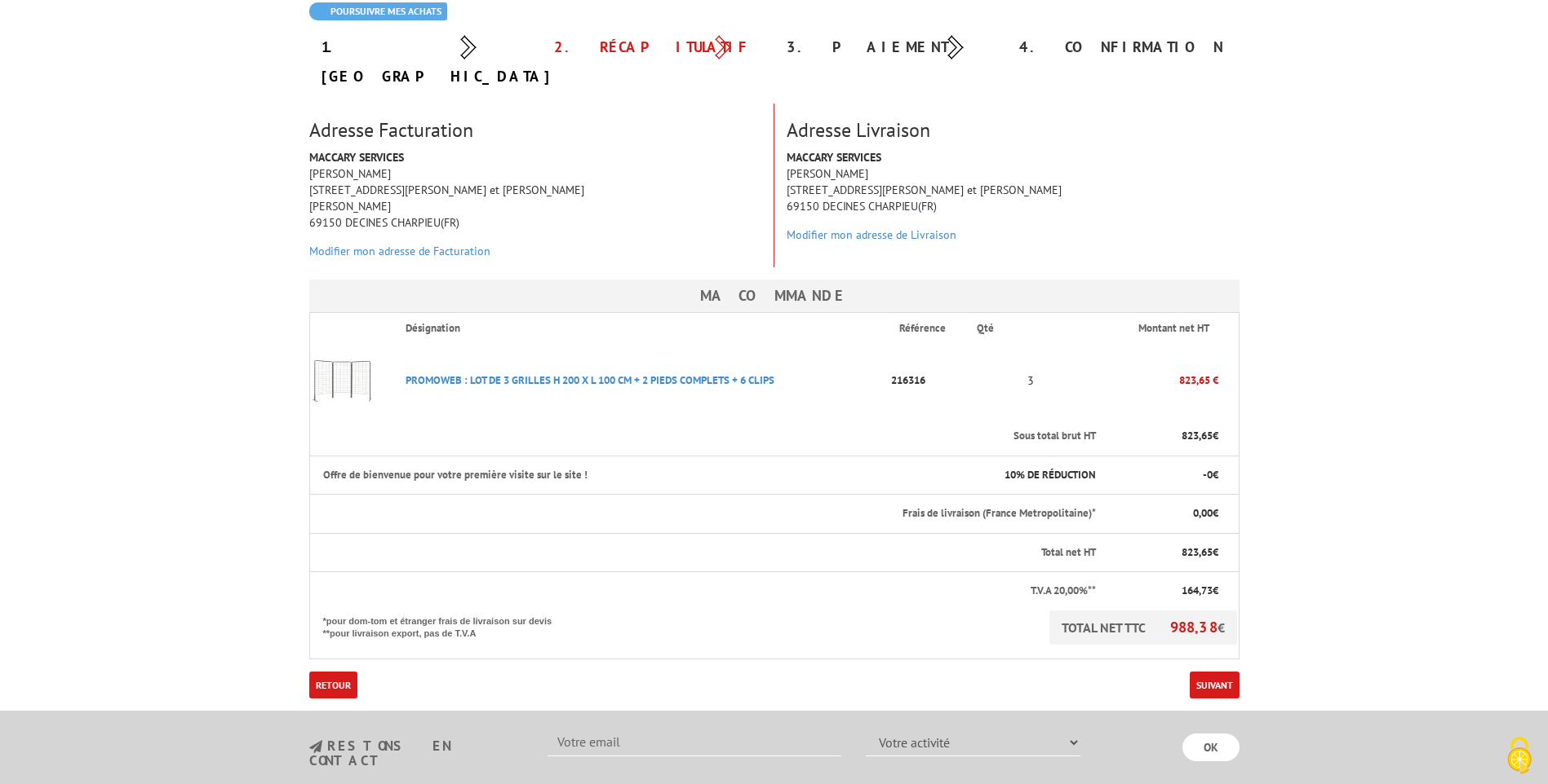
scroll to position [244, 0]
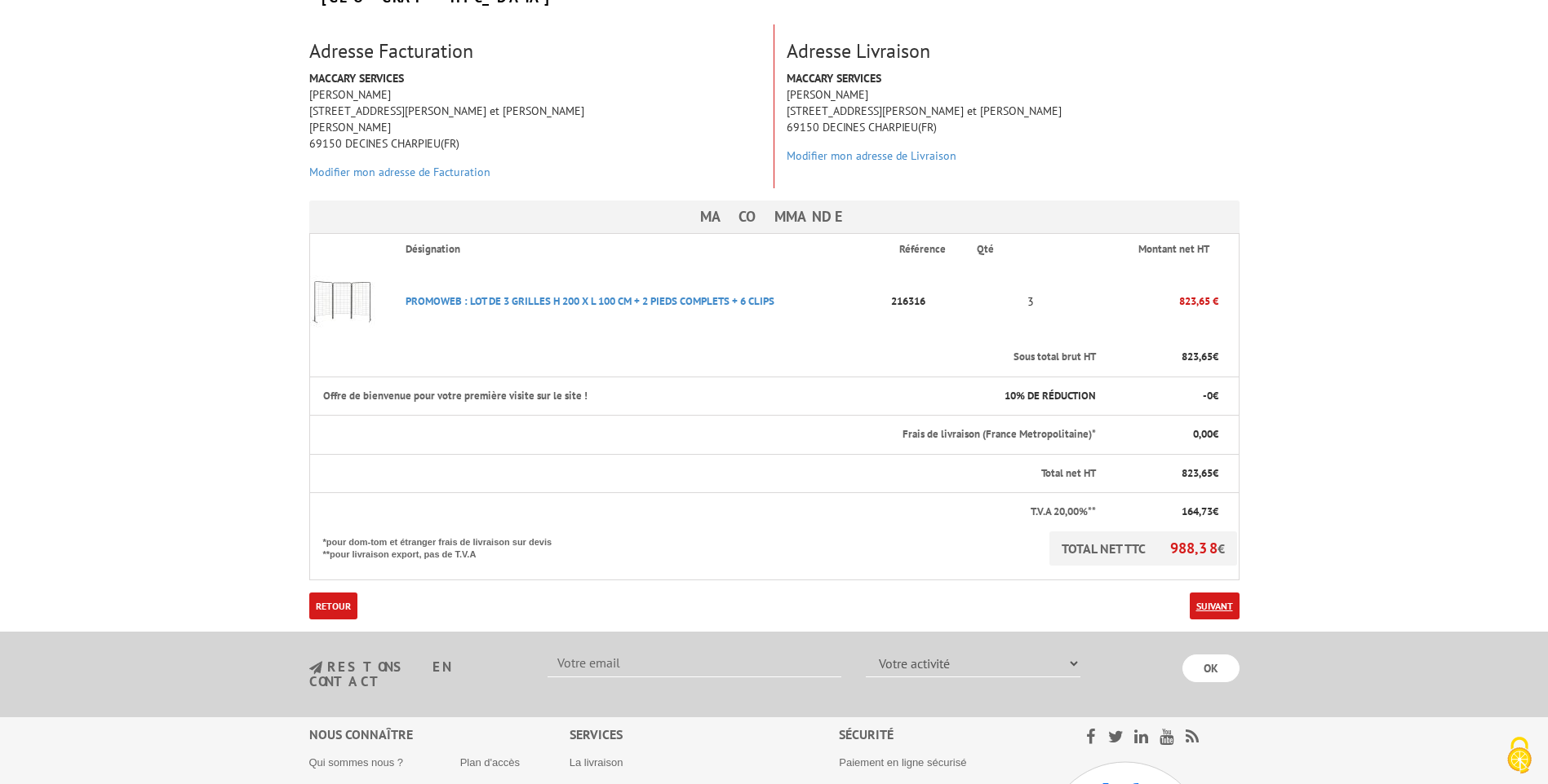
click at [1222, 592] on link "Suivant" at bounding box center [1214, 605] width 50 height 27
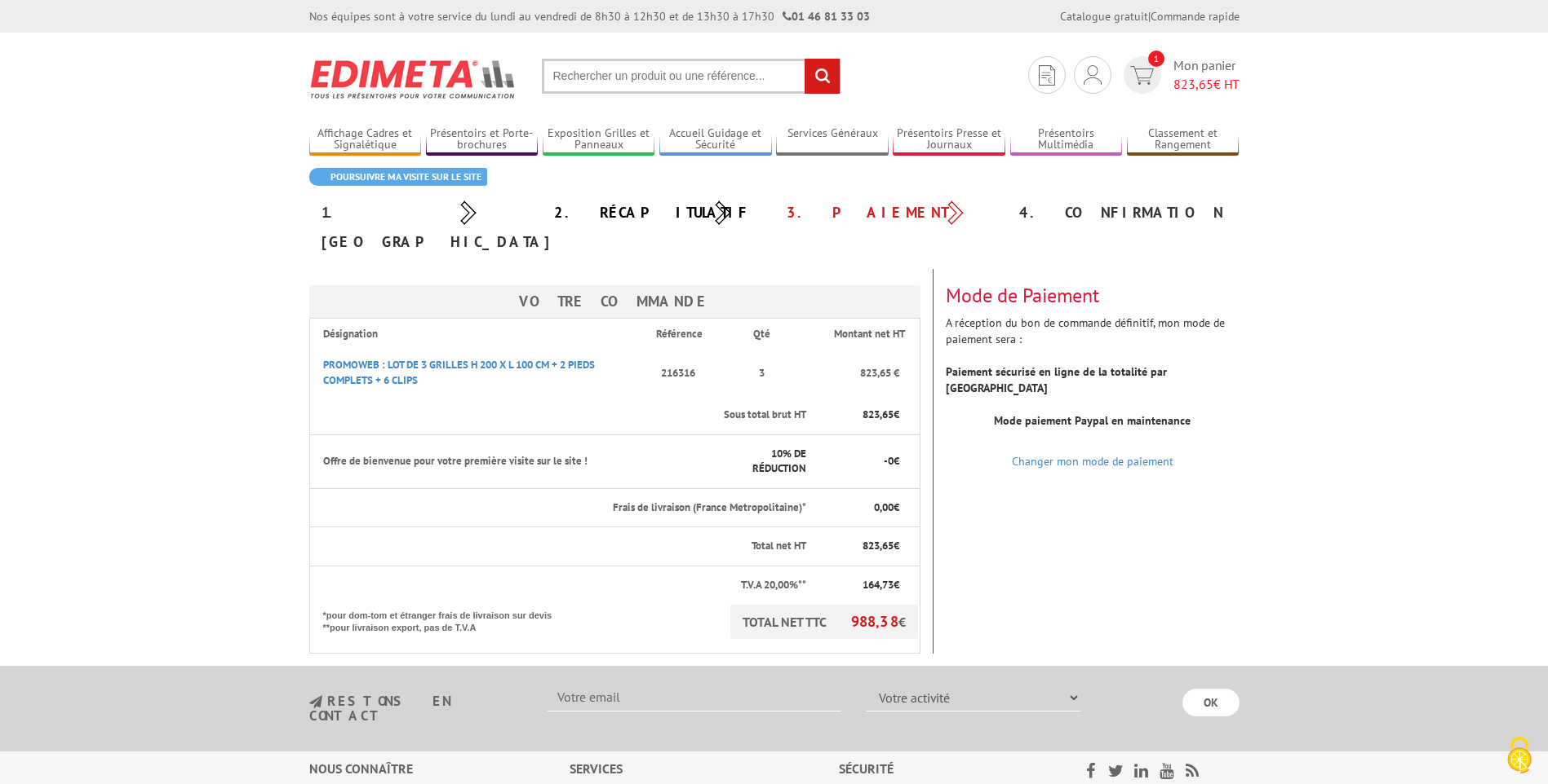
click at [1051, 209] on div "4. Confirmation" at bounding box center [1123, 213] width 232 height 30
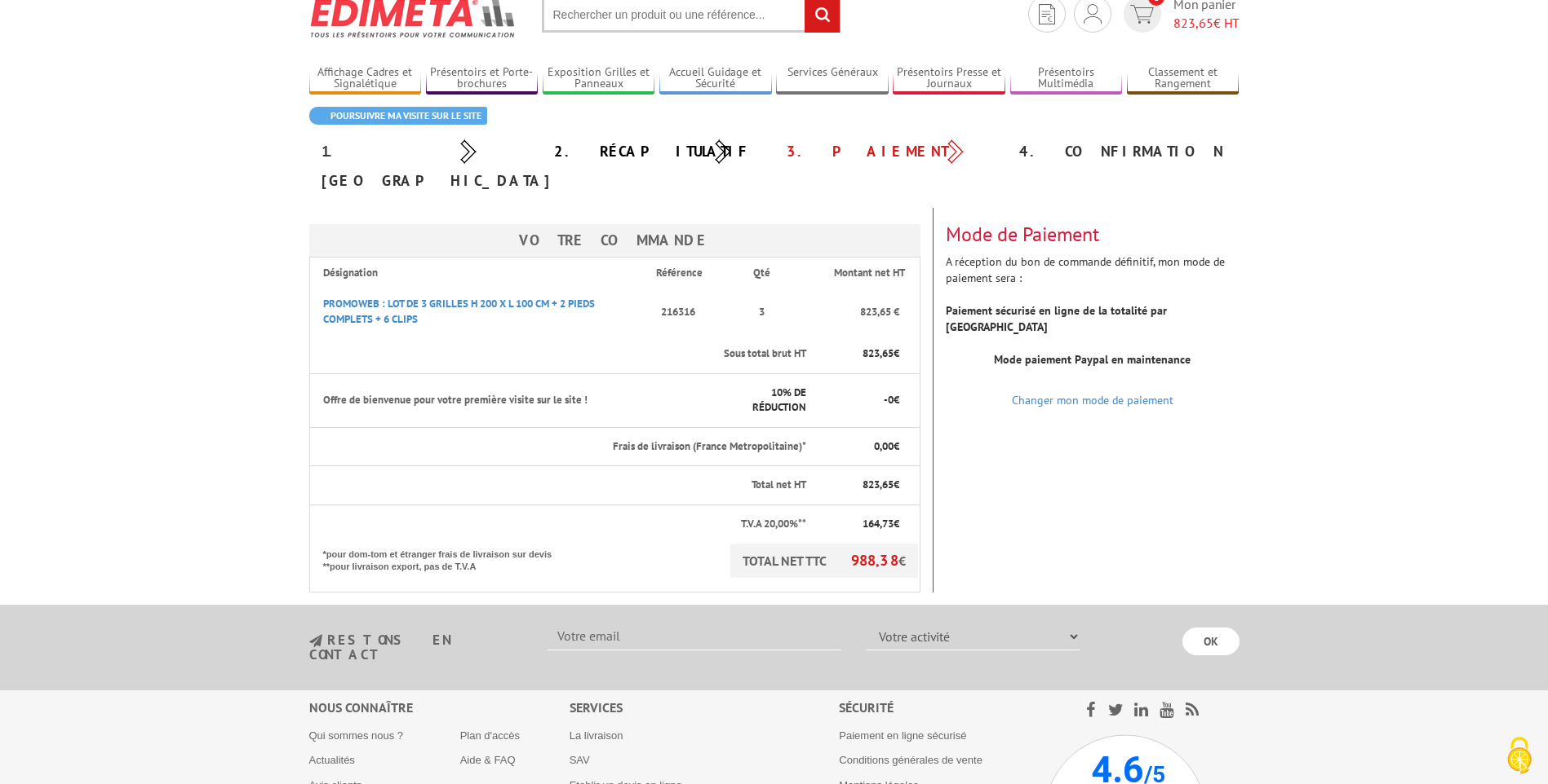
scroll to position [163, 0]
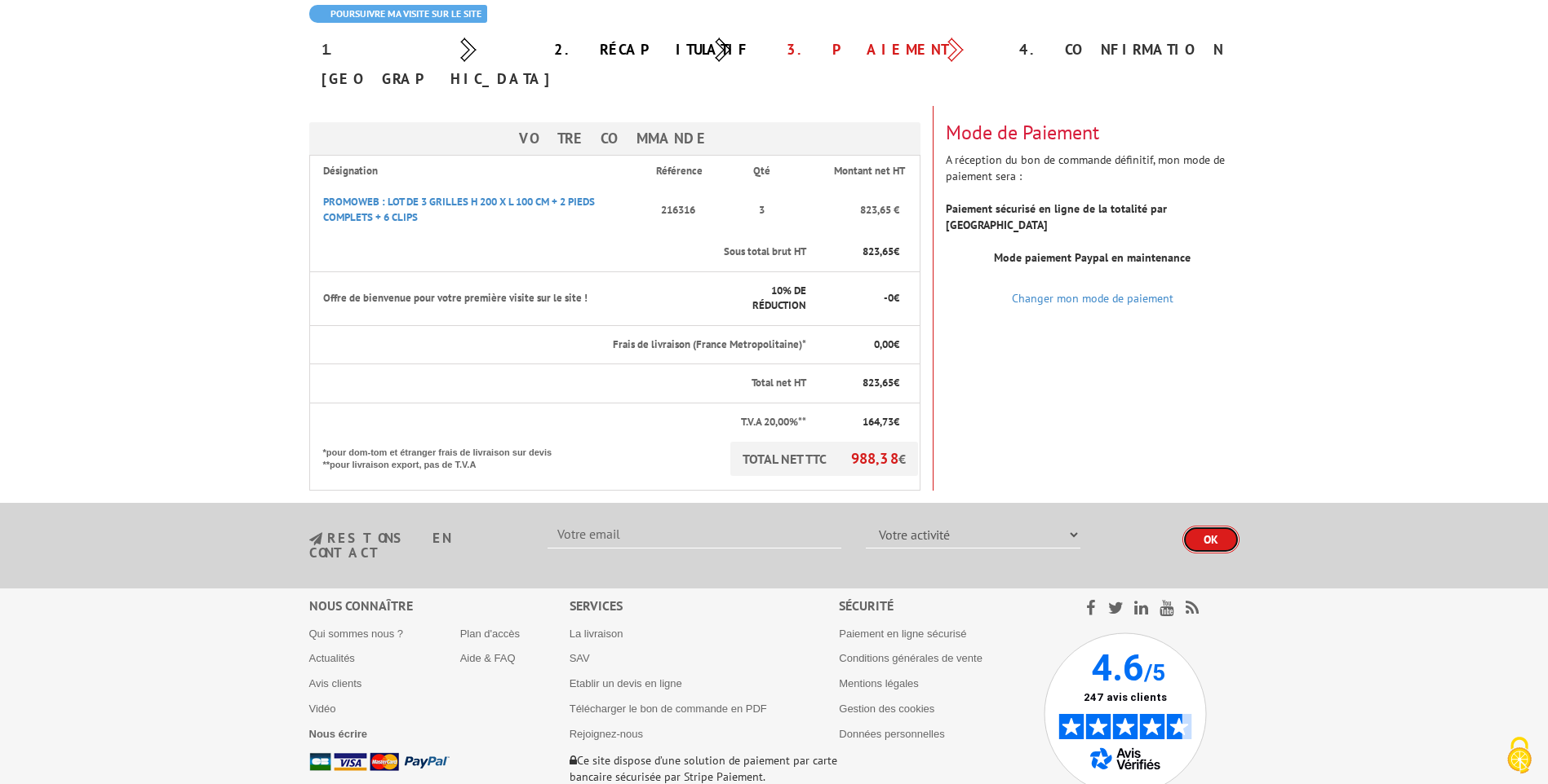
click at [1214, 526] on input "OK" at bounding box center [1211, 540] width 58 height 28
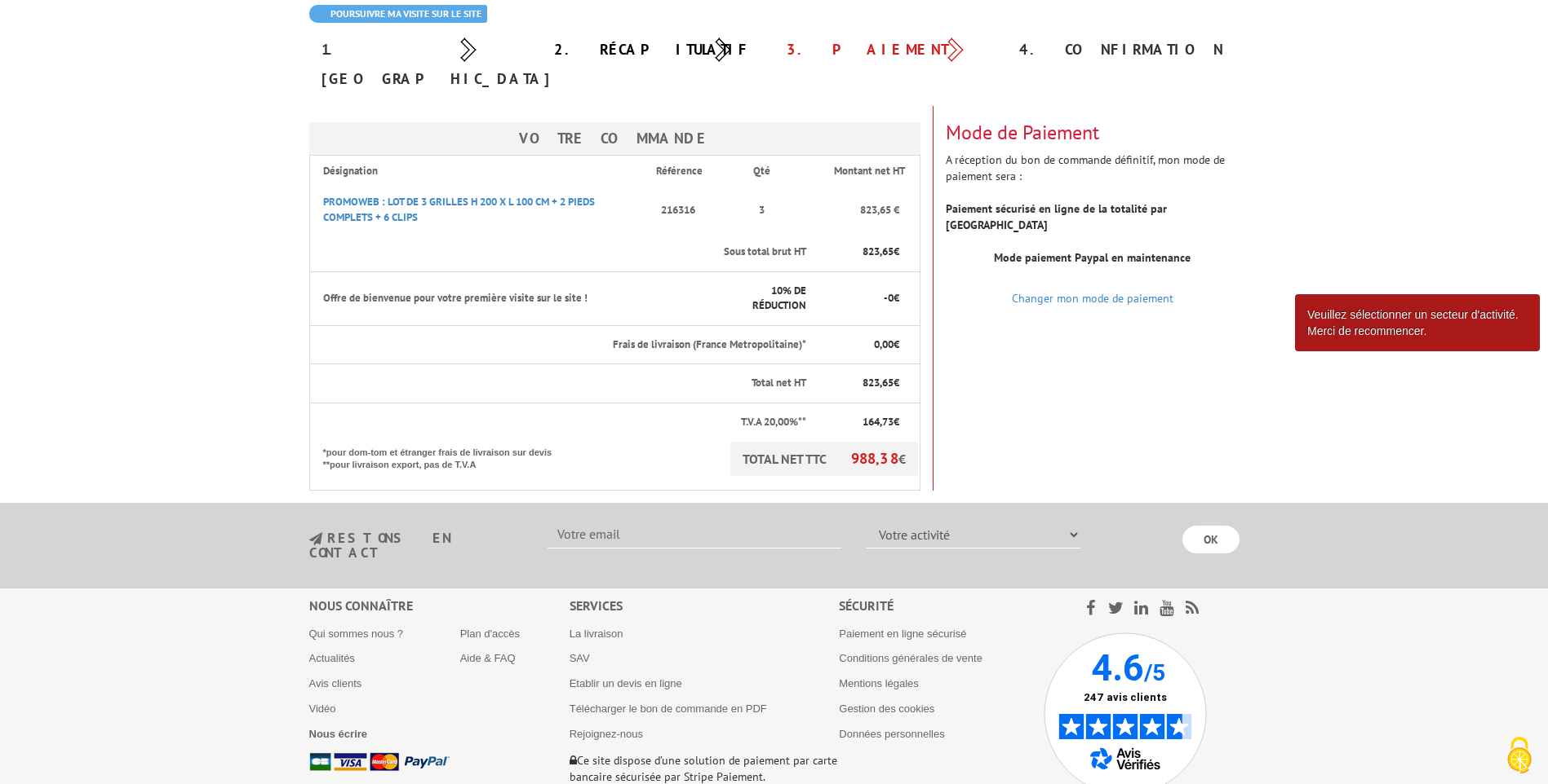
click at [1270, 441] on body "Nos équipes sont à votre service du [DATE] au [DATE] de 8h30 à 12h30 et de 13h3…" at bounding box center [774, 358] width 1548 height 1042
click at [985, 384] on div "Votre Commande Désignation Référence Qté Montant net HT PROMOWEB : LOT DE 3 GRI…" at bounding box center [774, 299] width 954 height 385
click at [665, 415] on p "T.V.A 20,00%**" at bounding box center [564, 423] width 484 height 16
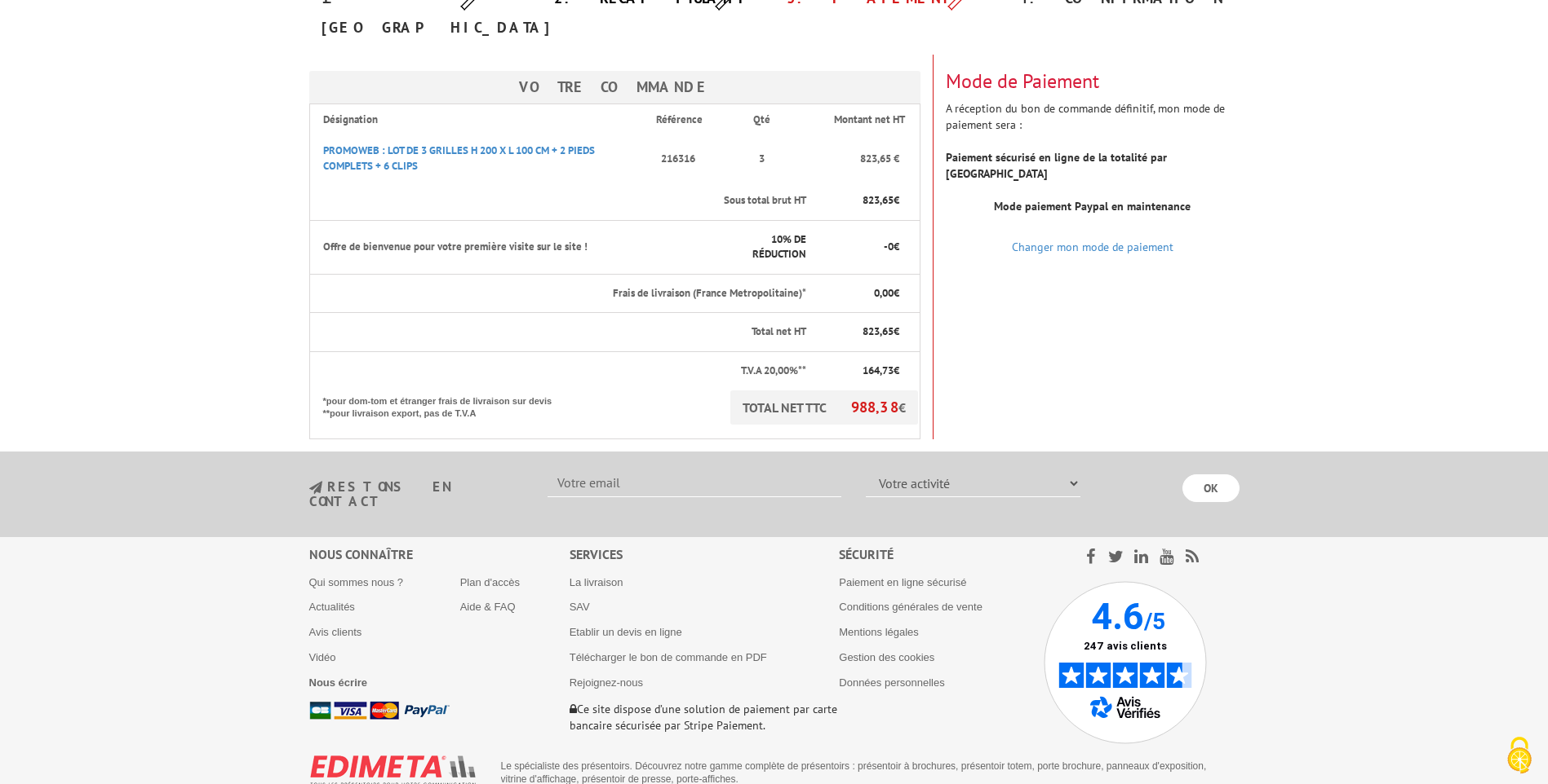
scroll to position [217, 0]
